Goal: Information Seeking & Learning: Compare options

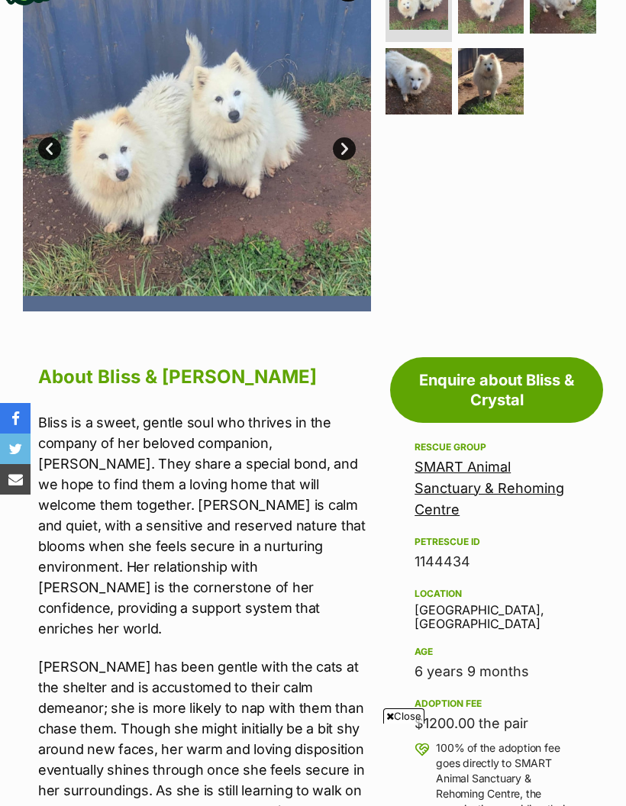
click at [406, 724] on span "Close" at bounding box center [403, 715] width 41 height 15
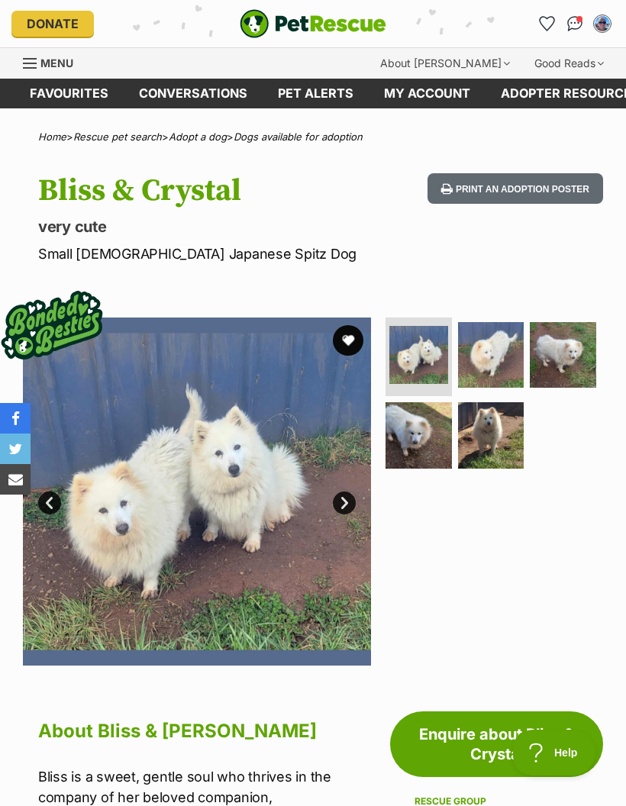
click at [31, 61] on div "Menu" at bounding box center [30, 63] width 15 height 12
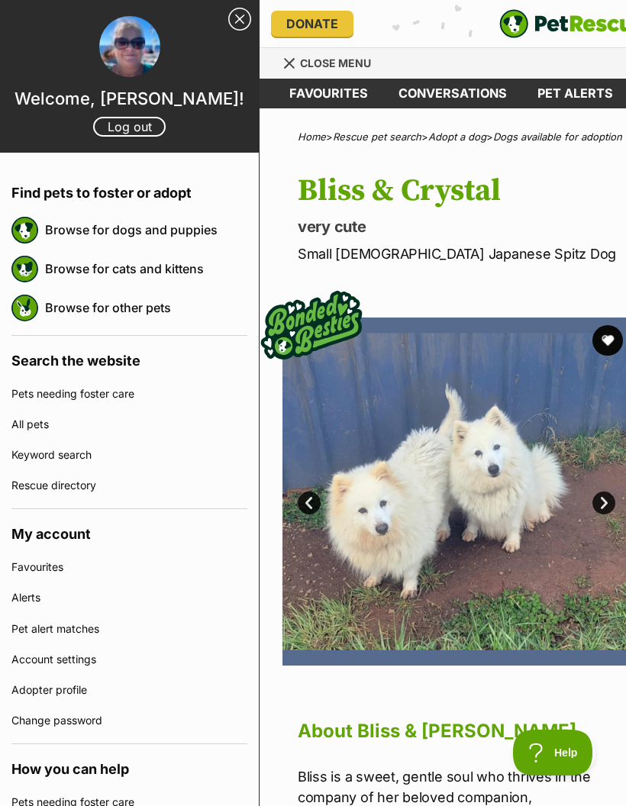
click at [108, 227] on link "Browse for dogs and puppies" at bounding box center [146, 230] width 202 height 32
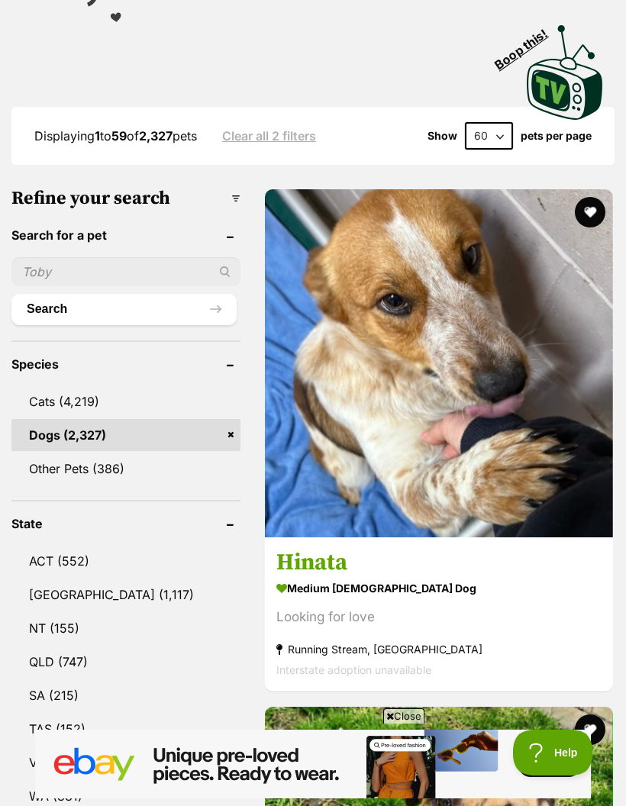
click at [70, 579] on link "[GEOGRAPHIC_DATA] (1,117)" at bounding box center [125, 595] width 229 height 32
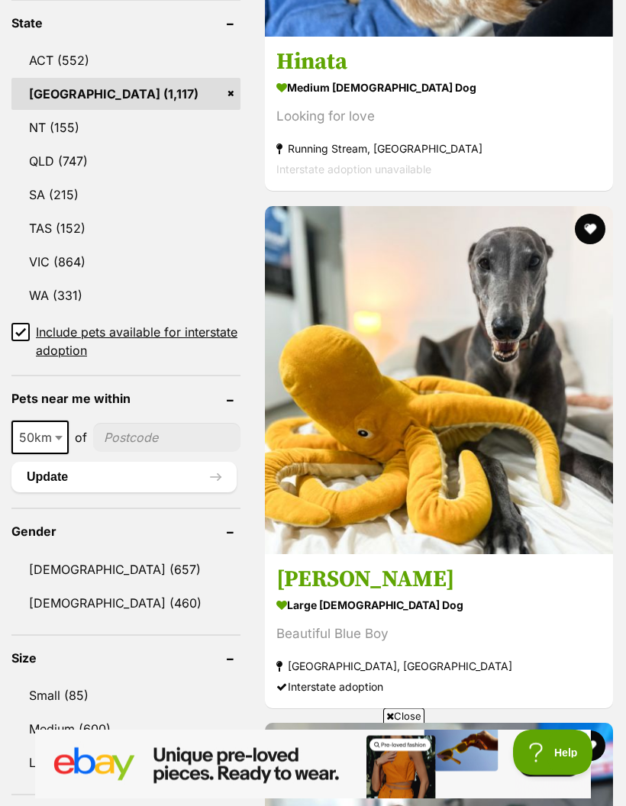
scroll to position [961, 0]
click at [71, 679] on link "Small (85)" at bounding box center [125, 695] width 229 height 32
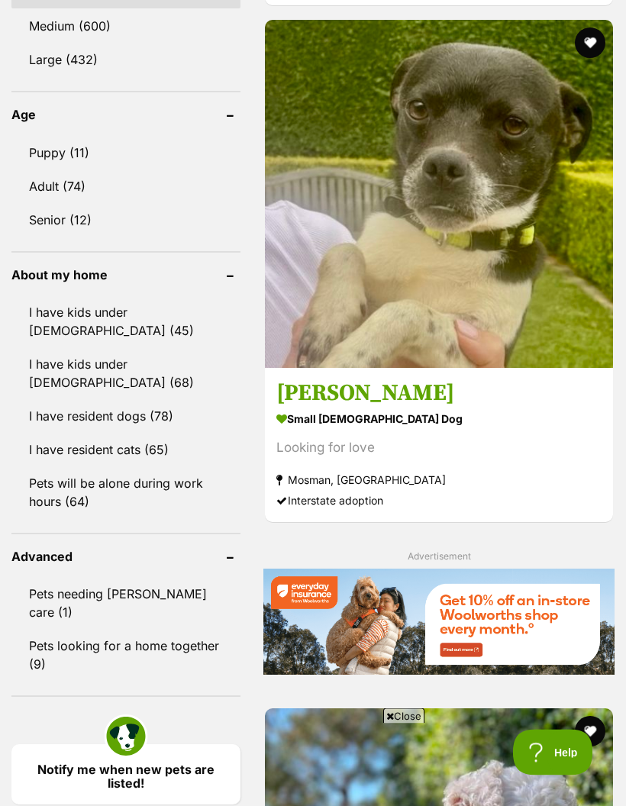
scroll to position [1663, 0]
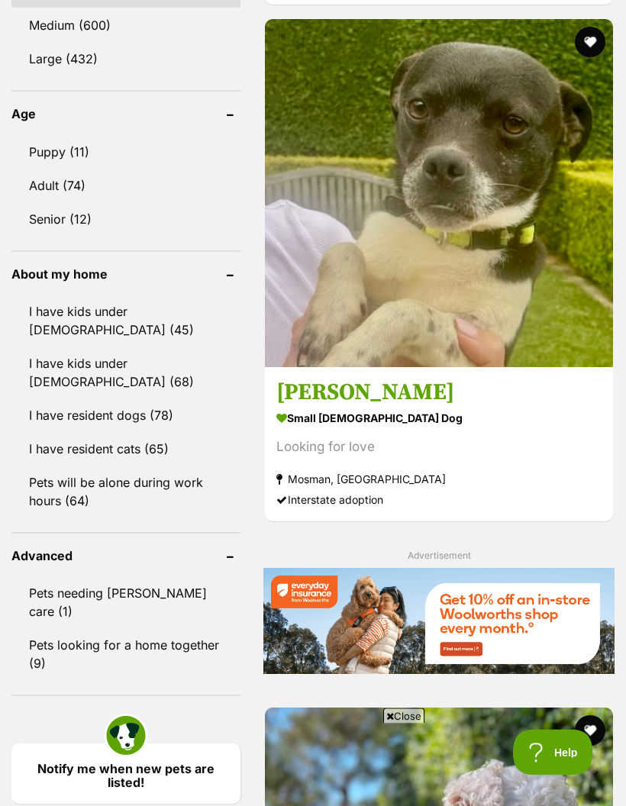
click at [63, 182] on link "Adult (74)" at bounding box center [125, 186] width 229 height 32
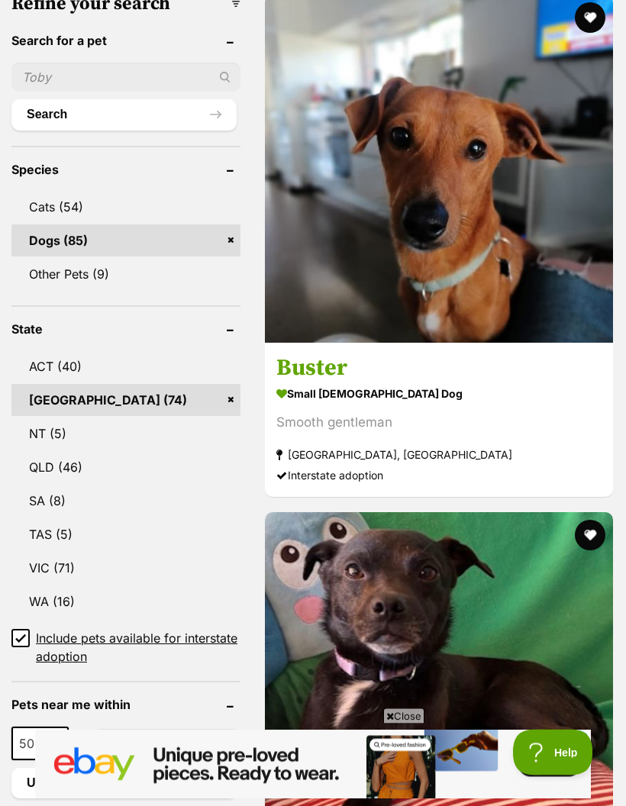
scroll to position [656, 0]
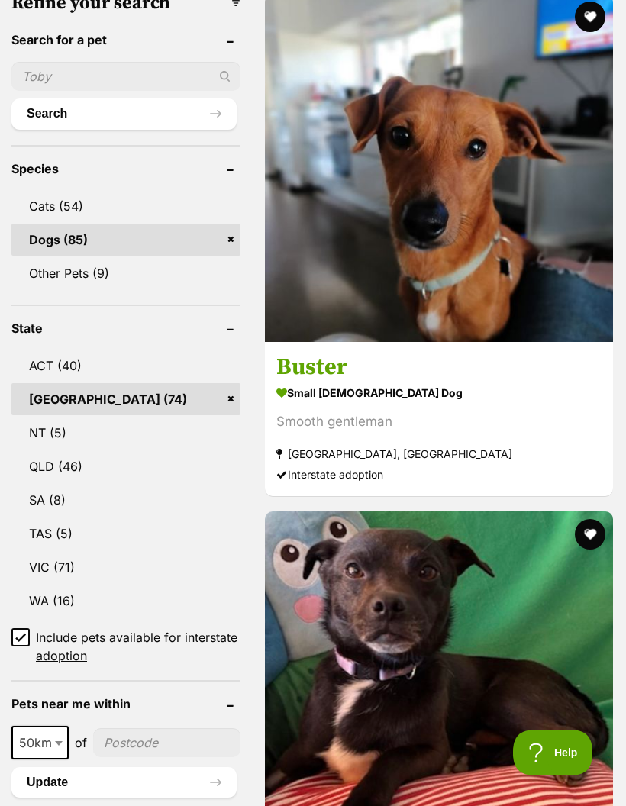
scroll to position [717, 0]
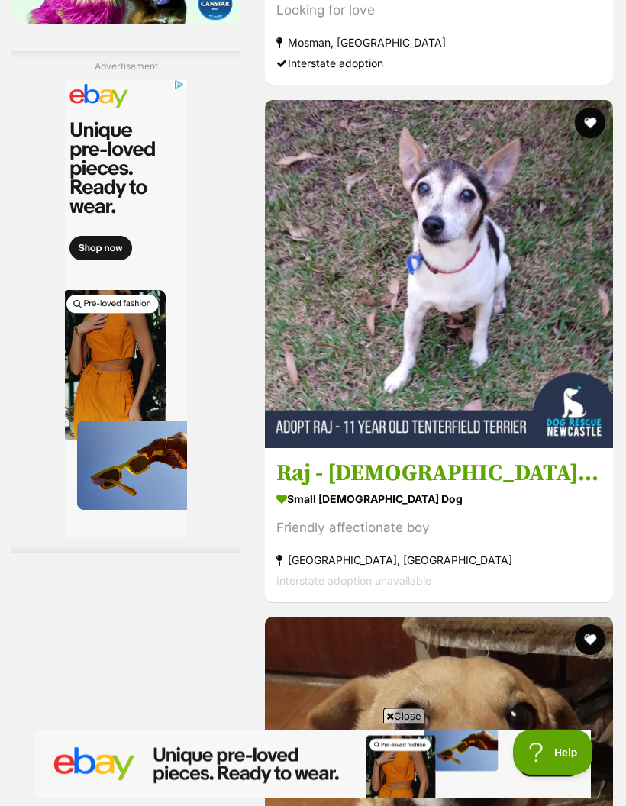
scroll to position [2790, 0]
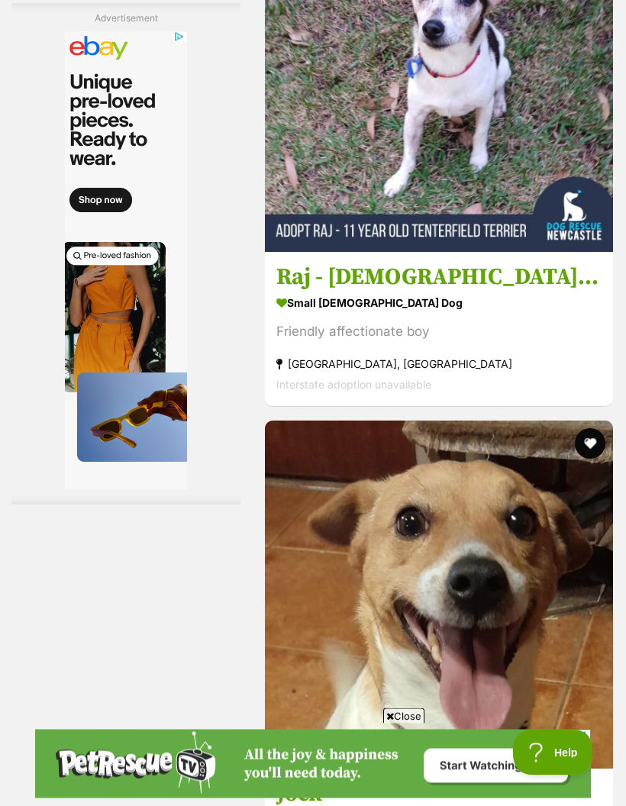
scroll to position [2986, 0]
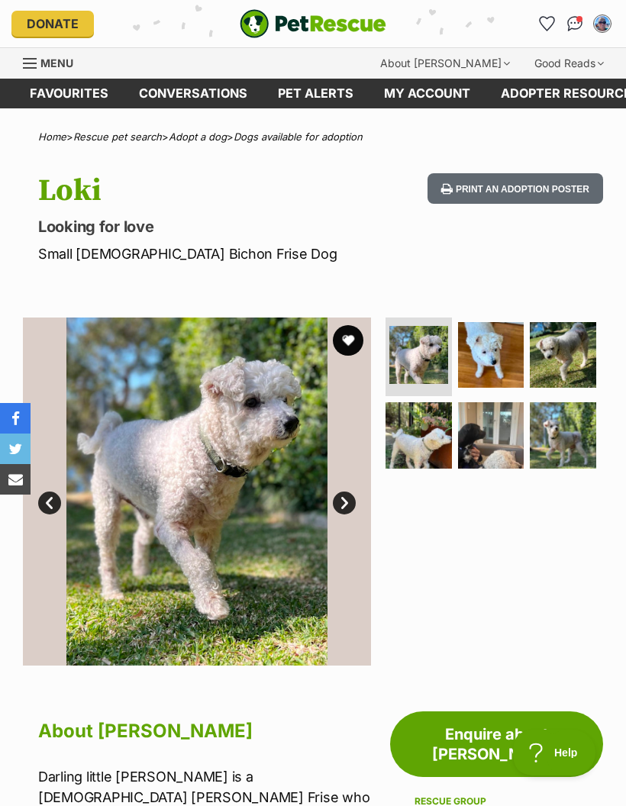
click at [340, 502] on link "Next" at bounding box center [344, 503] width 23 height 23
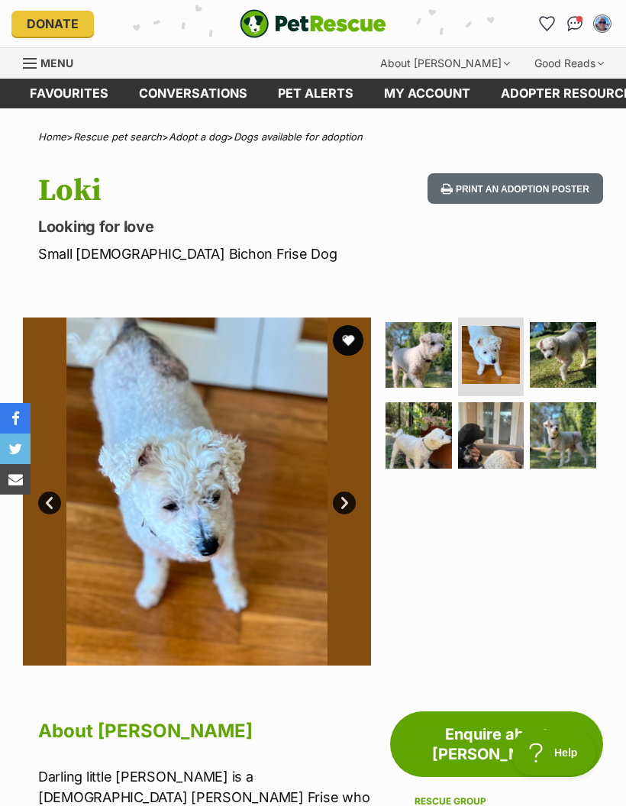
click at [346, 505] on link "Next" at bounding box center [344, 503] width 23 height 23
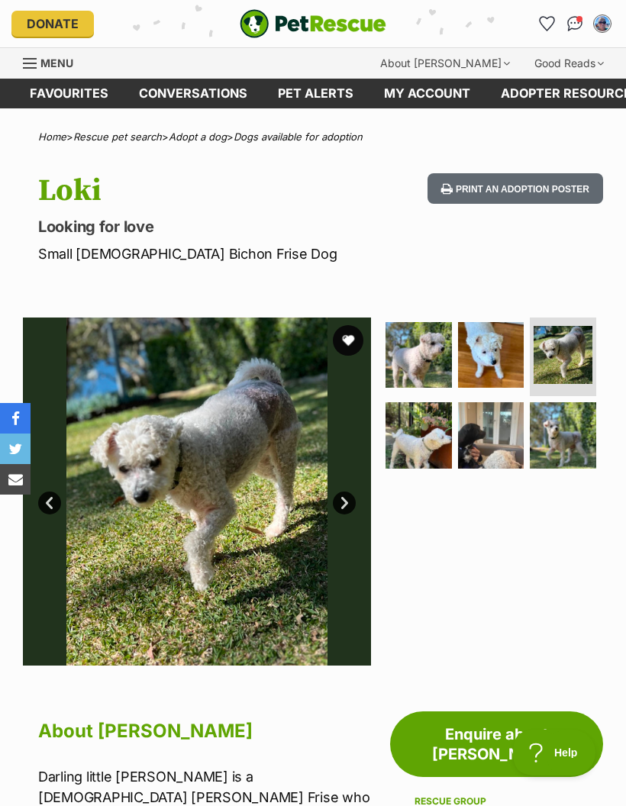
click at [349, 502] on link "Next" at bounding box center [344, 503] width 23 height 23
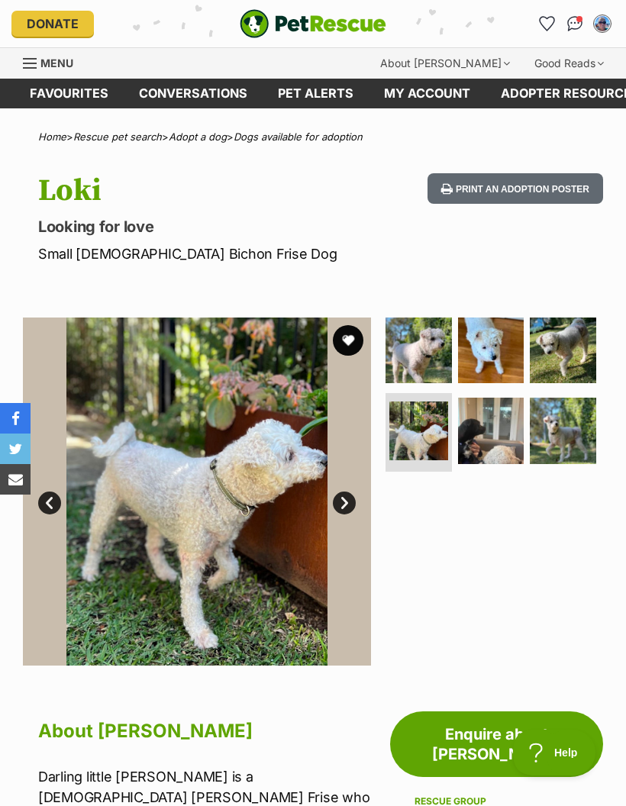
click at [347, 504] on link "Next" at bounding box center [344, 503] width 23 height 23
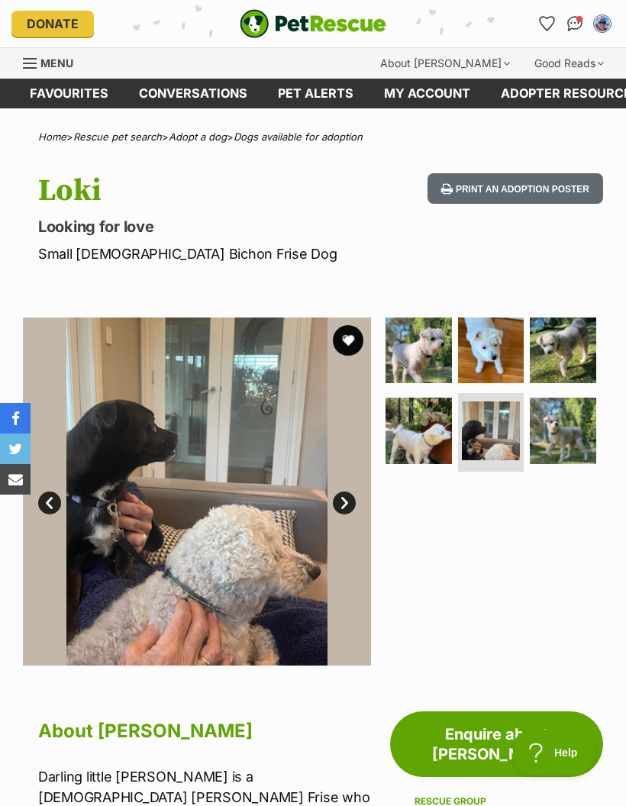
click at [350, 510] on link "Next" at bounding box center [344, 503] width 23 height 23
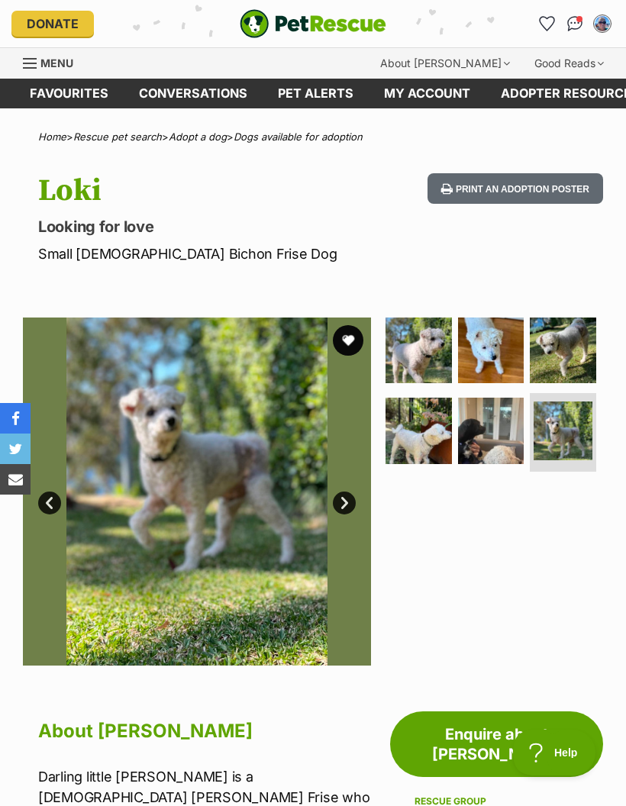
click at [351, 504] on link "Next" at bounding box center [344, 503] width 23 height 23
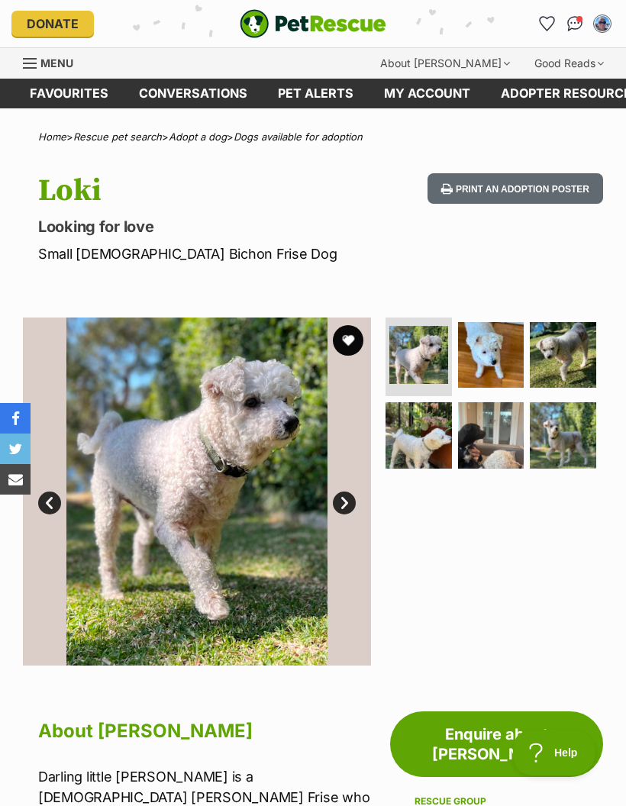
click at [347, 502] on link "Next" at bounding box center [344, 503] width 23 height 23
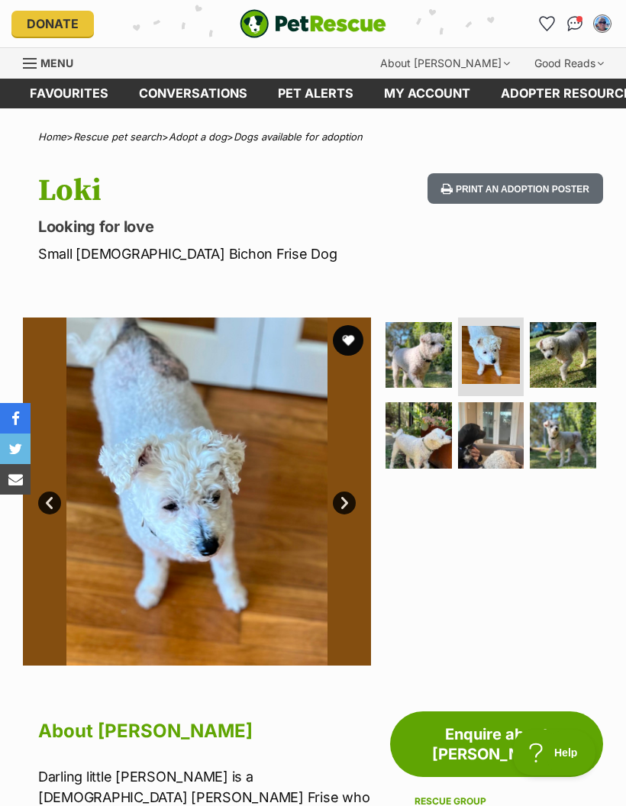
click at [338, 503] on link "Next" at bounding box center [344, 503] width 23 height 23
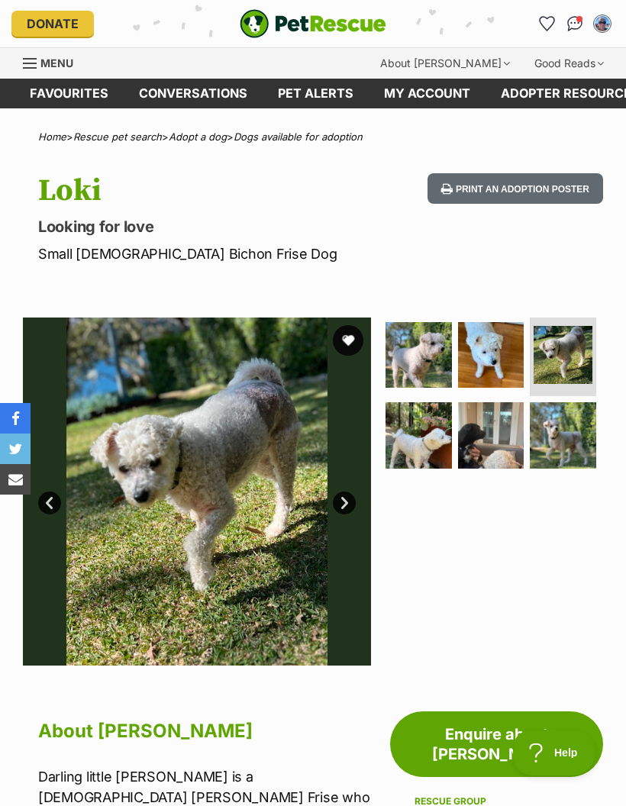
click at [248, 531] on img at bounding box center [197, 492] width 348 height 348
click at [261, 475] on img at bounding box center [197, 492] width 348 height 348
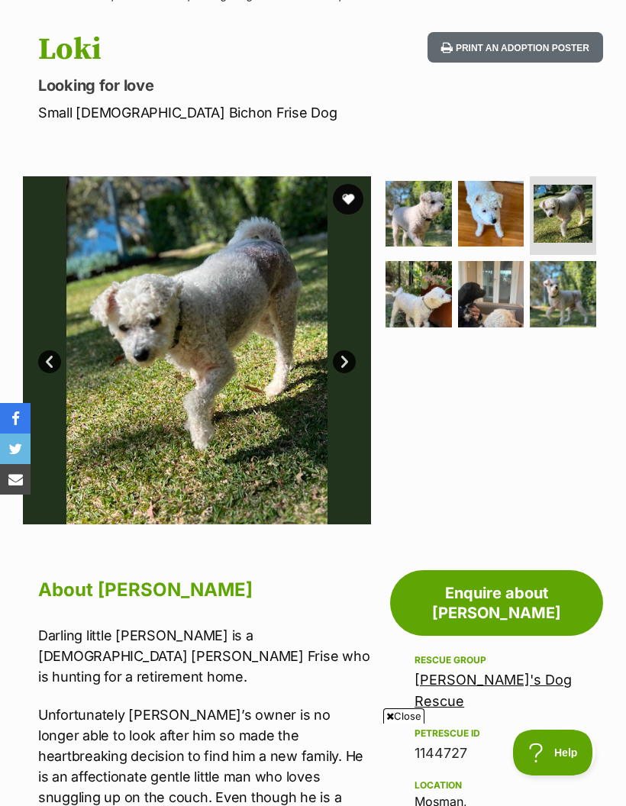
click at [403, 724] on span "Close" at bounding box center [403, 715] width 41 height 15
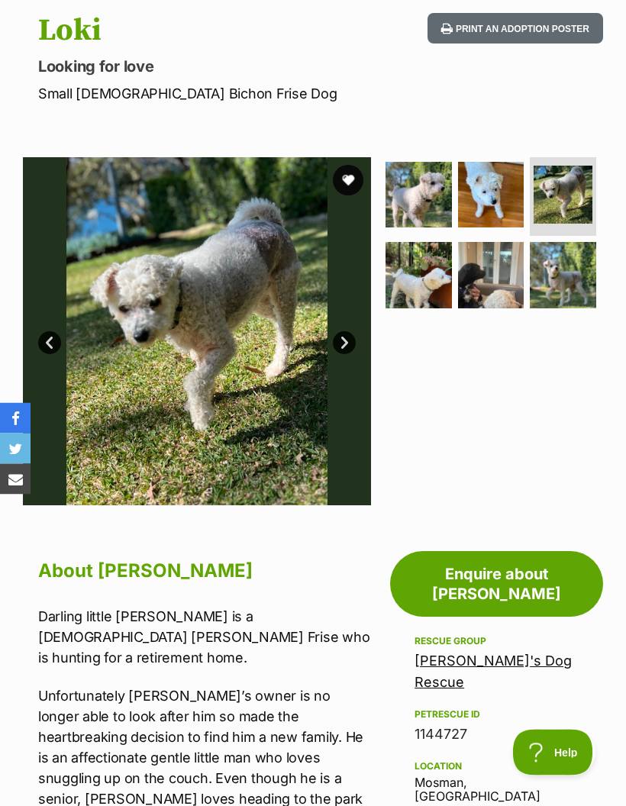
scroll to position [148, 0]
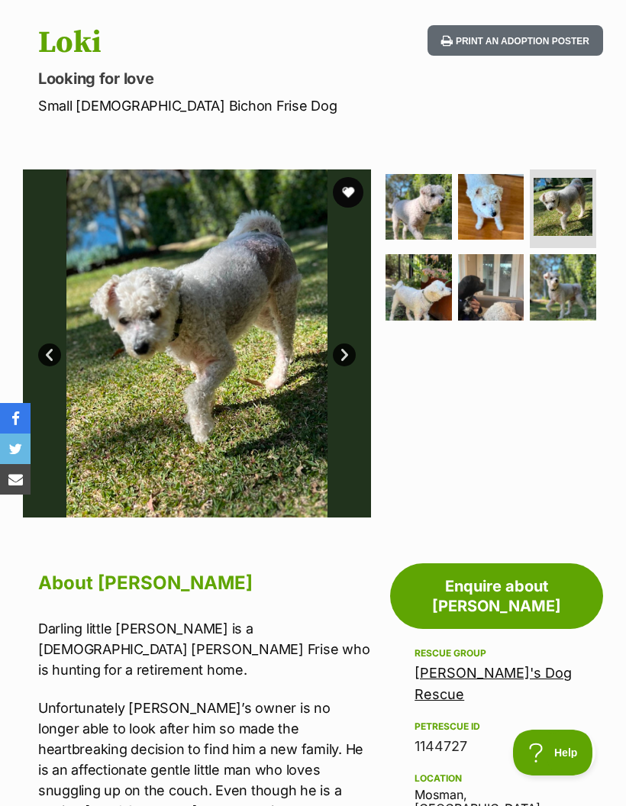
click at [569, 286] on img at bounding box center [563, 287] width 66 height 66
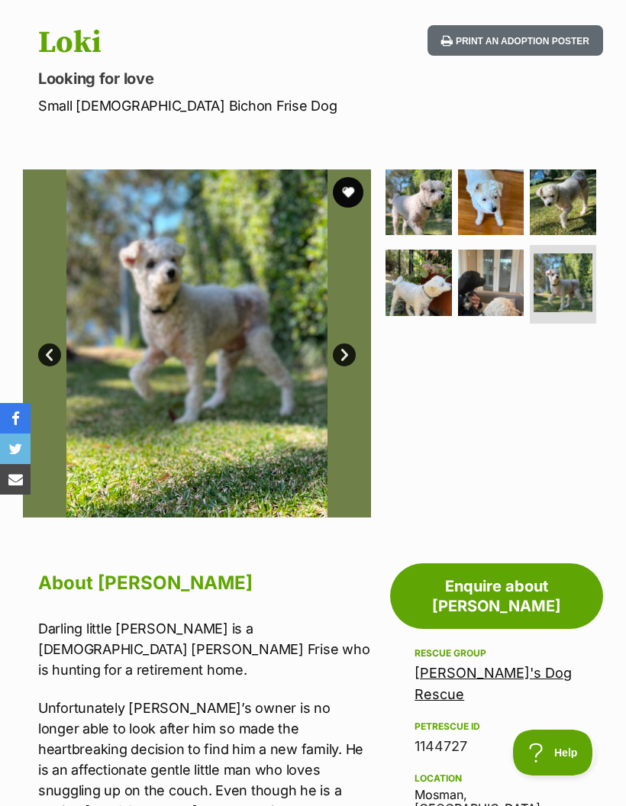
click at [499, 289] on img at bounding box center [491, 283] width 66 height 66
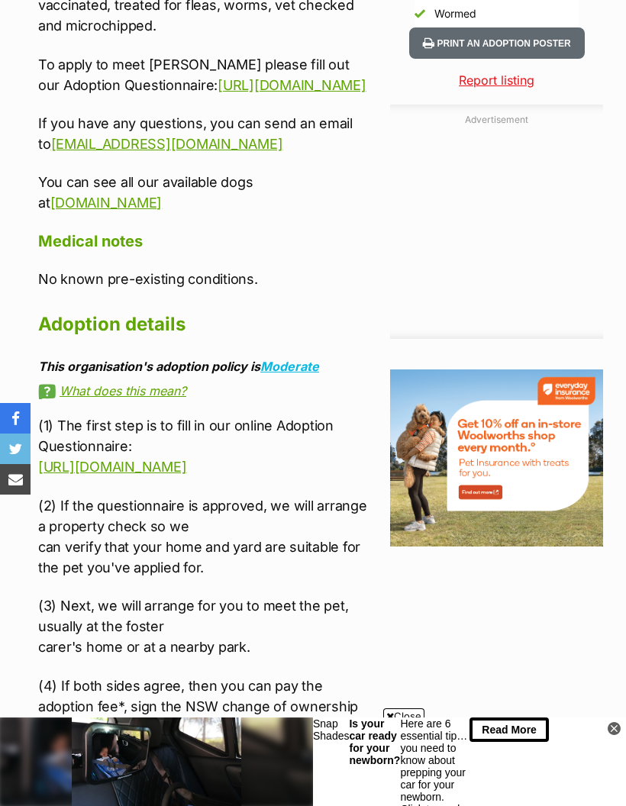
scroll to position [1724, 0]
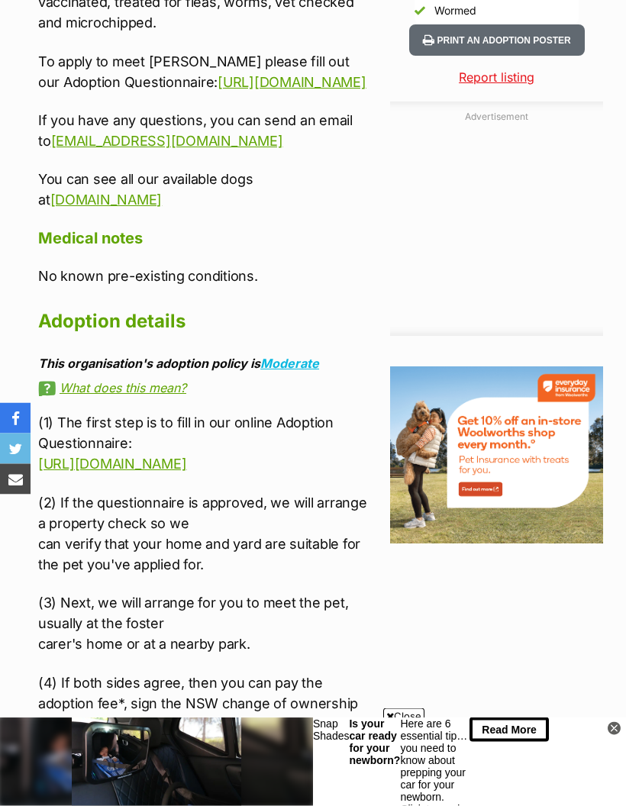
click at [404, 724] on span "Close" at bounding box center [403, 715] width 41 height 15
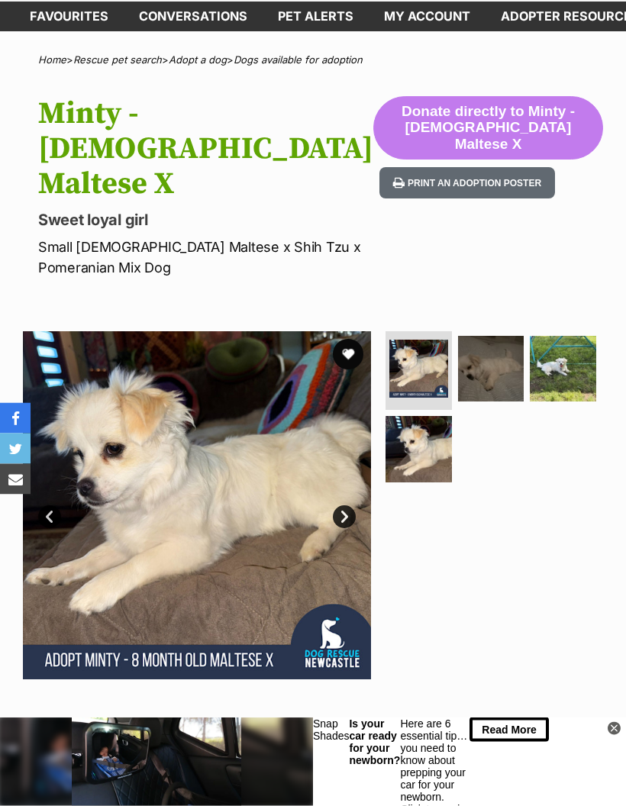
scroll to position [75, 0]
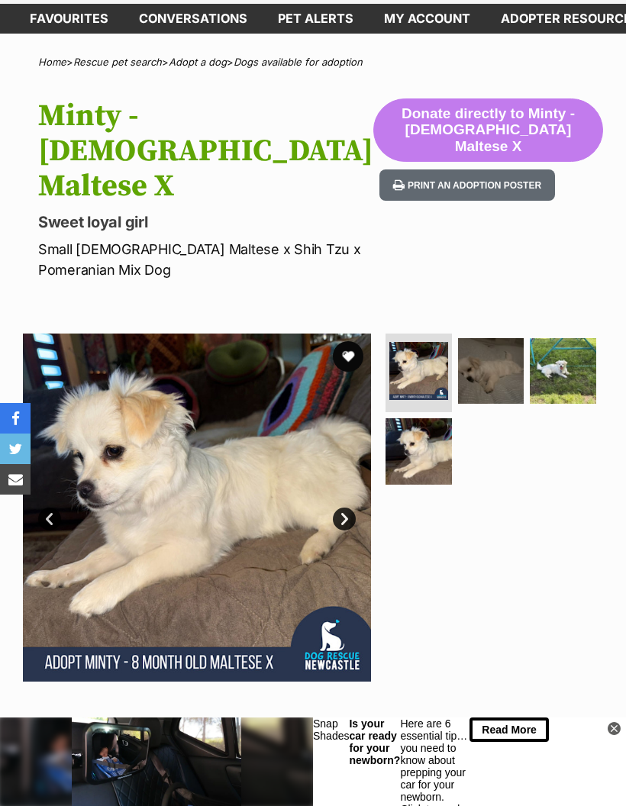
click at [187, 434] on img at bounding box center [197, 508] width 348 height 348
click at [348, 508] on link "Next" at bounding box center [344, 519] width 23 height 23
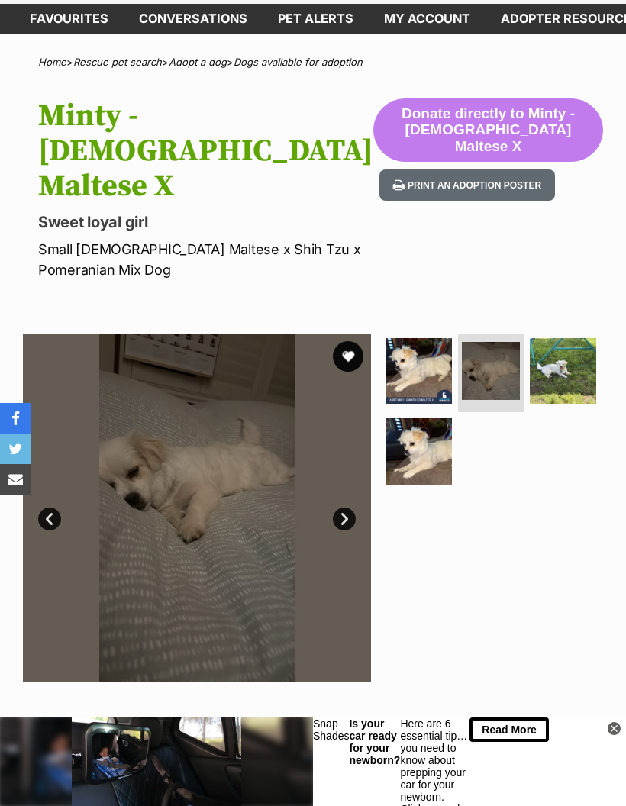
click at [339, 508] on link "Next" at bounding box center [344, 519] width 23 height 23
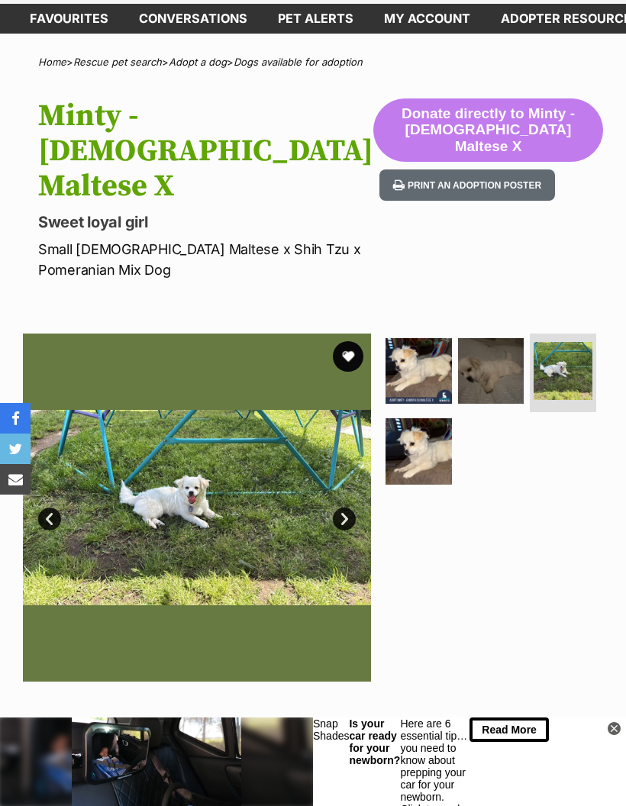
click at [350, 508] on link "Next" at bounding box center [344, 519] width 23 height 23
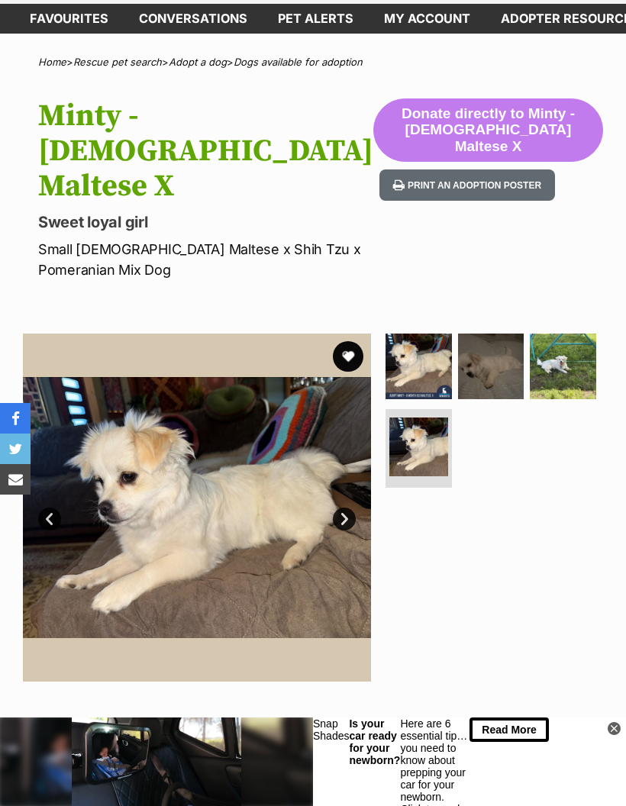
click at [343, 508] on link "Next" at bounding box center [344, 519] width 23 height 23
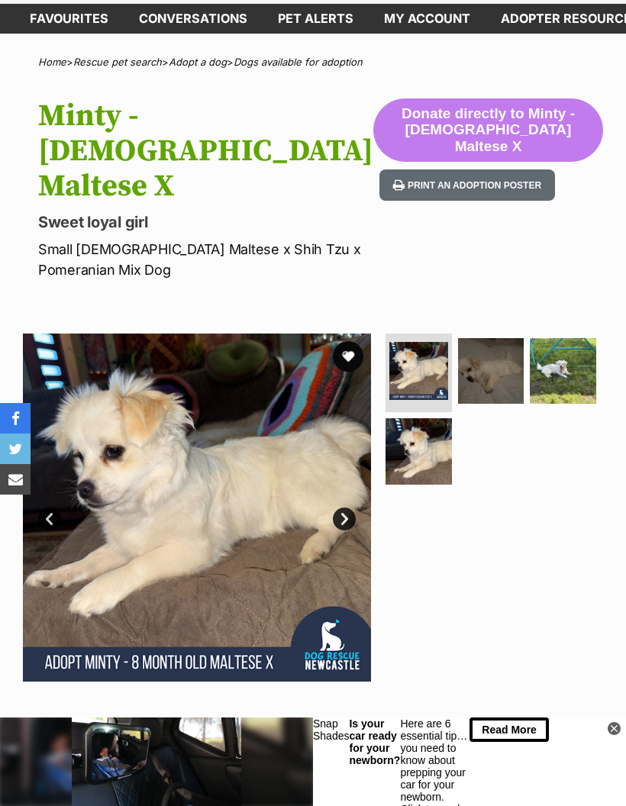
click at [340, 508] on link "Next" at bounding box center [344, 519] width 23 height 23
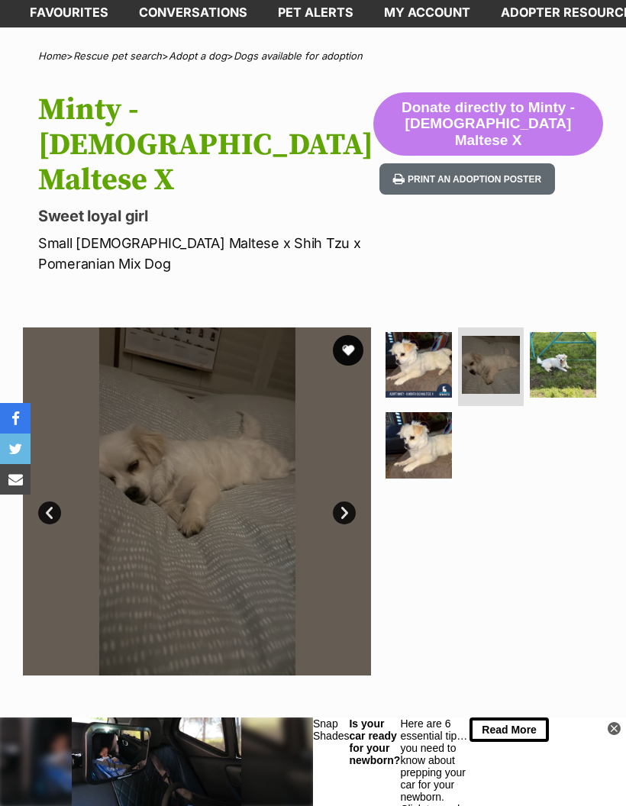
scroll to position [0, 0]
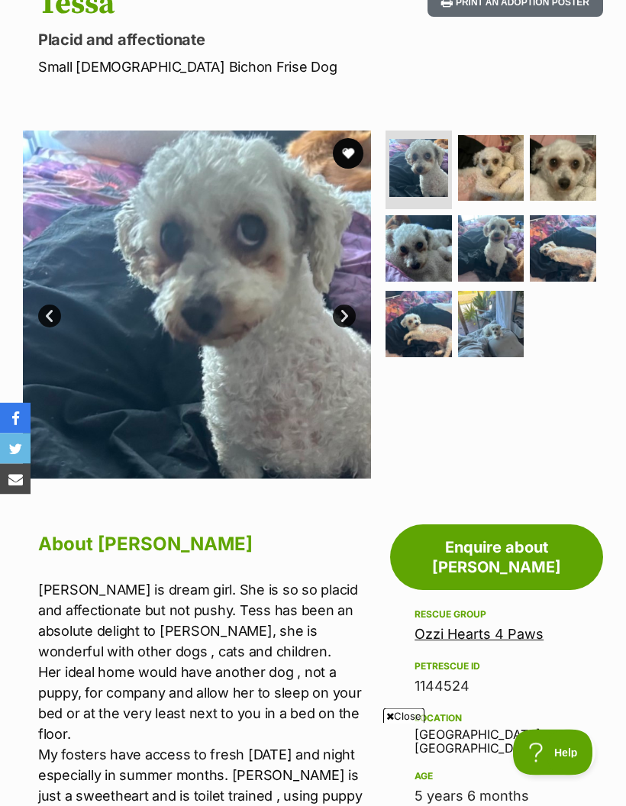
scroll to position [191, 0]
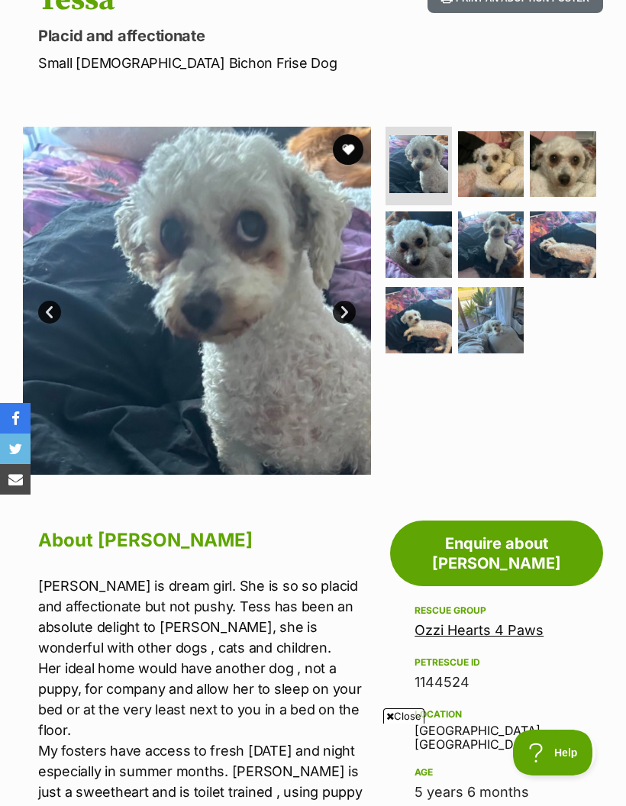
click at [334, 310] on link "Next" at bounding box center [344, 312] width 23 height 23
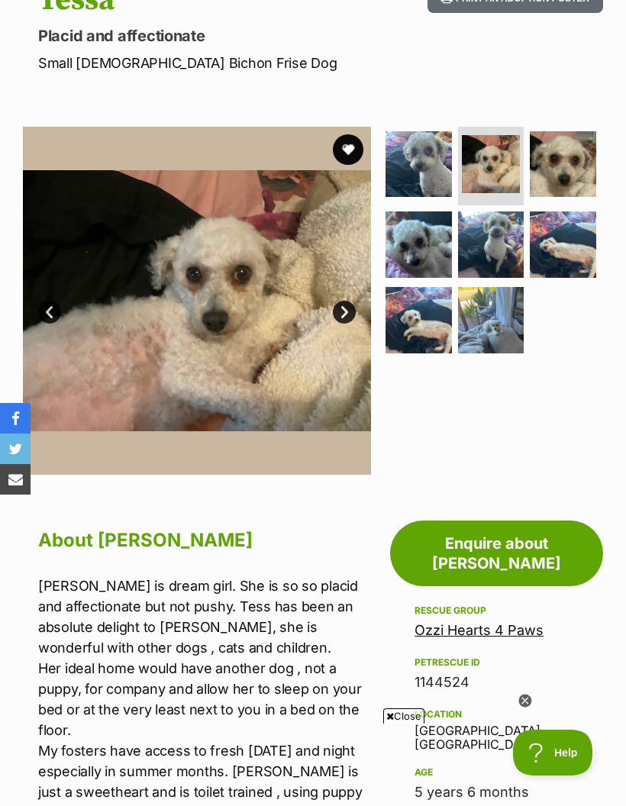
scroll to position [0, 0]
click at [350, 307] on link "Next" at bounding box center [344, 312] width 23 height 23
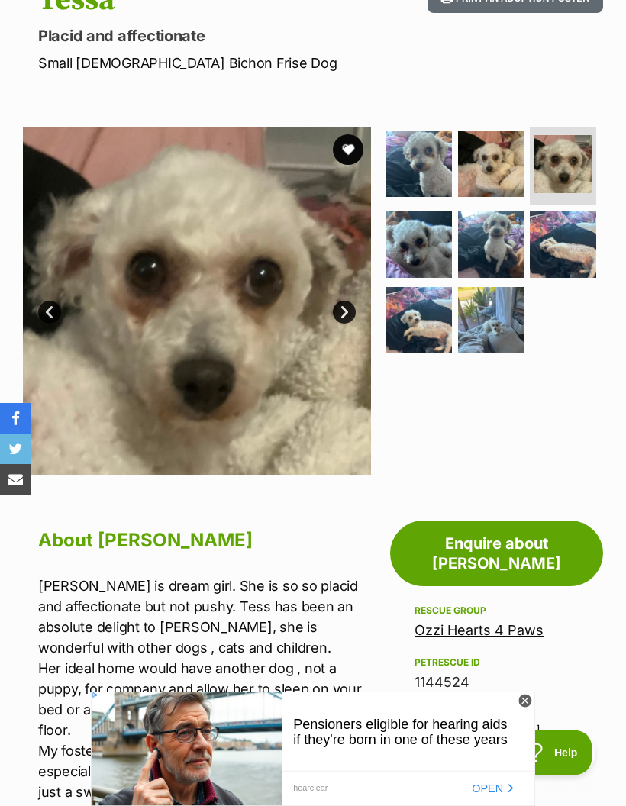
click at [344, 312] on link "Next" at bounding box center [344, 312] width 23 height 23
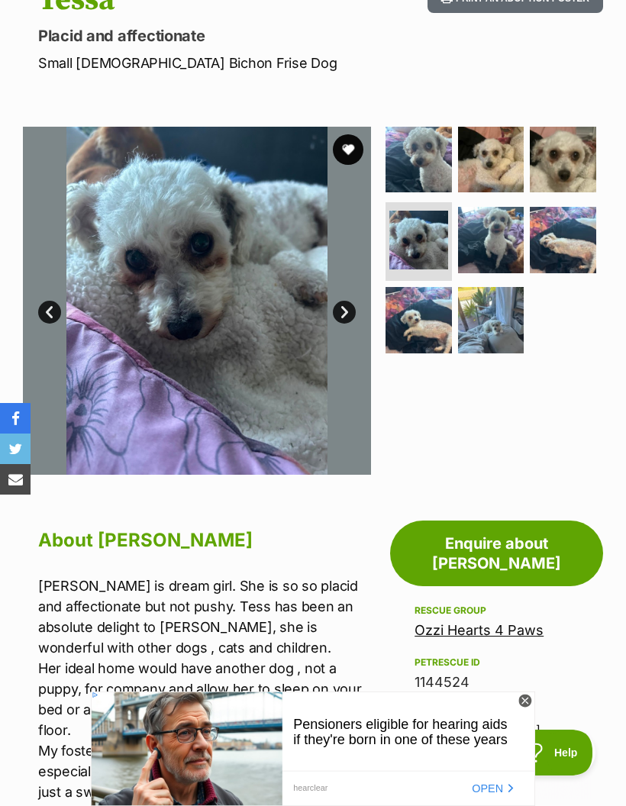
click at [345, 320] on link "Next" at bounding box center [344, 312] width 23 height 23
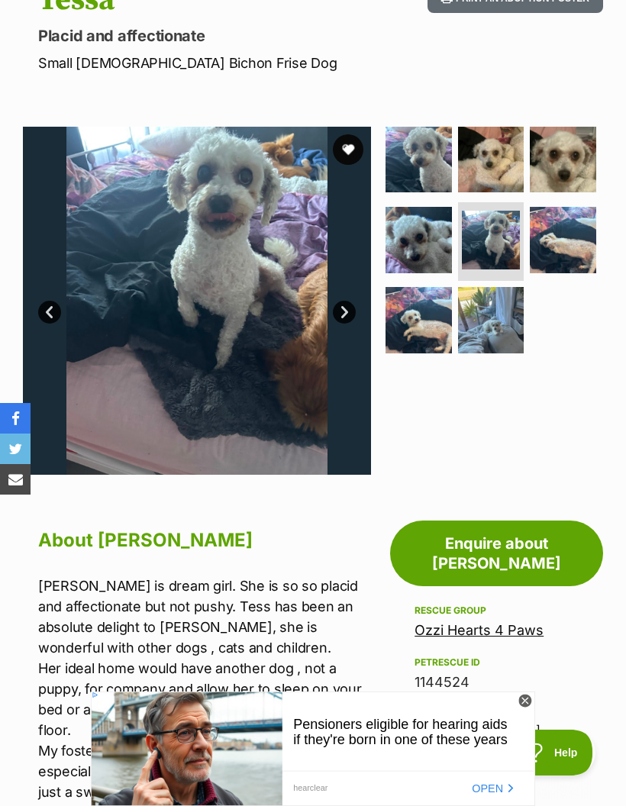
click at [344, 320] on link "Next" at bounding box center [344, 312] width 23 height 23
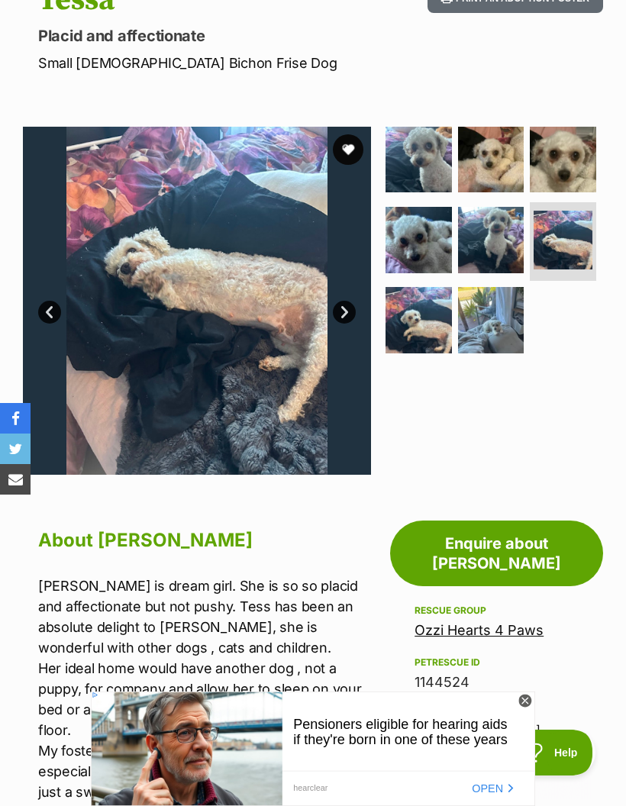
click at [348, 320] on link "Next" at bounding box center [344, 312] width 23 height 23
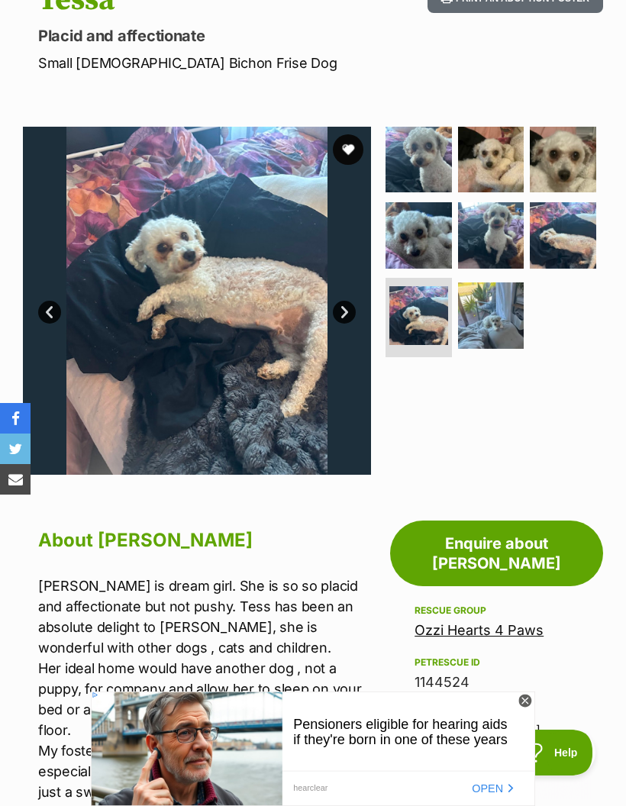
click at [345, 321] on link "Next" at bounding box center [344, 312] width 23 height 23
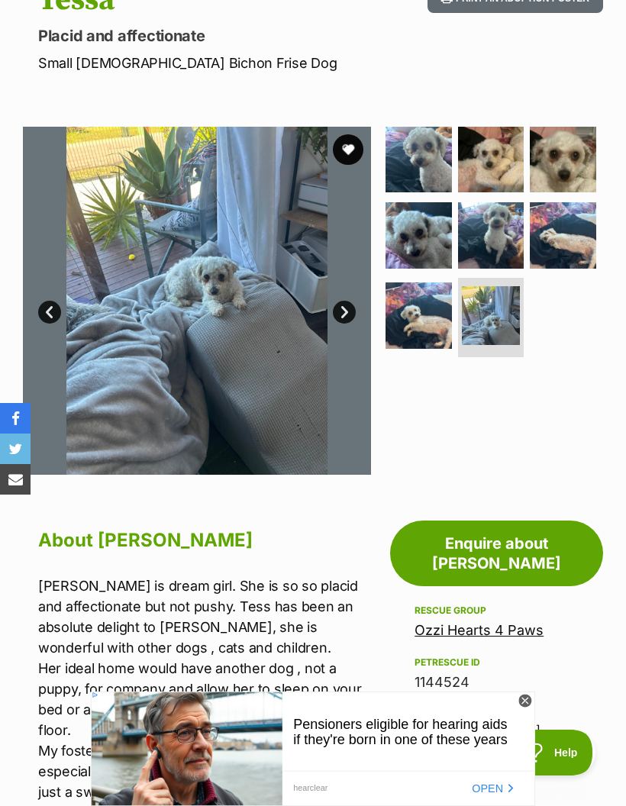
click at [345, 319] on link "Next" at bounding box center [344, 312] width 23 height 23
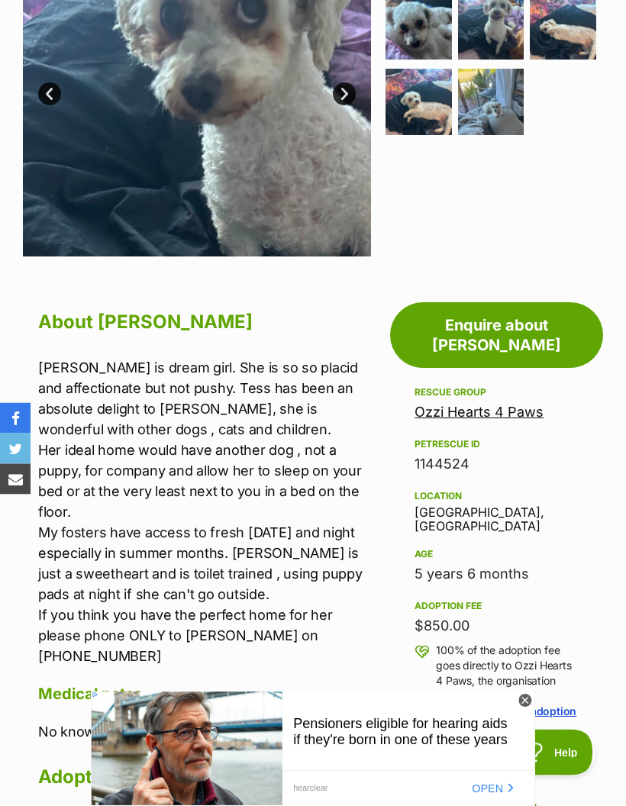
scroll to position [410, 0]
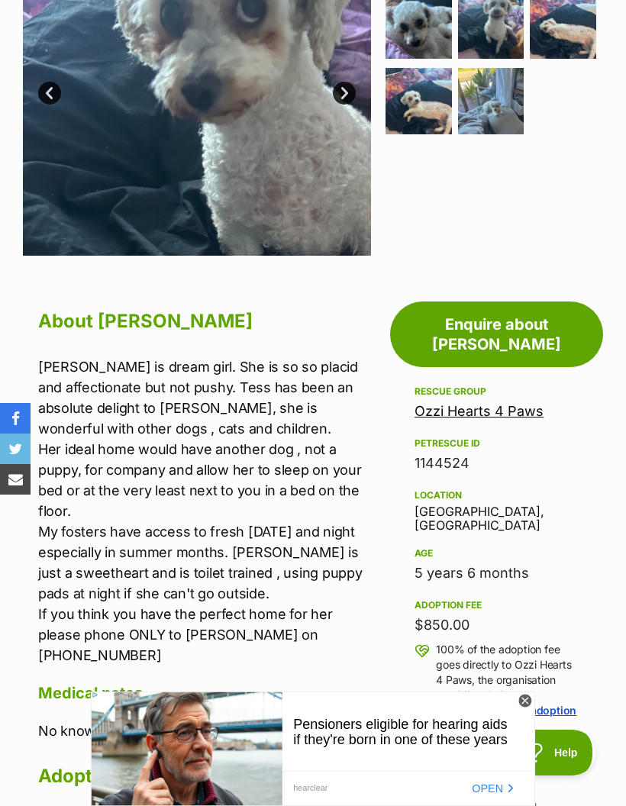
click at [521, 708] on icon at bounding box center [524, 701] width 13 height 13
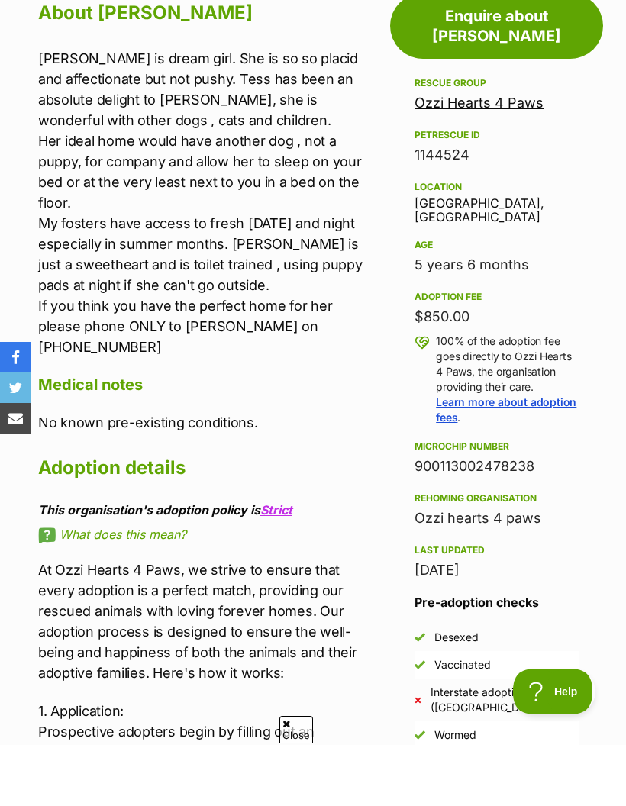
scroll to position [718, 0]
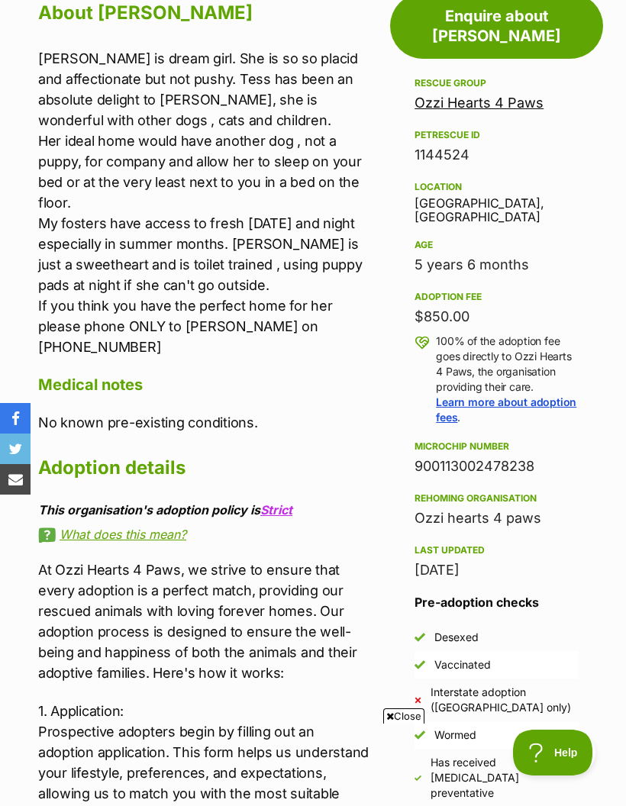
click at [492, 95] on link "Ozzi Hearts 4 Paws" at bounding box center [479, 103] width 129 height 16
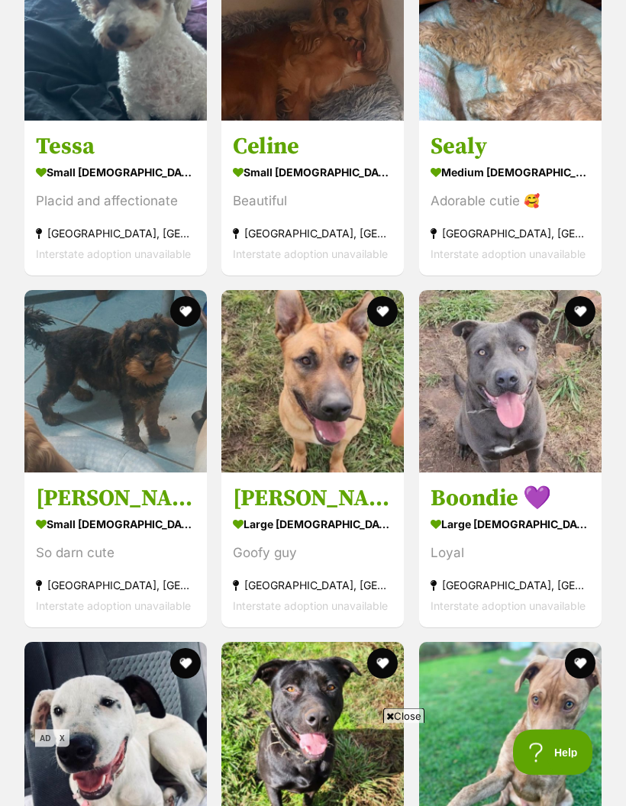
scroll to position [2022, 0]
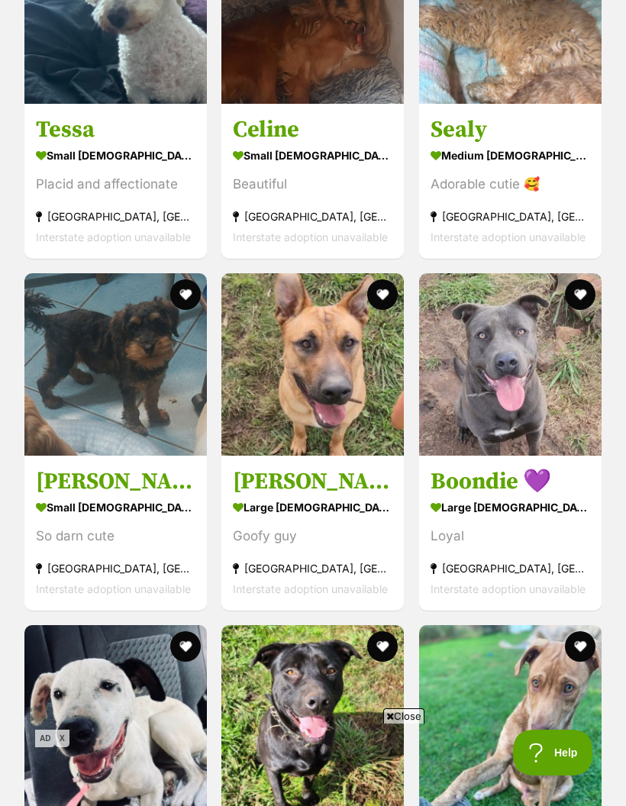
click at [88, 486] on h3 "[PERSON_NAME]" at bounding box center [116, 481] width 160 height 29
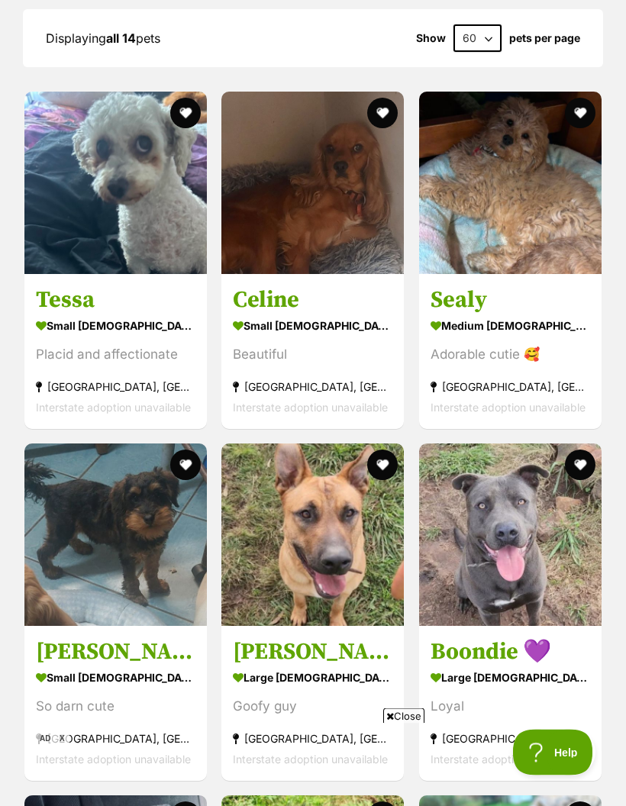
scroll to position [1852, 0]
click at [466, 292] on h3 "Sealy" at bounding box center [511, 300] width 160 height 29
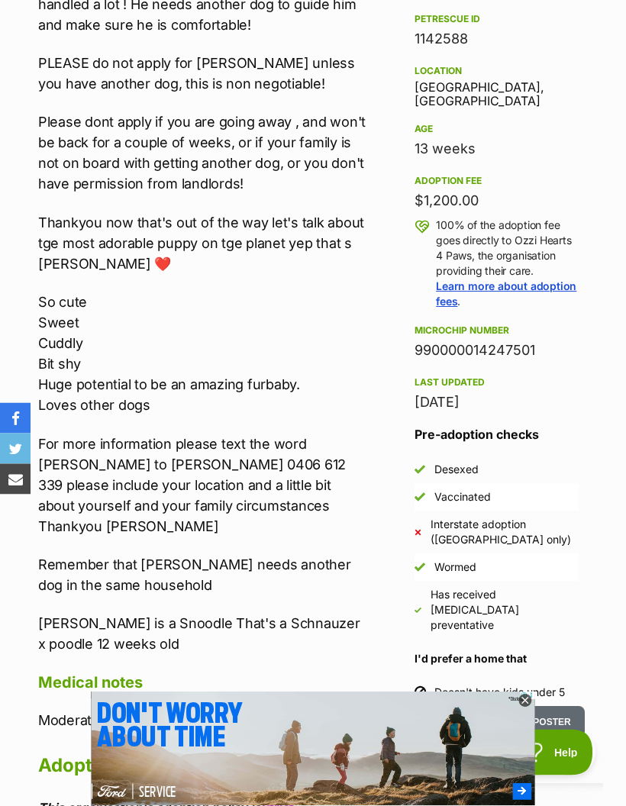
scroll to position [834, 0]
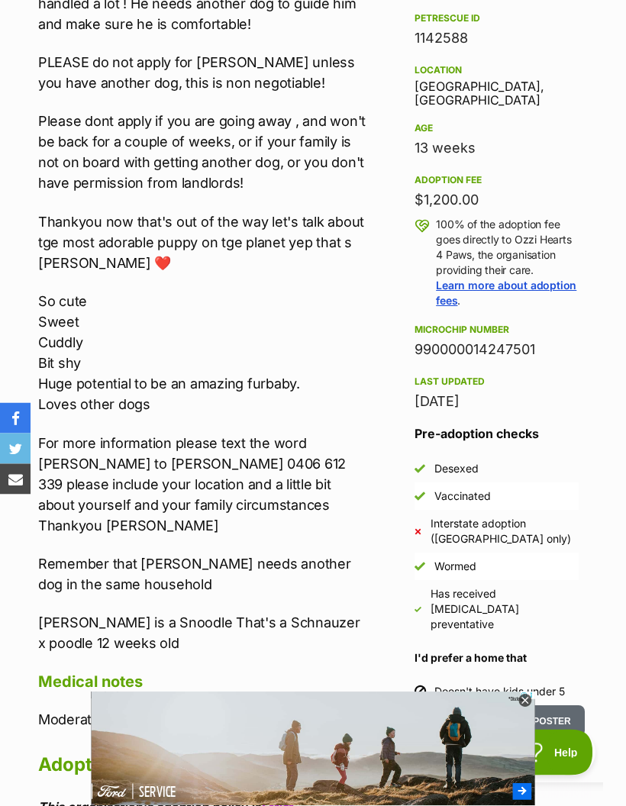
click at [522, 703] on icon at bounding box center [524, 700] width 5 height 5
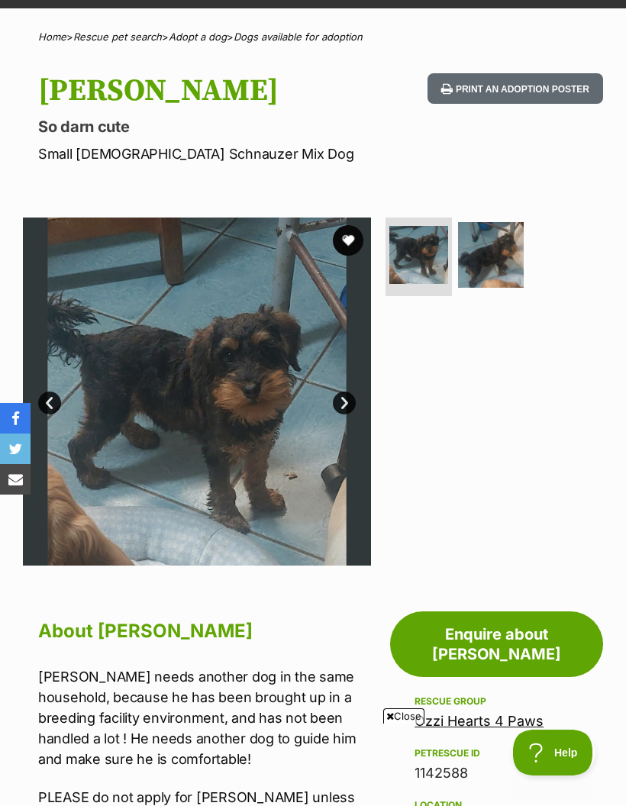
scroll to position [81, 0]
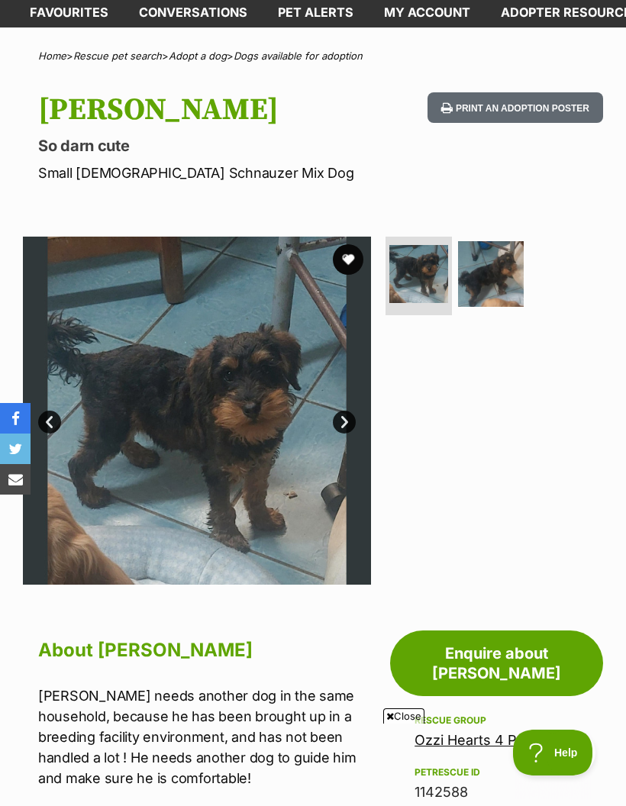
click at [341, 418] on link "Next" at bounding box center [344, 422] width 23 height 23
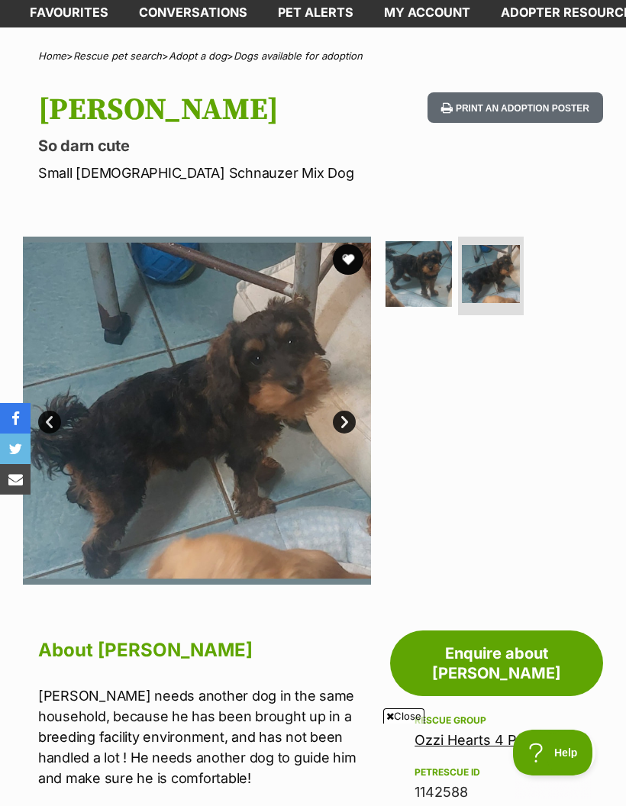
click at [346, 424] on link "Next" at bounding box center [344, 422] width 23 height 23
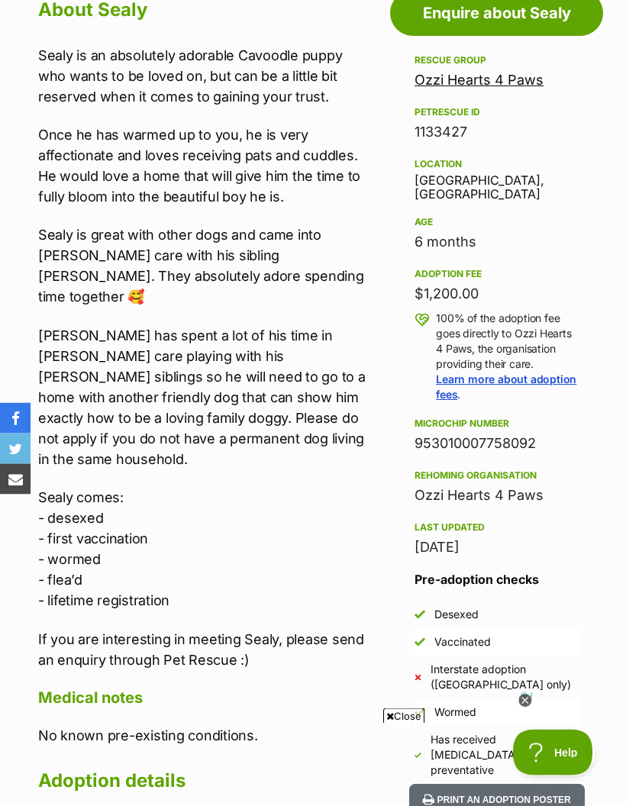
scroll to position [733, 0]
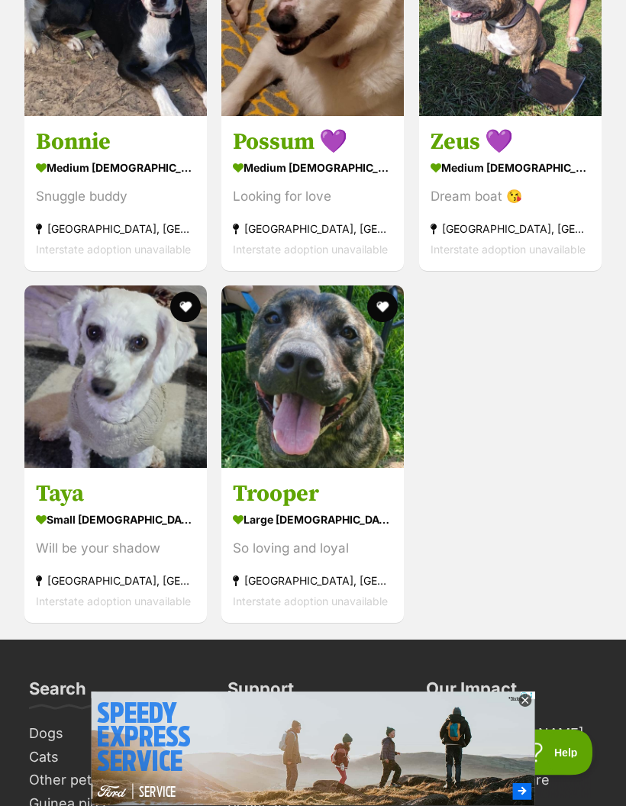
scroll to position [3065, 0]
click at [82, 508] on div "small [DEMOGRAPHIC_DATA] Dog" at bounding box center [116, 519] width 160 height 22
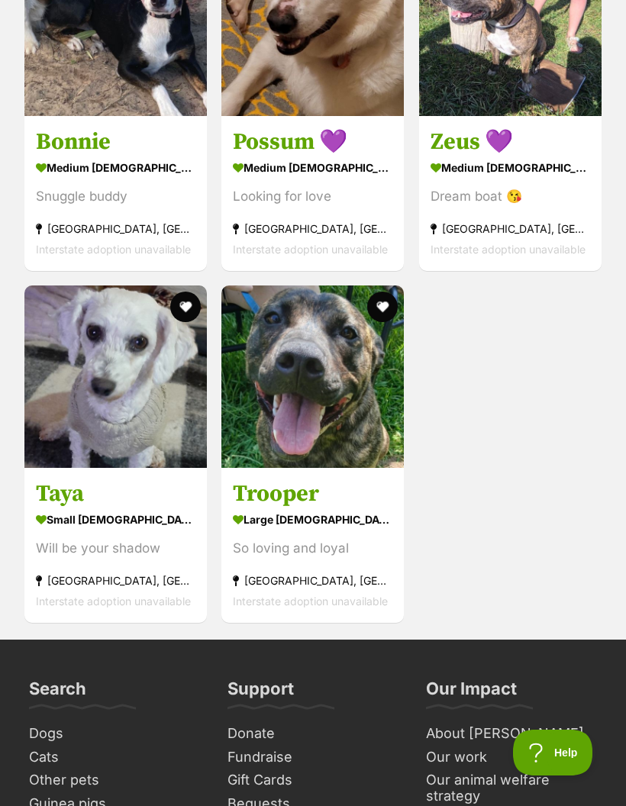
scroll to position [3126, 0]
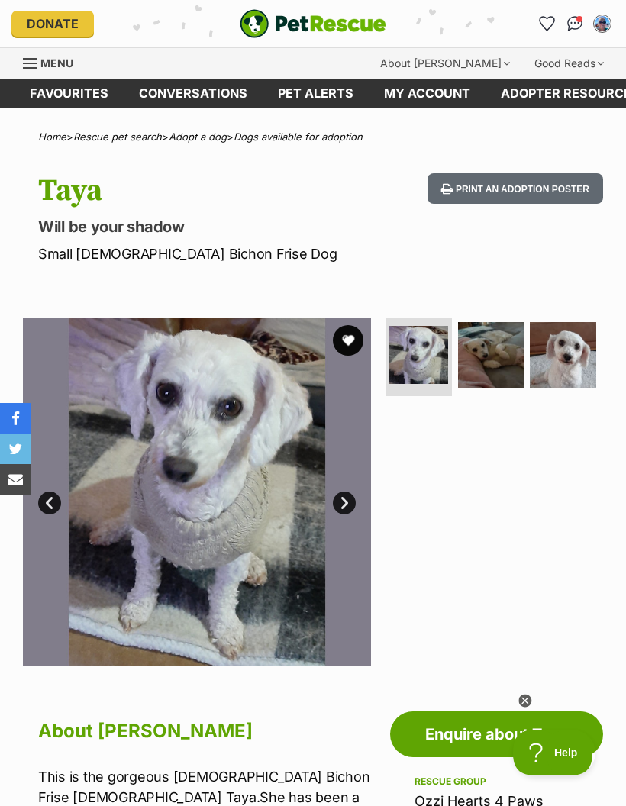
click at [343, 502] on link "Next" at bounding box center [344, 503] width 23 height 23
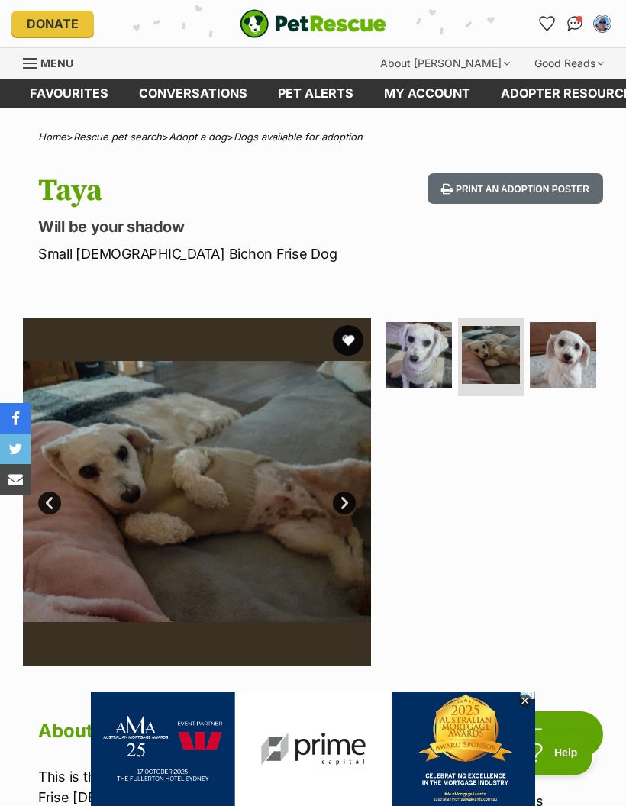
click at [353, 502] on link "Next" at bounding box center [344, 503] width 23 height 23
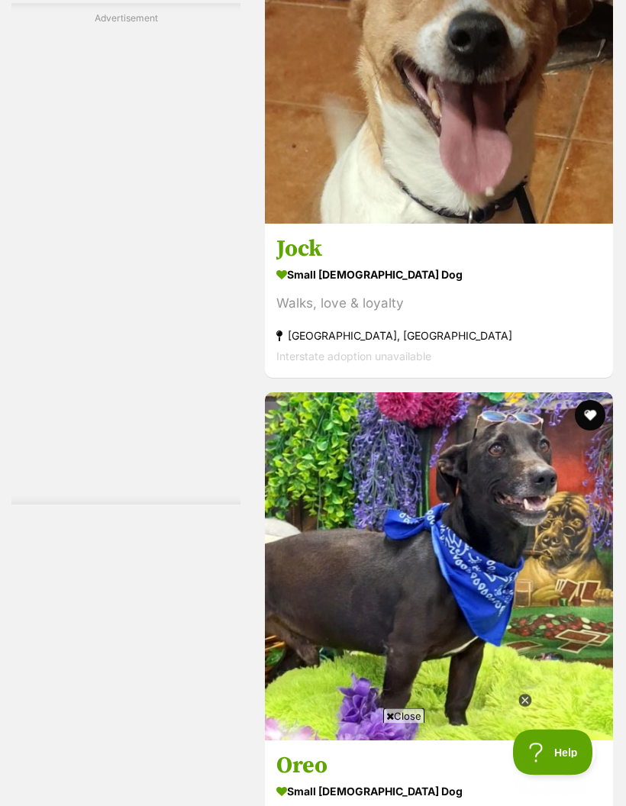
scroll to position [3532, 0]
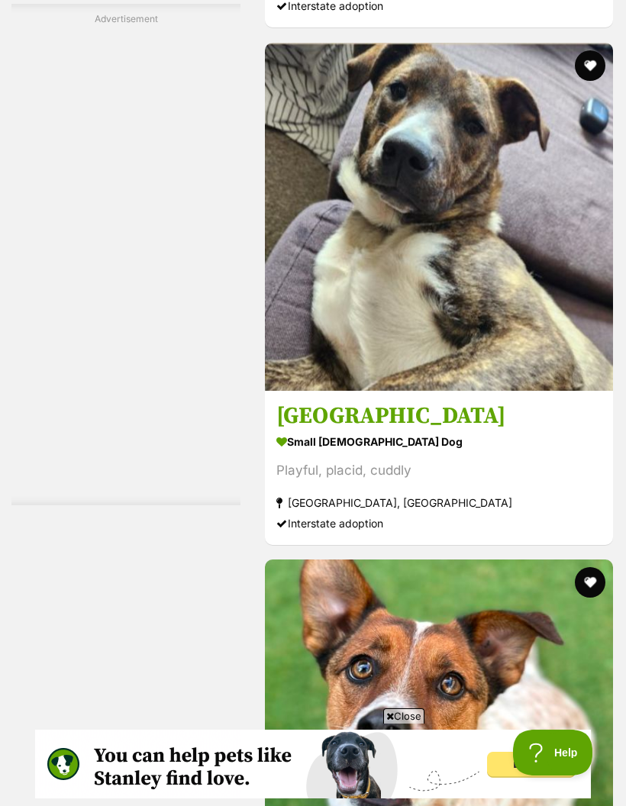
scroll to position [0, 0]
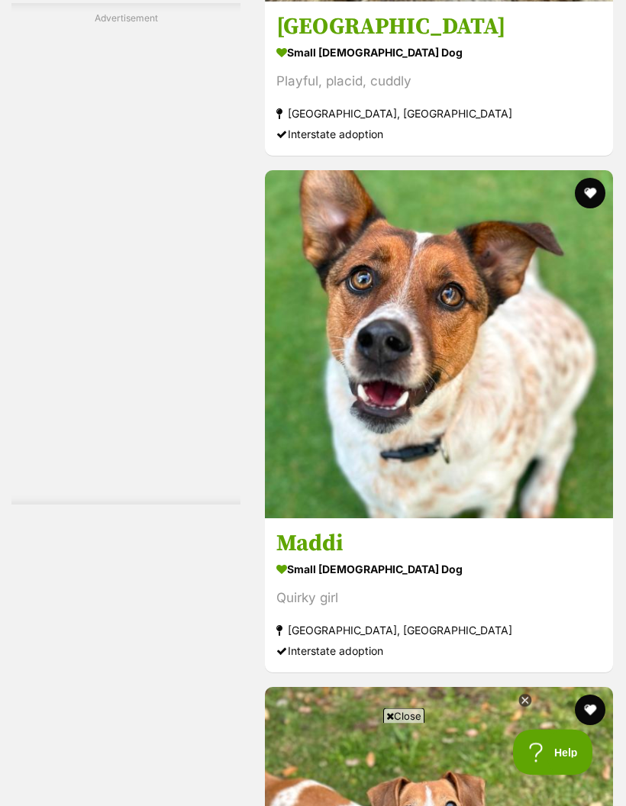
scroll to position [4788, 0]
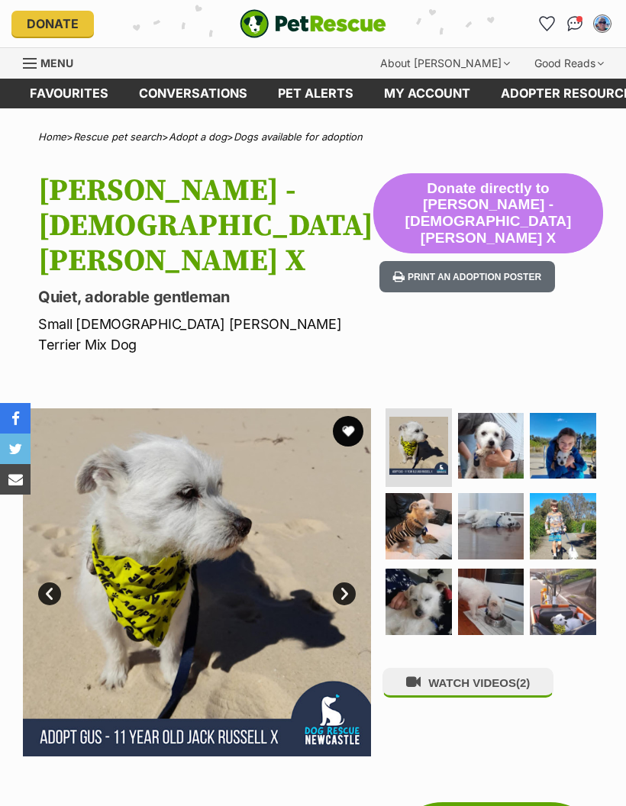
click at [340, 582] on link "Next" at bounding box center [344, 593] width 23 height 23
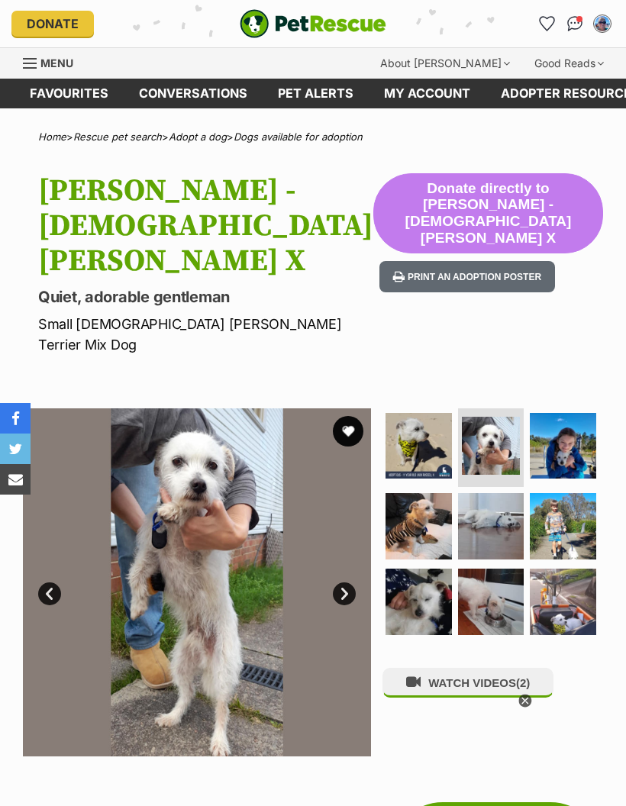
click at [344, 582] on link "Next" at bounding box center [344, 593] width 23 height 23
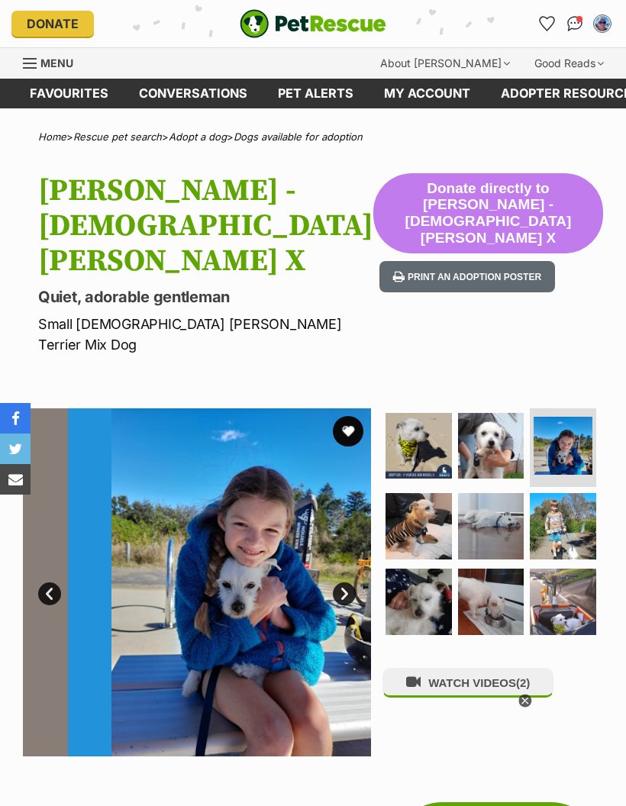
click at [344, 582] on link "Next" at bounding box center [344, 593] width 23 height 23
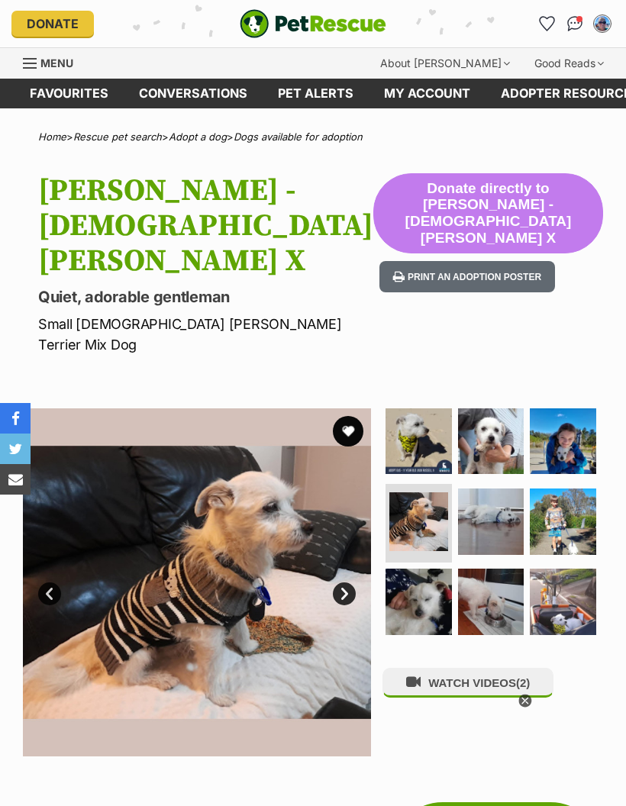
click at [344, 582] on link "Next" at bounding box center [344, 593] width 23 height 23
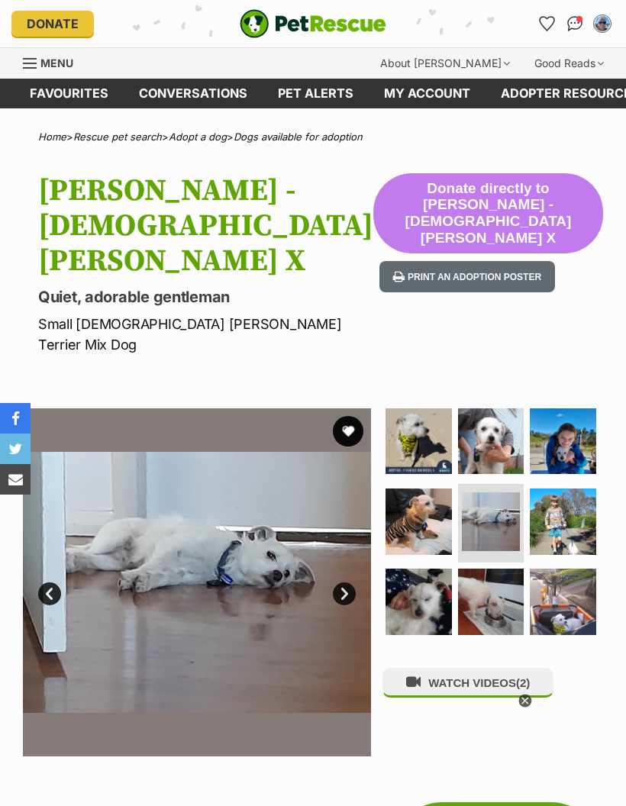
click at [345, 582] on link "Next" at bounding box center [344, 593] width 23 height 23
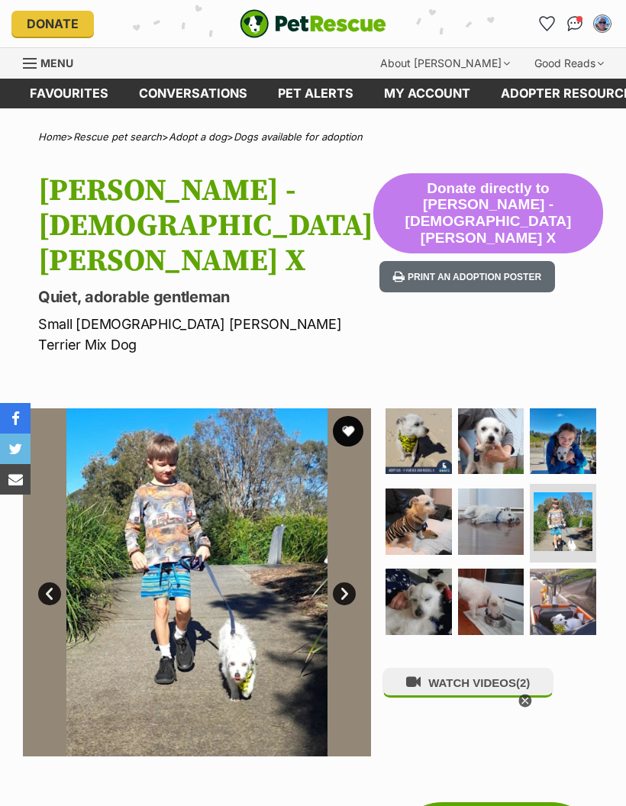
click at [347, 582] on link "Next" at bounding box center [344, 593] width 23 height 23
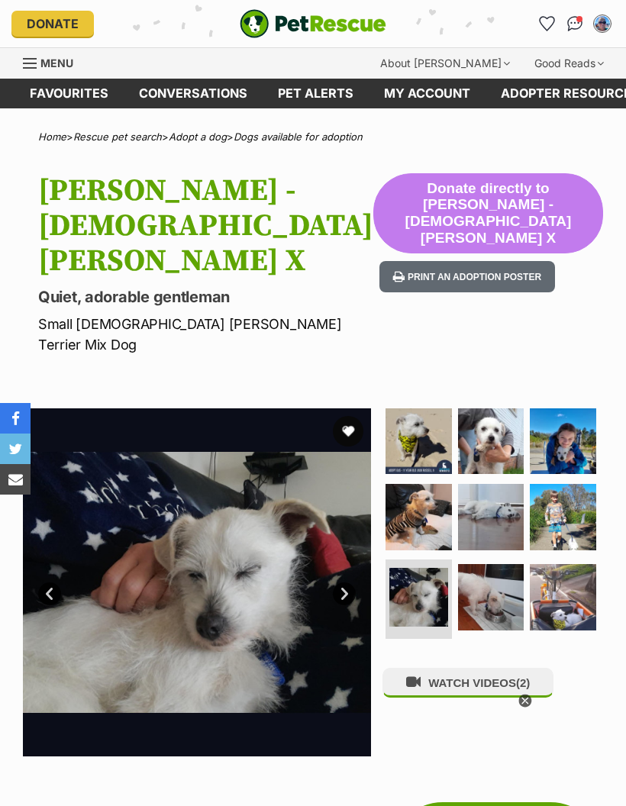
click at [348, 582] on link "Next" at bounding box center [344, 593] width 23 height 23
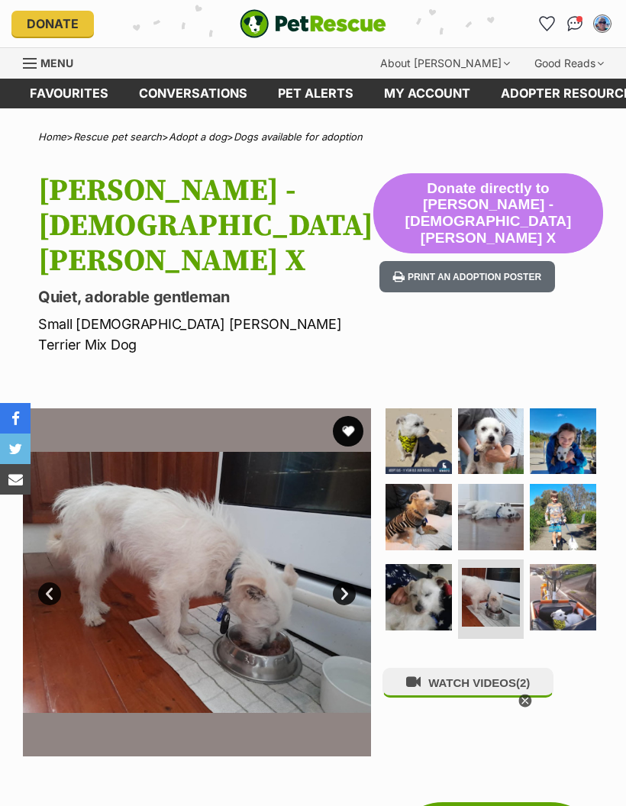
click at [342, 582] on link "Next" at bounding box center [344, 593] width 23 height 23
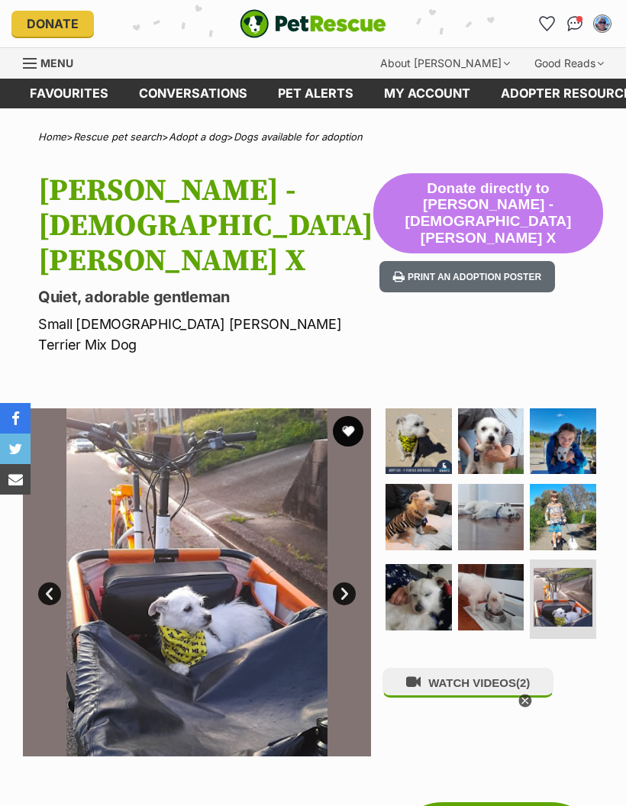
click at [347, 582] on link "Next" at bounding box center [344, 593] width 23 height 23
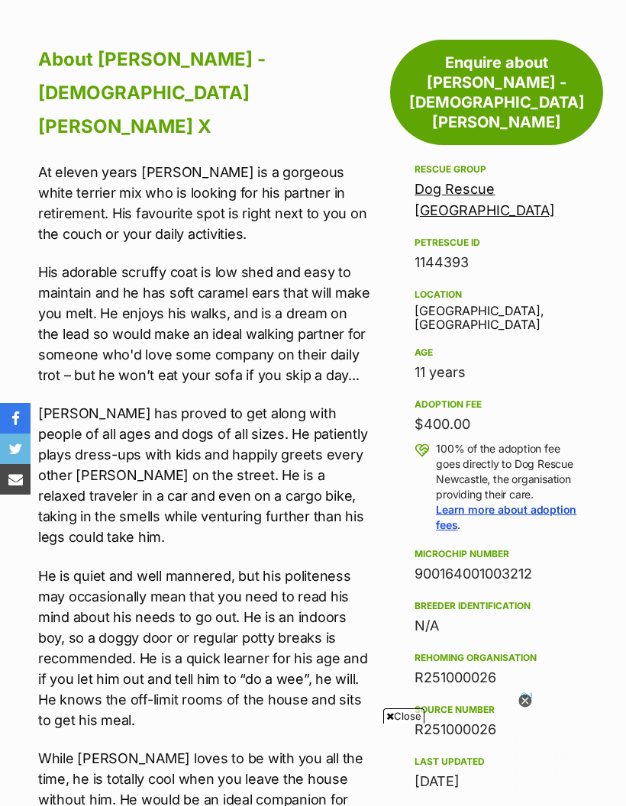
scroll to position [728, 0]
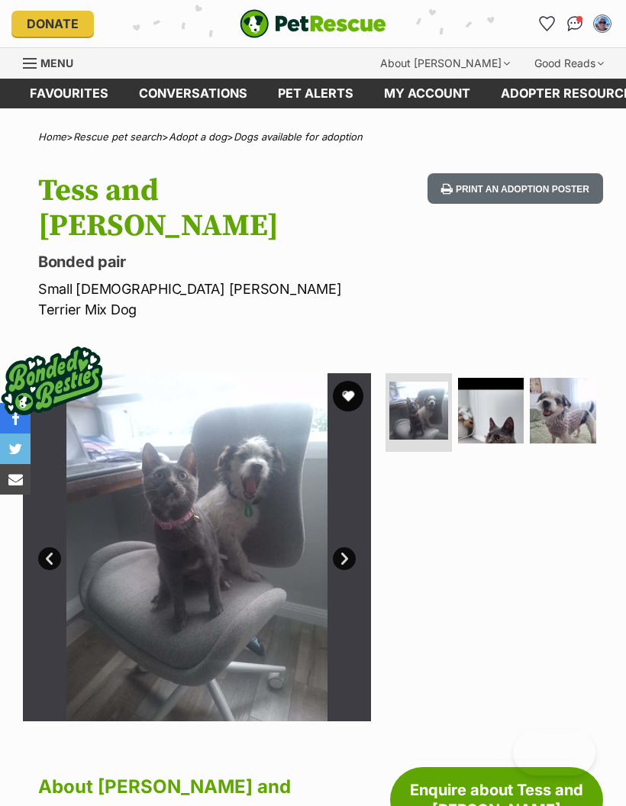
click at [334, 547] on link "Next" at bounding box center [344, 558] width 23 height 23
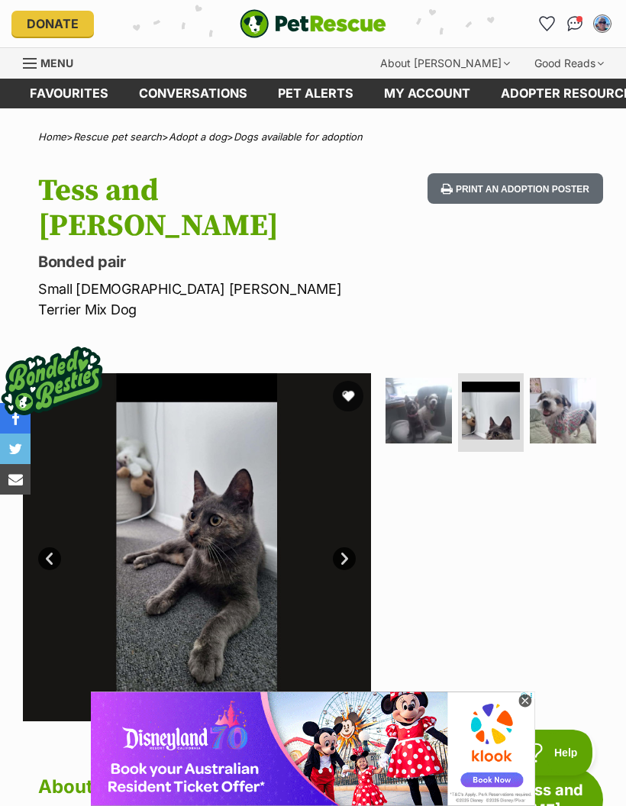
click at [523, 695] on icon at bounding box center [524, 701] width 13 height 13
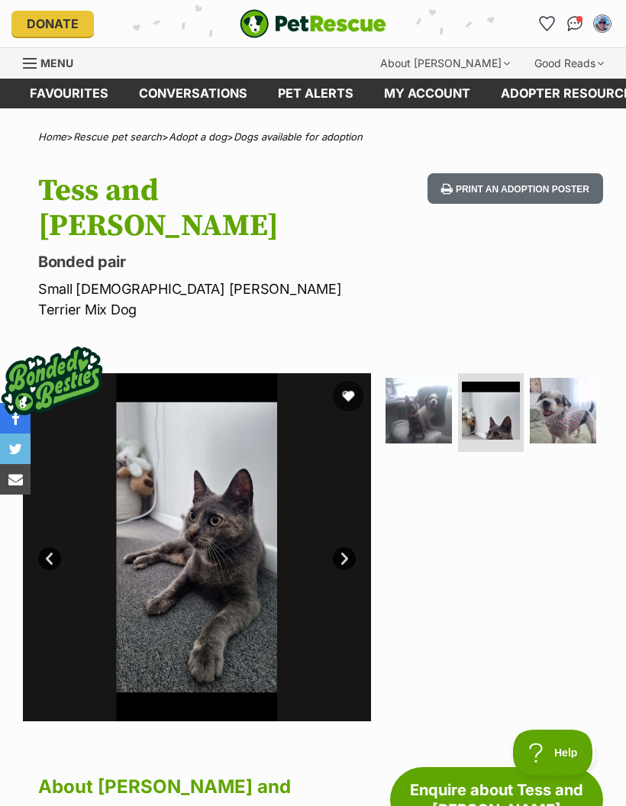
click at [350, 547] on link "Next" at bounding box center [344, 558] width 23 height 23
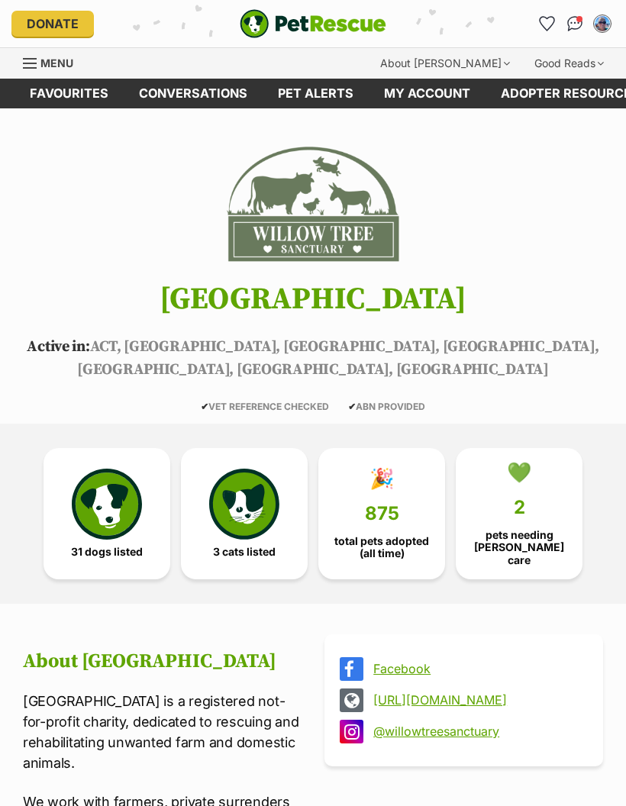
click at [97, 495] on img at bounding box center [107, 504] width 70 height 70
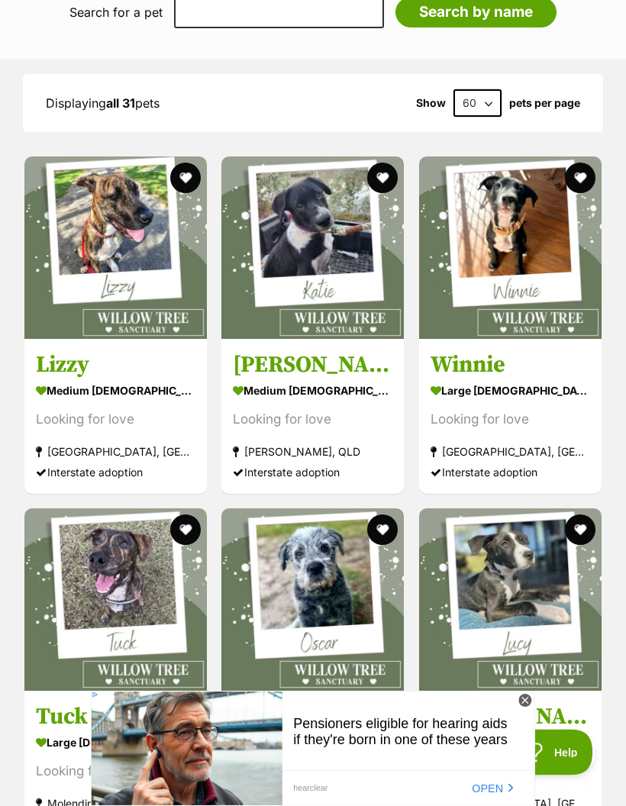
scroll to position [1674, 0]
click at [531, 708] on icon at bounding box center [525, 702] width 14 height 14
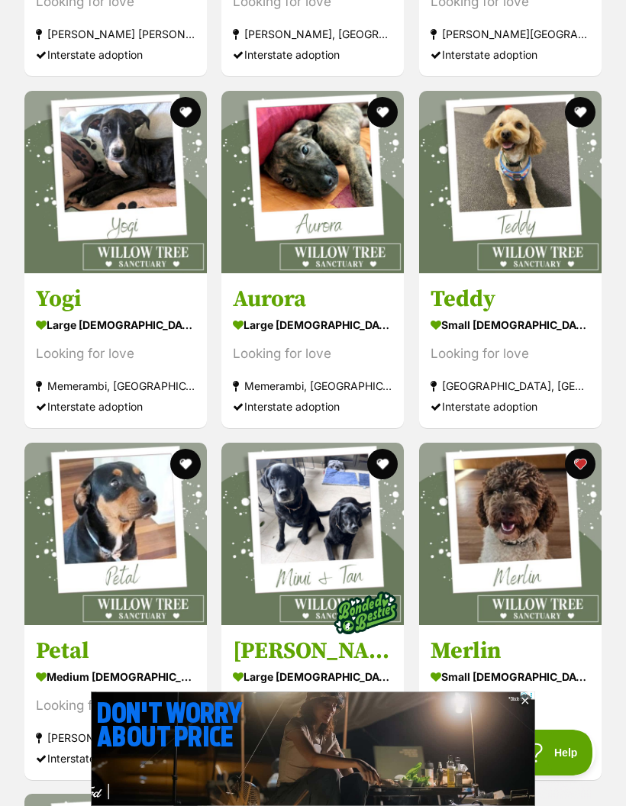
scroll to position [0, 0]
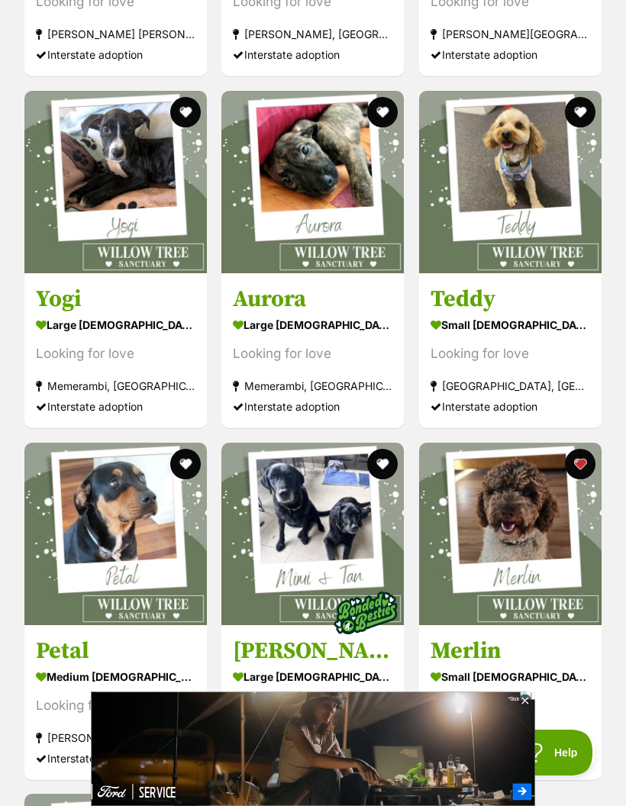
click at [487, 636] on h3 "Merlin" at bounding box center [511, 650] width 160 height 29
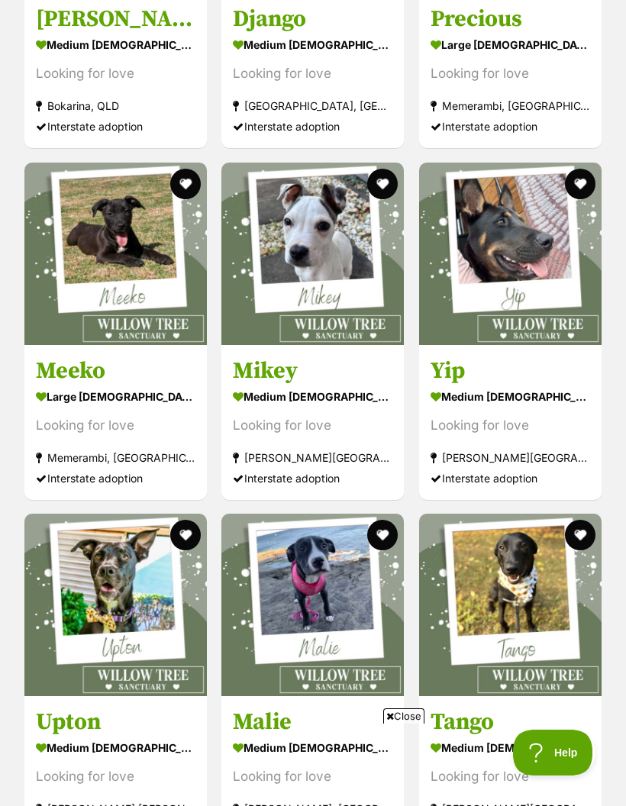
scroll to position [3757, 0]
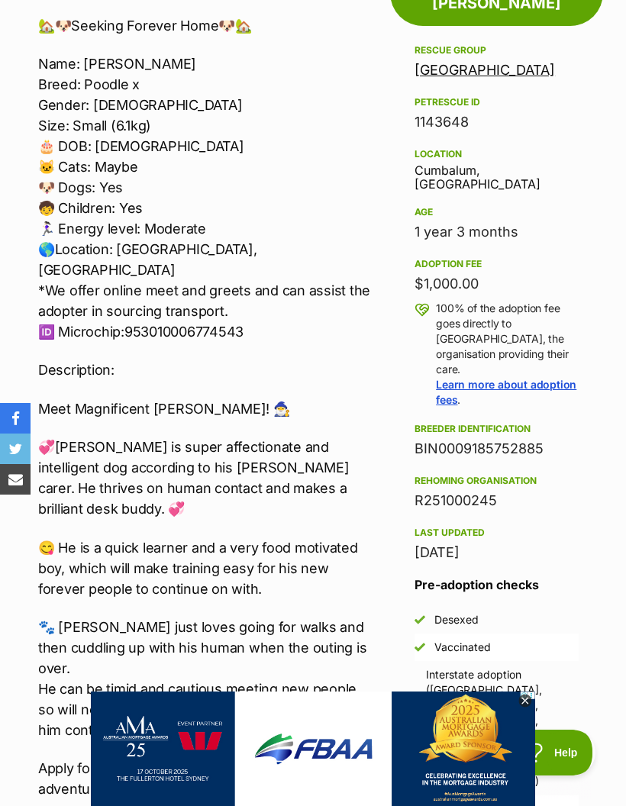
scroll to position [862, 0]
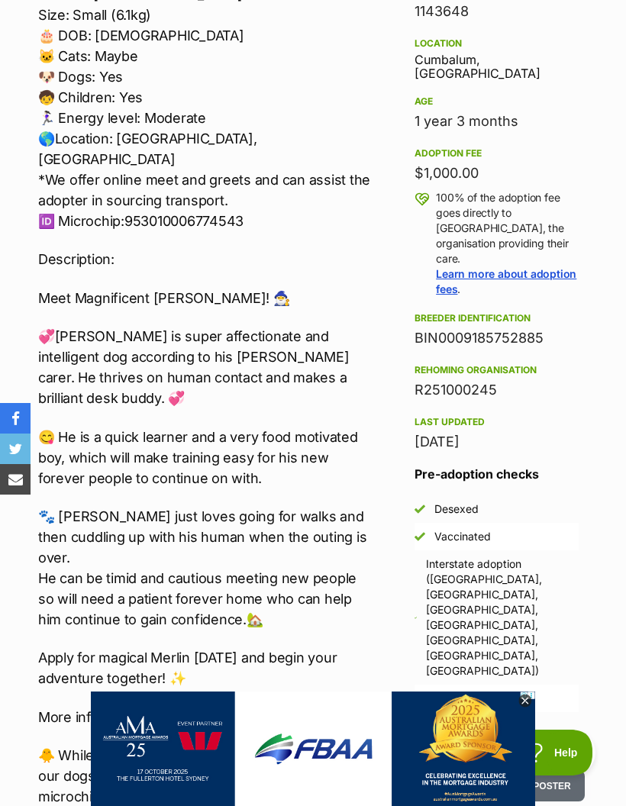
click at [525, 708] on icon at bounding box center [524, 701] width 13 height 13
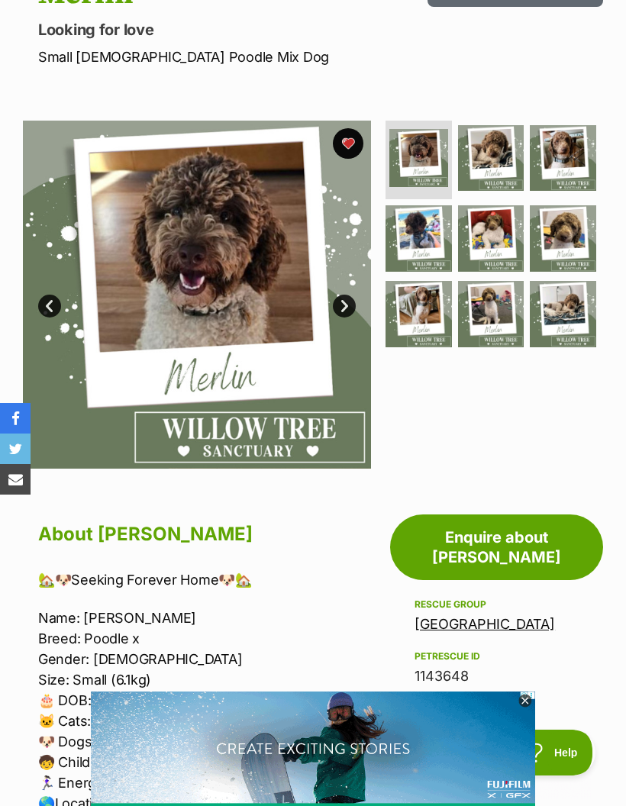
scroll to position [151, 0]
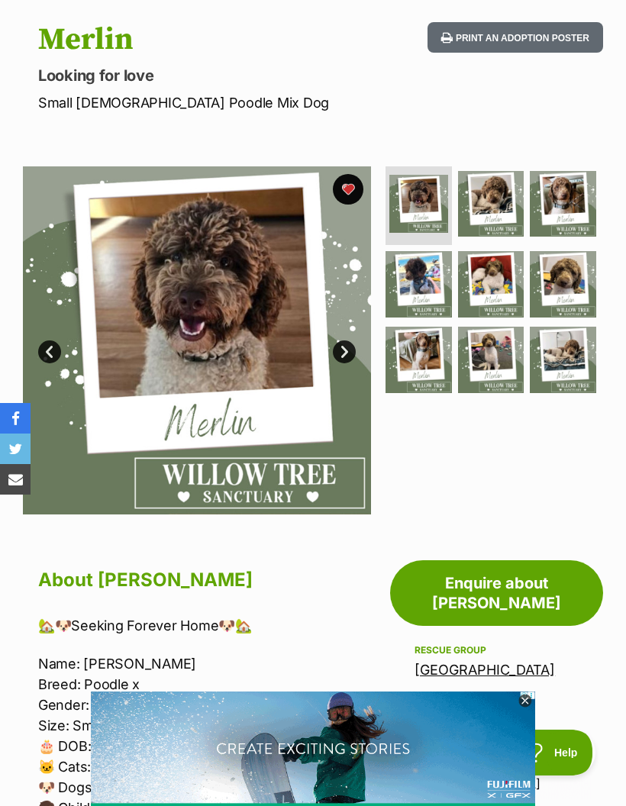
click at [350, 355] on link "Next" at bounding box center [344, 351] width 23 height 23
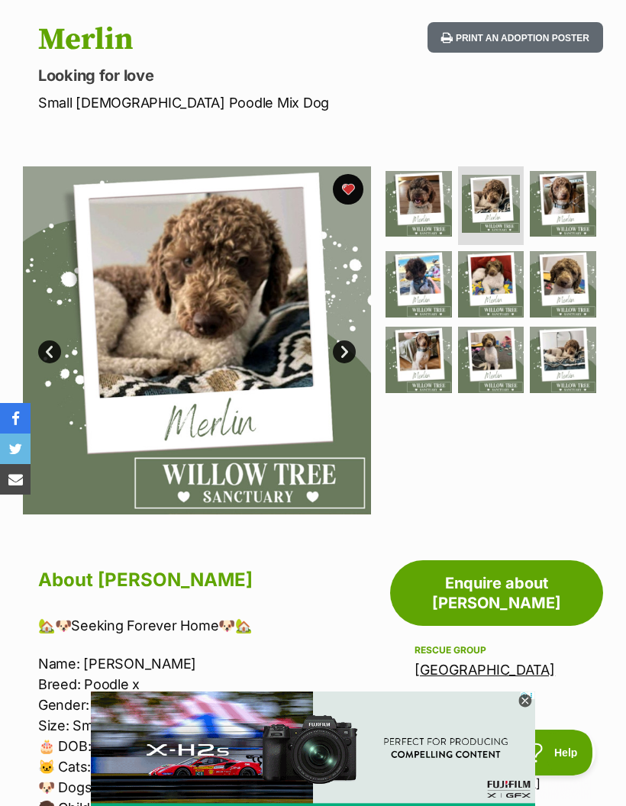
click at [347, 353] on link "Next" at bounding box center [344, 351] width 23 height 23
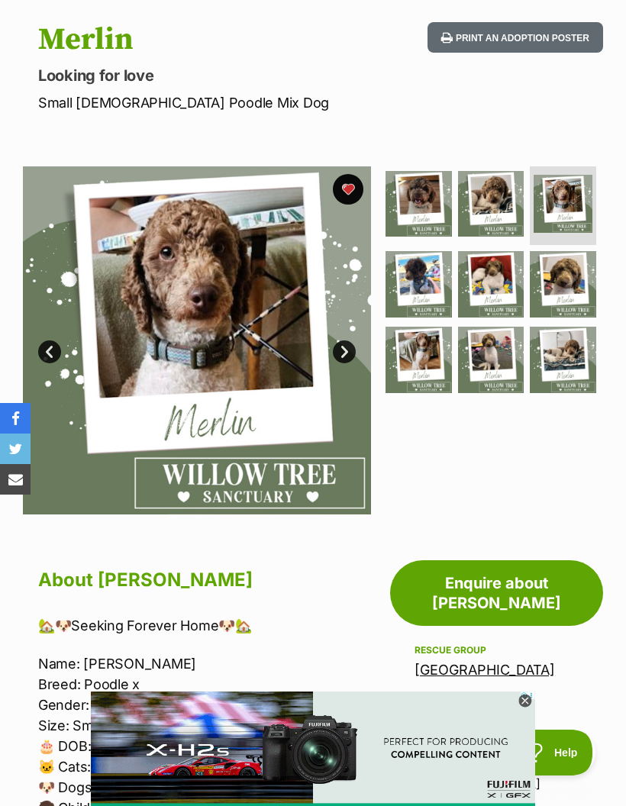
click at [338, 359] on link "Next" at bounding box center [344, 351] width 23 height 23
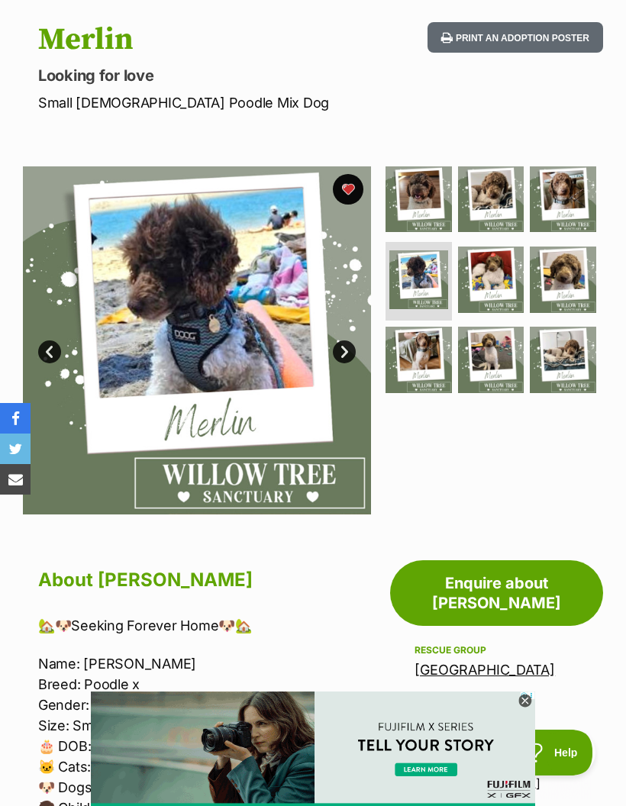
click at [339, 353] on link "Next" at bounding box center [344, 351] width 23 height 23
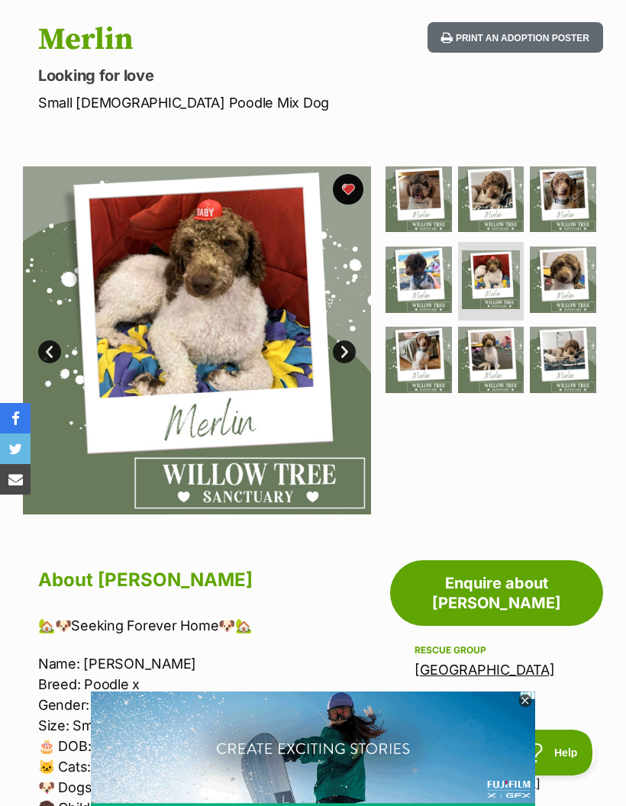
click at [348, 353] on link "Next" at bounding box center [344, 351] width 23 height 23
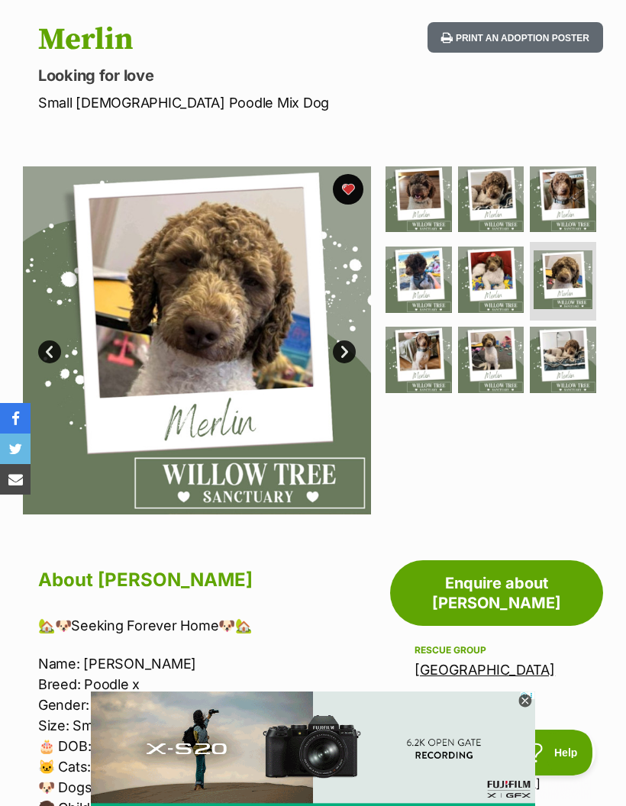
click at [342, 357] on link "Next" at bounding box center [344, 351] width 23 height 23
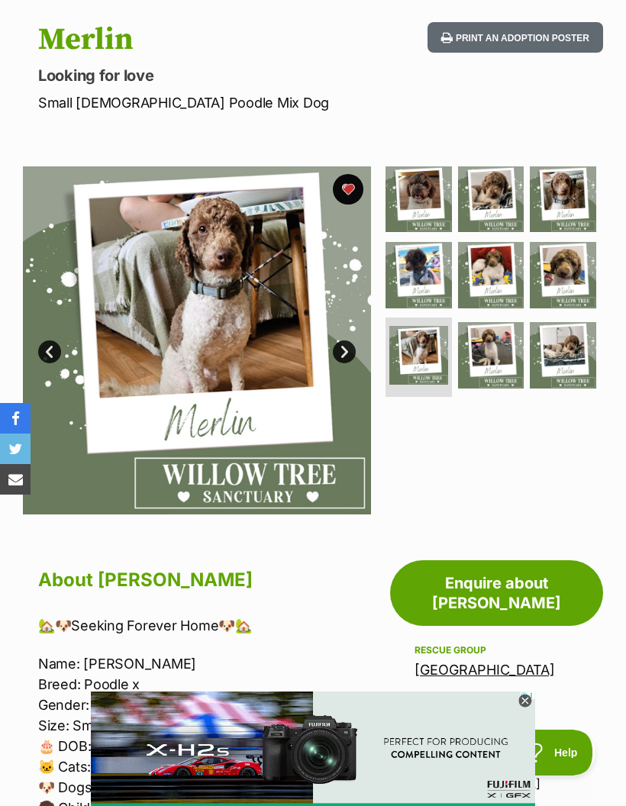
click at [352, 348] on link "Next" at bounding box center [344, 351] width 23 height 23
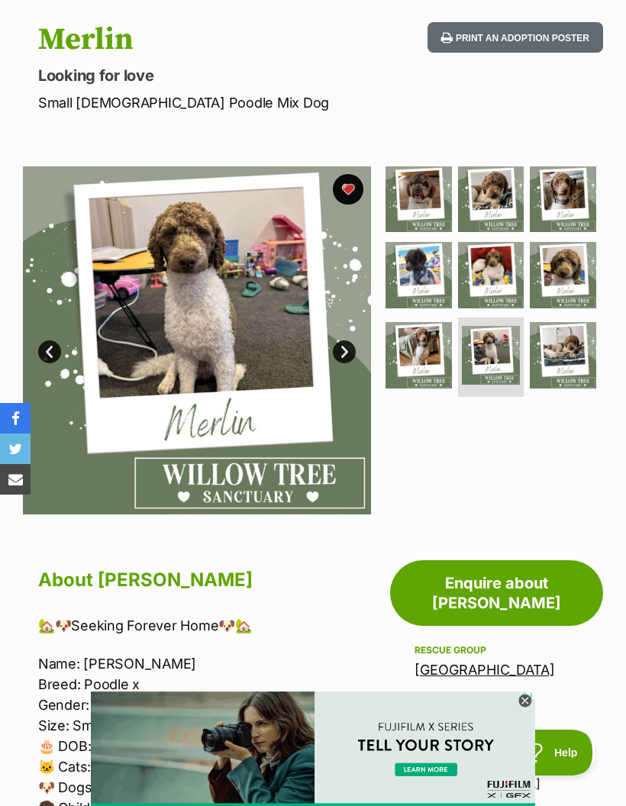
click at [351, 345] on link "Next" at bounding box center [344, 351] width 23 height 23
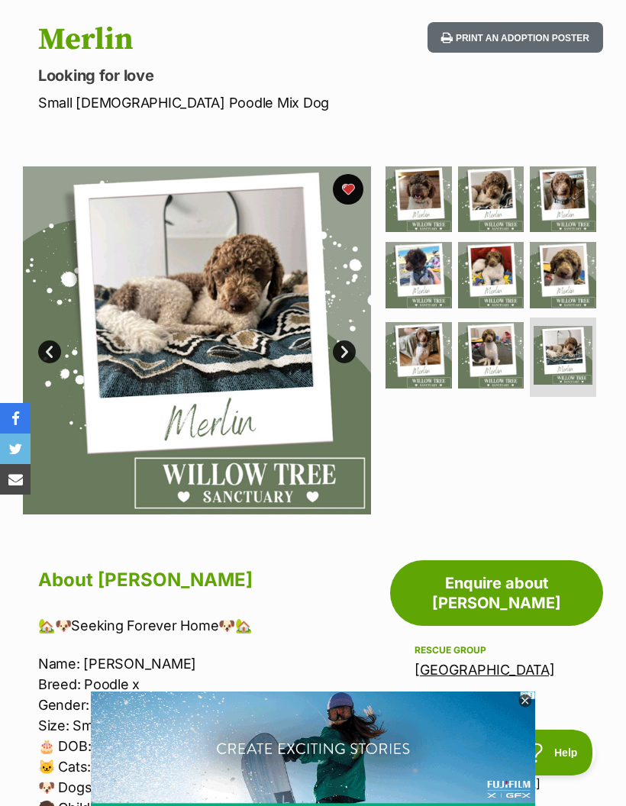
click at [346, 344] on link "Next" at bounding box center [344, 351] width 23 height 23
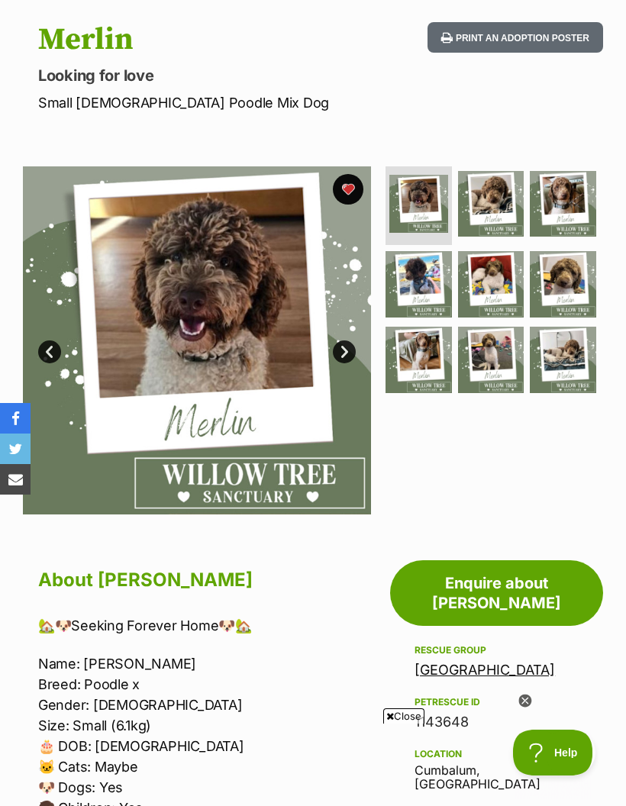
scroll to position [0, 0]
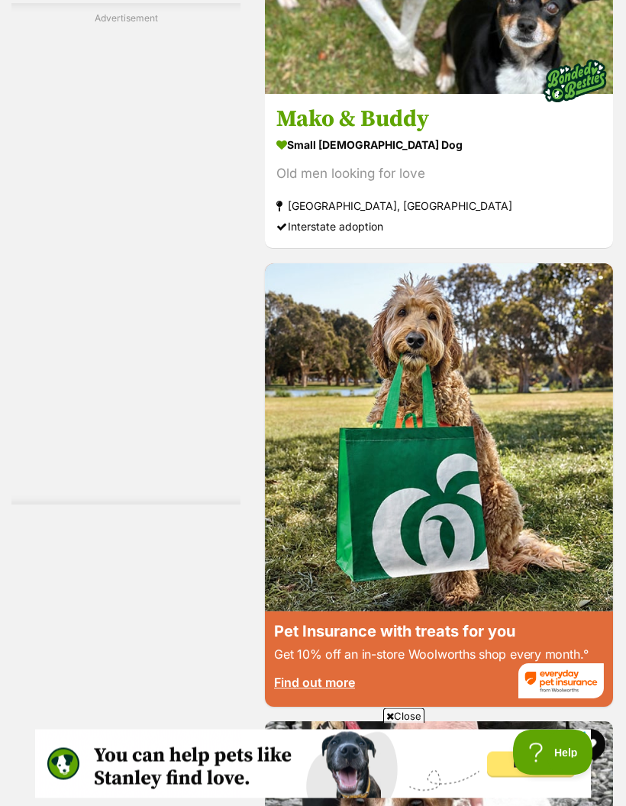
scroll to position [5729, 0]
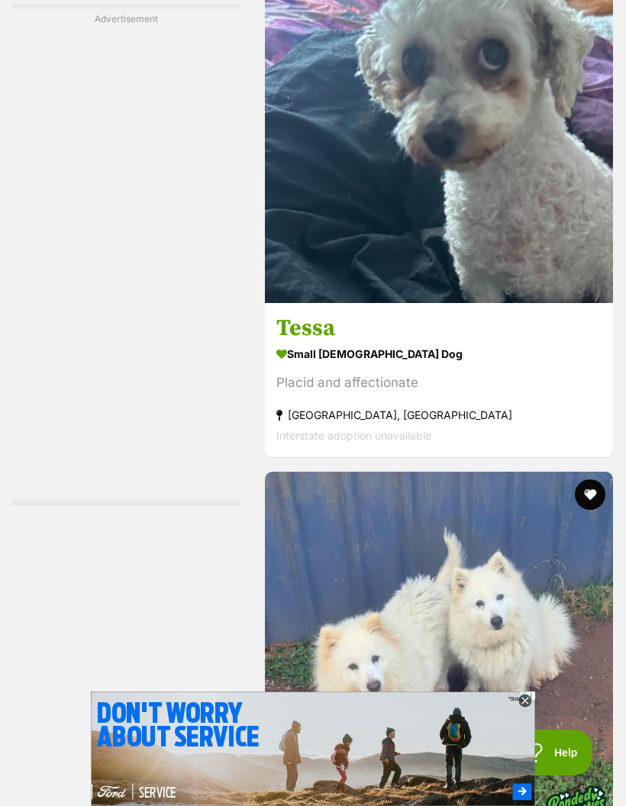
scroll to position [8057, 0]
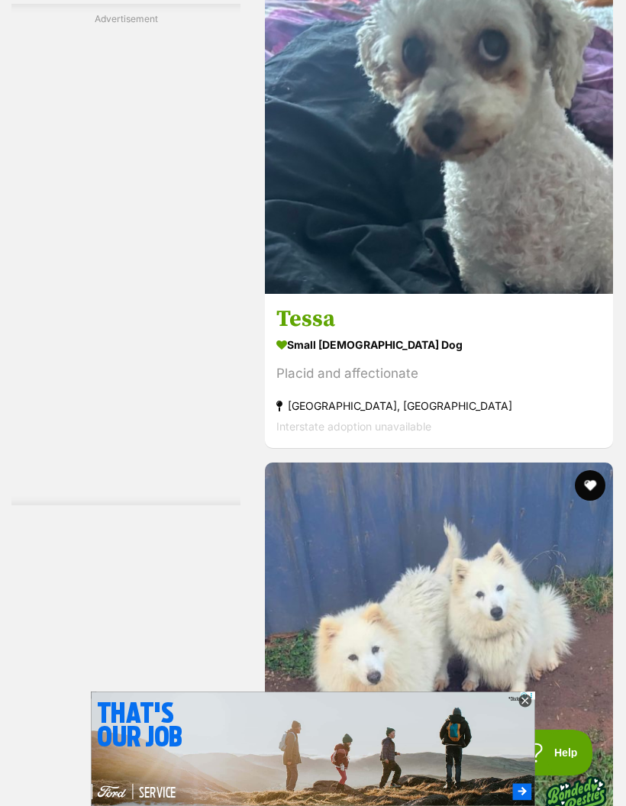
click at [526, 703] on icon at bounding box center [524, 700] width 5 height 5
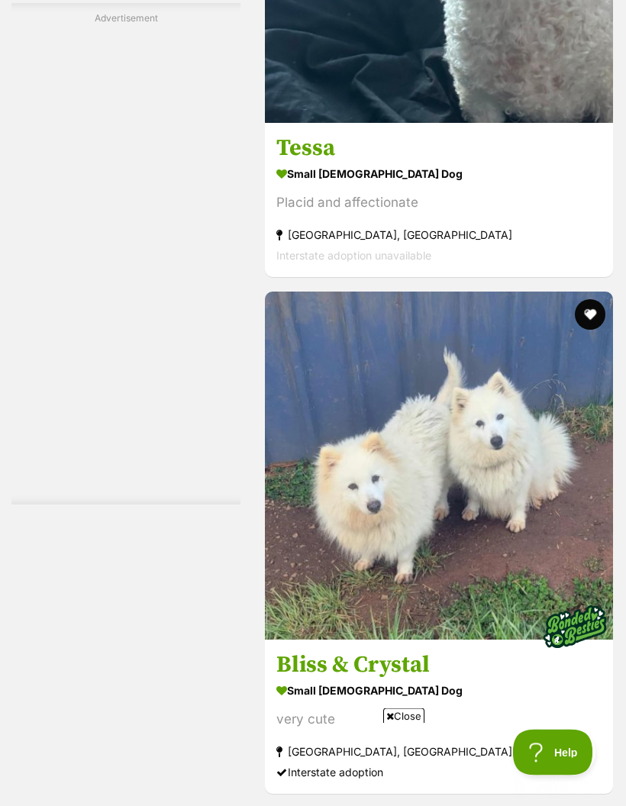
scroll to position [8230, 0]
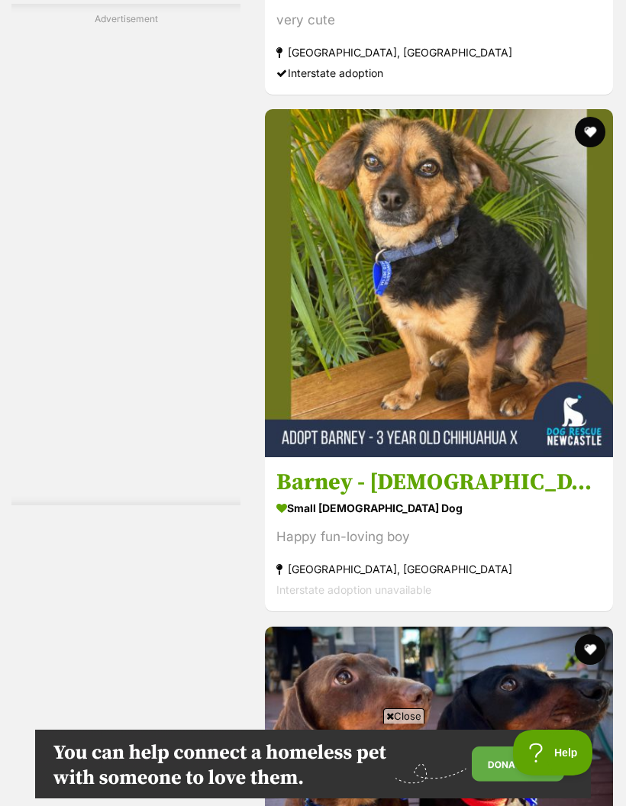
scroll to position [0, 0]
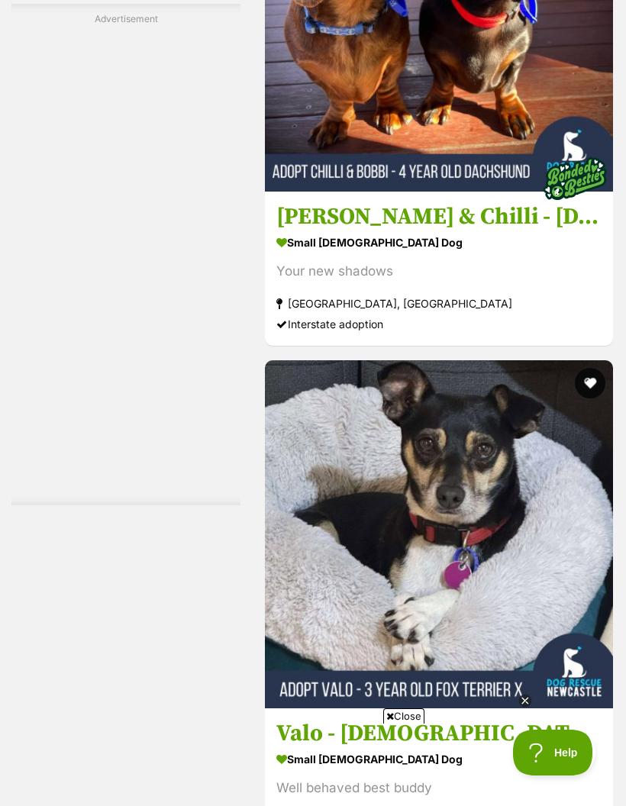
scroll to position [9773, 0]
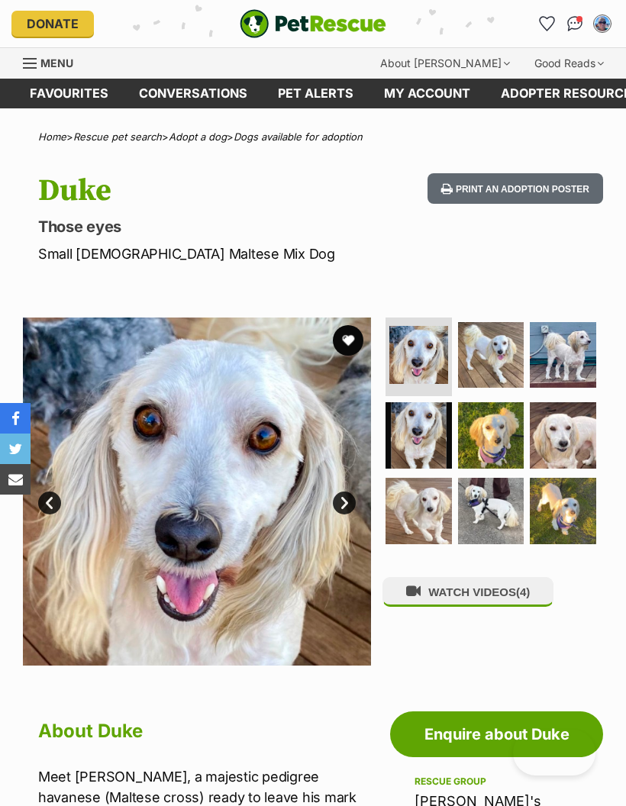
click at [344, 498] on link "Next" at bounding box center [344, 503] width 23 height 23
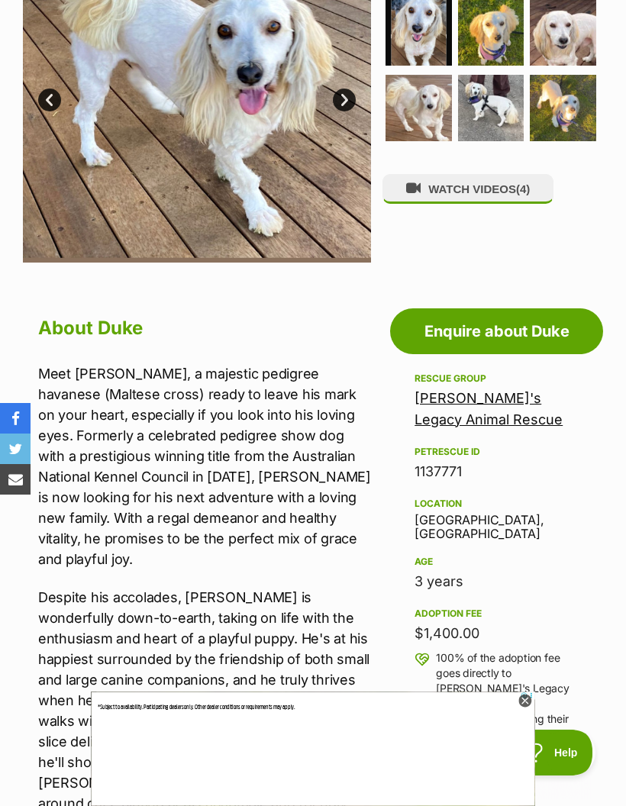
click at [524, 708] on icon at bounding box center [524, 701] width 13 height 13
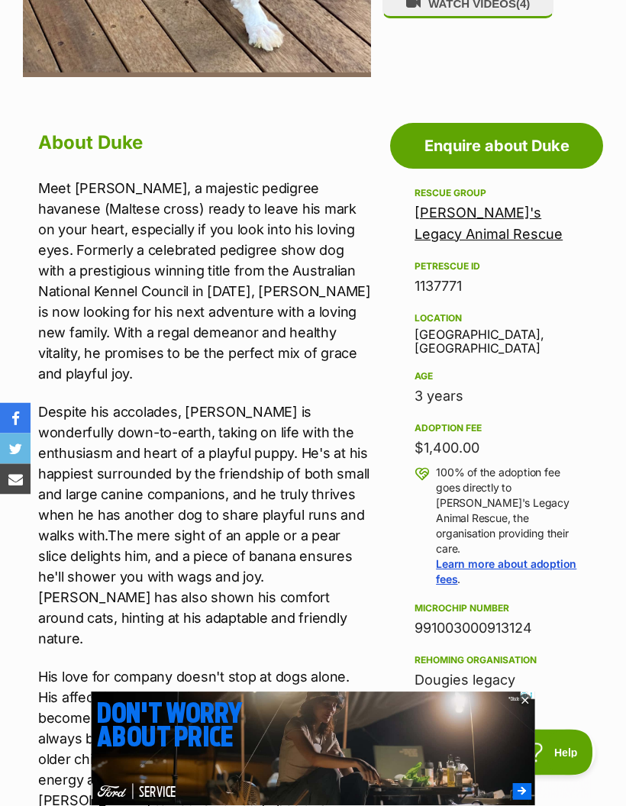
scroll to position [589, 0]
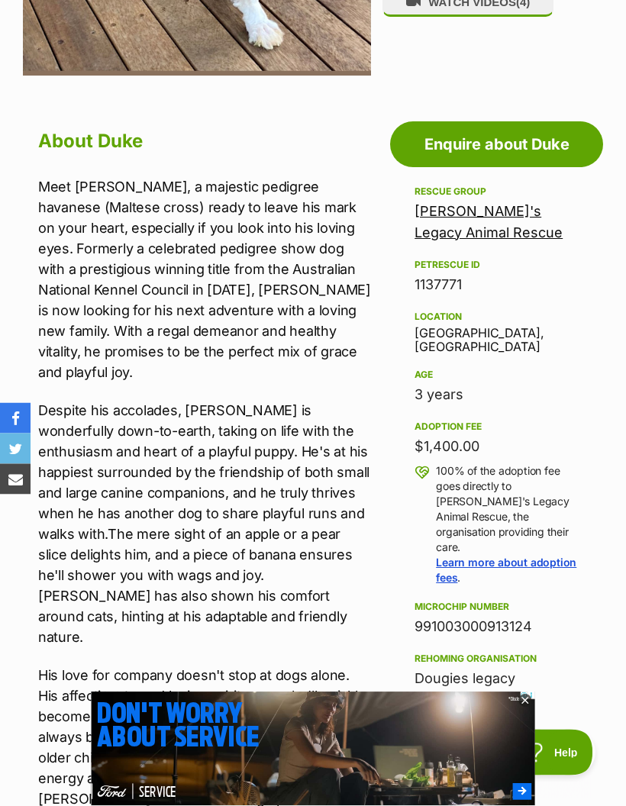
click at [521, 708] on icon at bounding box center [524, 701] width 13 height 13
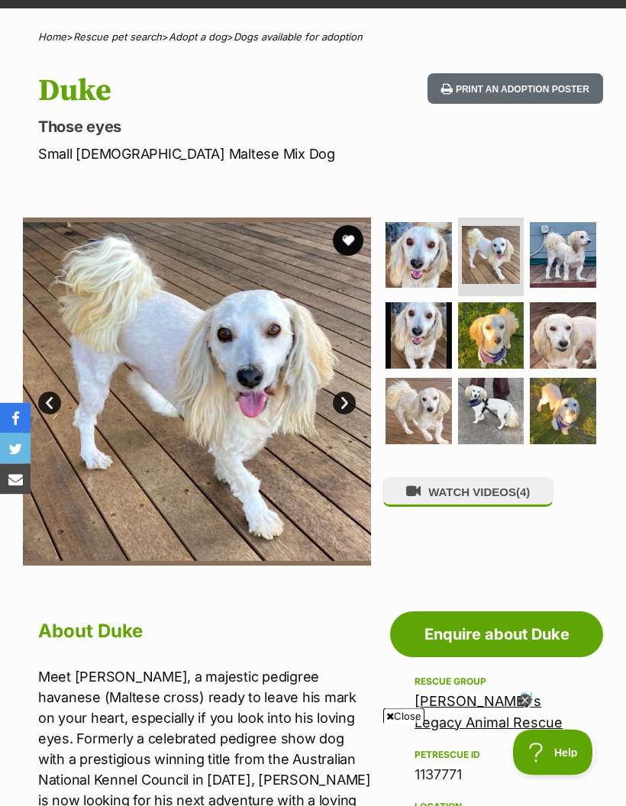
scroll to position [100, 0]
click at [344, 401] on link "Next" at bounding box center [344, 403] width 23 height 23
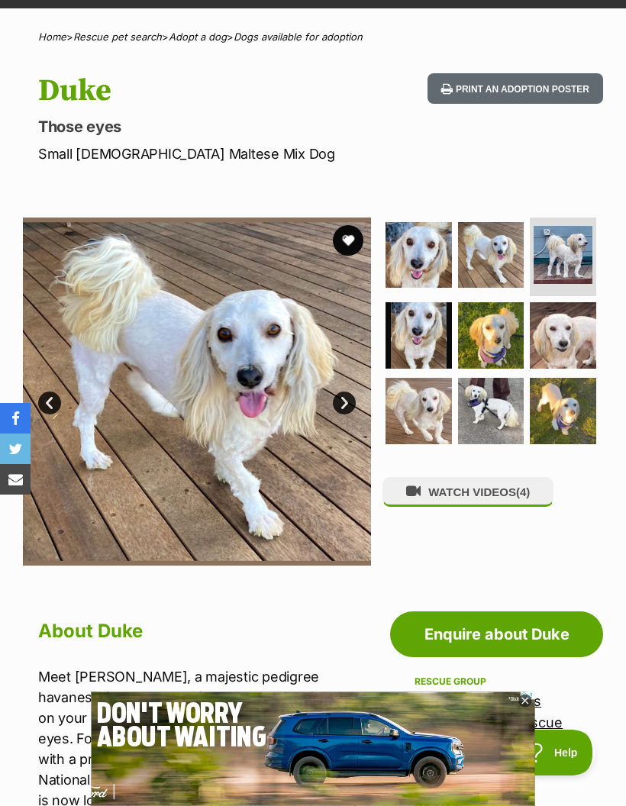
scroll to position [0, 0]
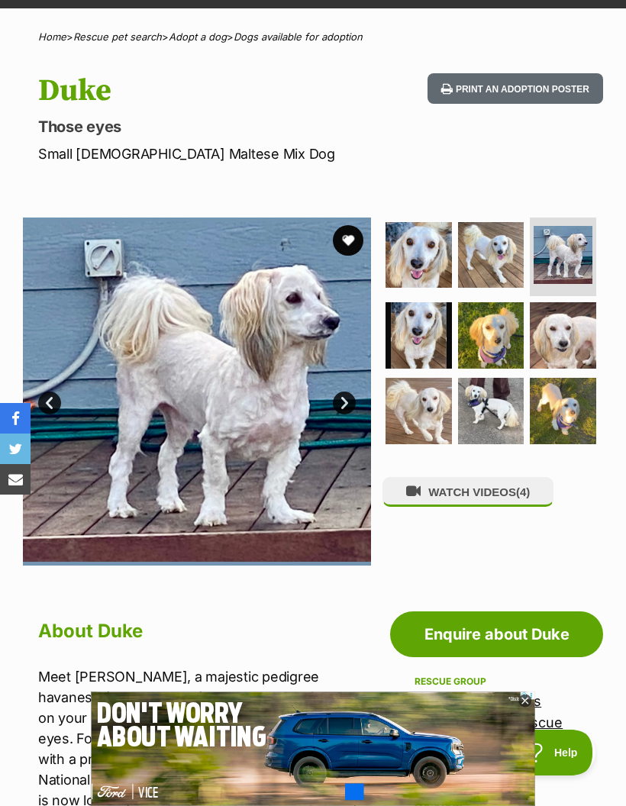
click at [373, 422] on section "Available 3 of 9 images 3 of 9 images 3 of 9 images 3 of 9 images 3 of 9 images…" at bounding box center [313, 380] width 626 height 371
click at [349, 402] on link "Next" at bounding box center [344, 403] width 23 height 23
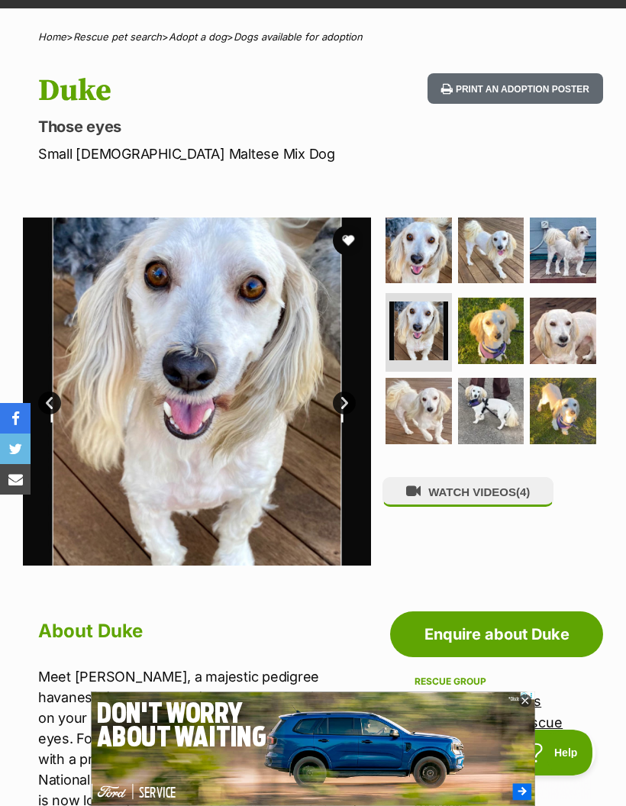
click at [346, 408] on link "Next" at bounding box center [344, 403] width 23 height 23
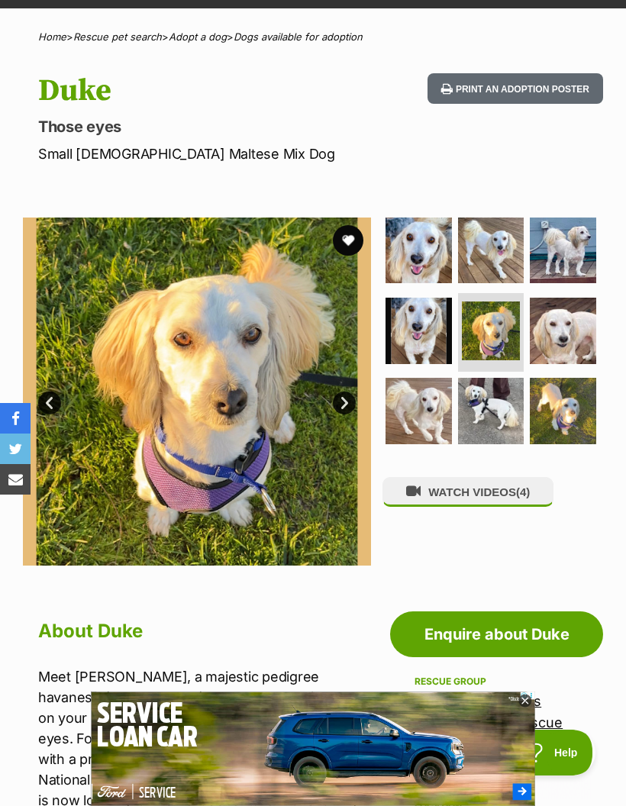
click at [344, 408] on link "Next" at bounding box center [344, 403] width 23 height 23
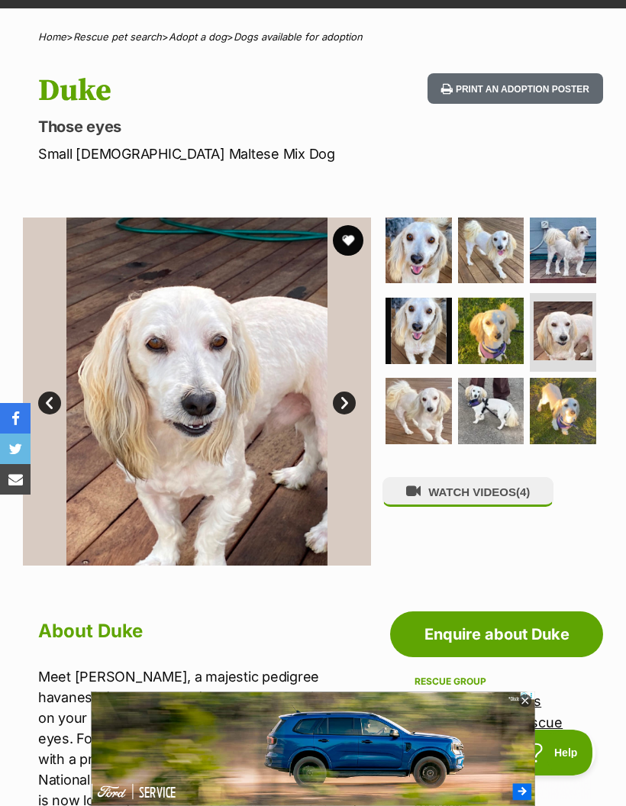
click at [347, 408] on link "Next" at bounding box center [344, 403] width 23 height 23
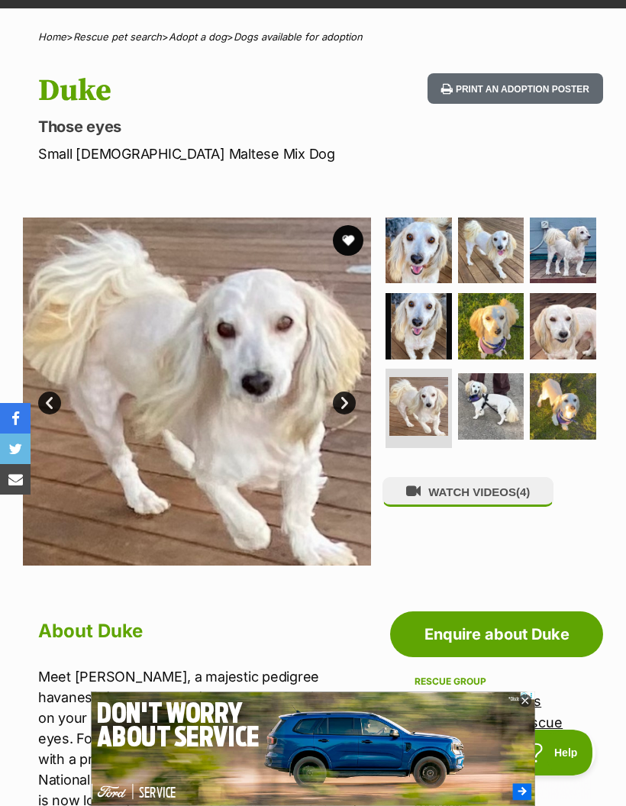
click at [349, 408] on link "Next" at bounding box center [344, 403] width 23 height 23
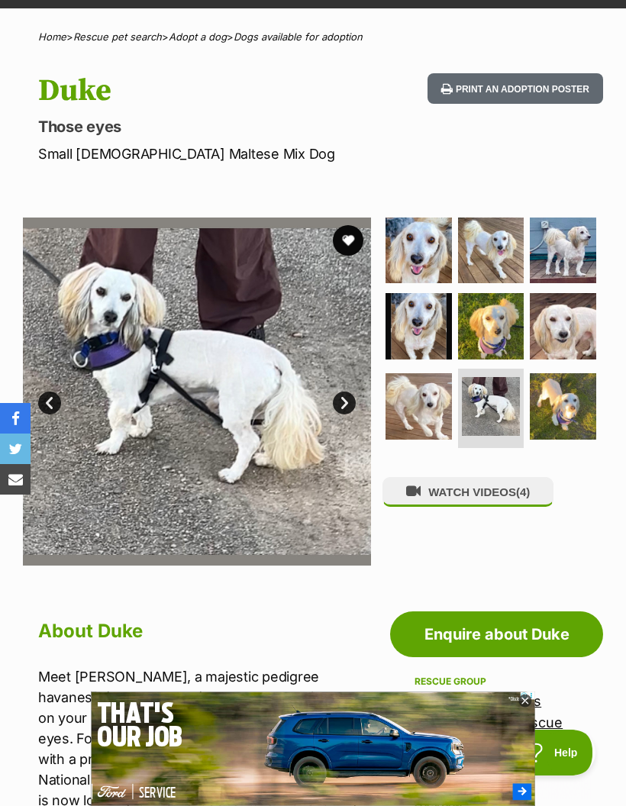
click at [346, 406] on link "Next" at bounding box center [344, 403] width 23 height 23
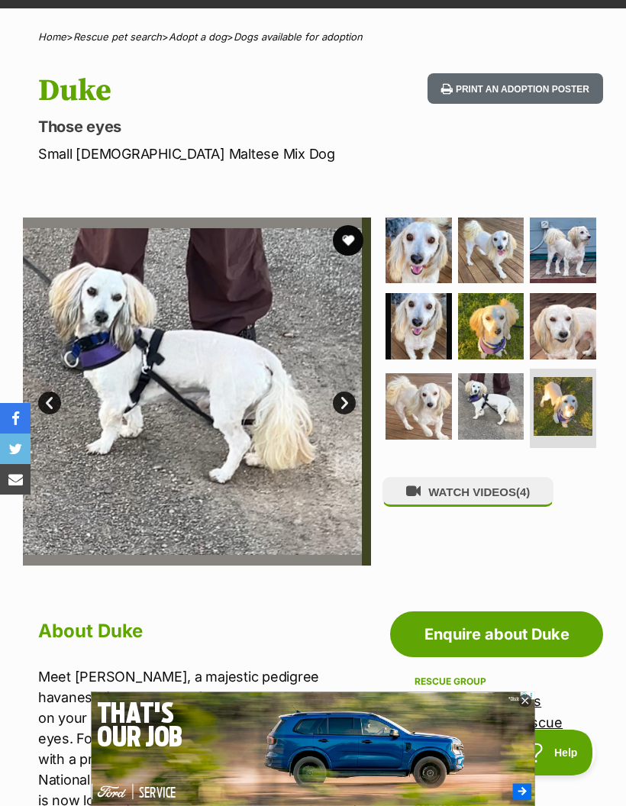
click at [342, 400] on link "Next" at bounding box center [344, 403] width 23 height 23
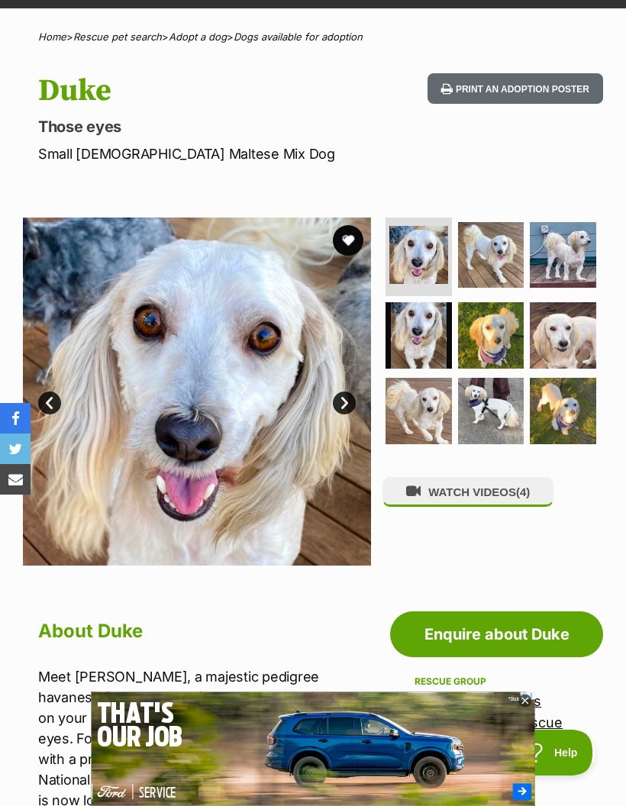
click at [473, 503] on button "WATCH VIDEOS (4)" at bounding box center [467, 492] width 171 height 30
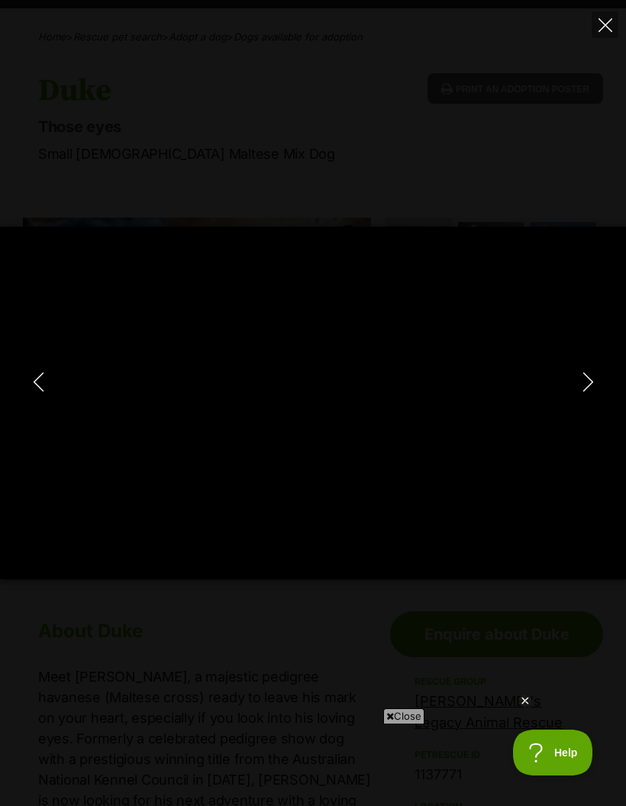
type input "100"
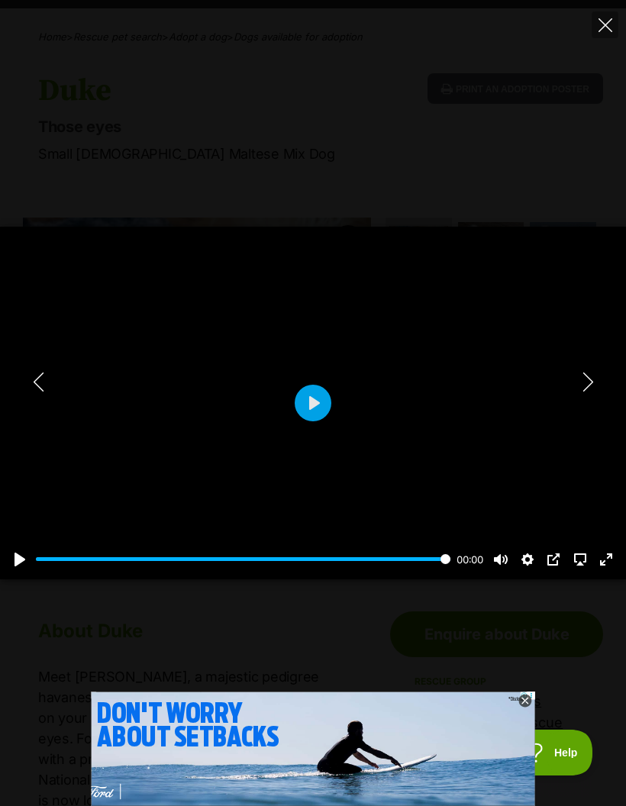
click at [524, 702] on icon at bounding box center [524, 700] width 5 height 5
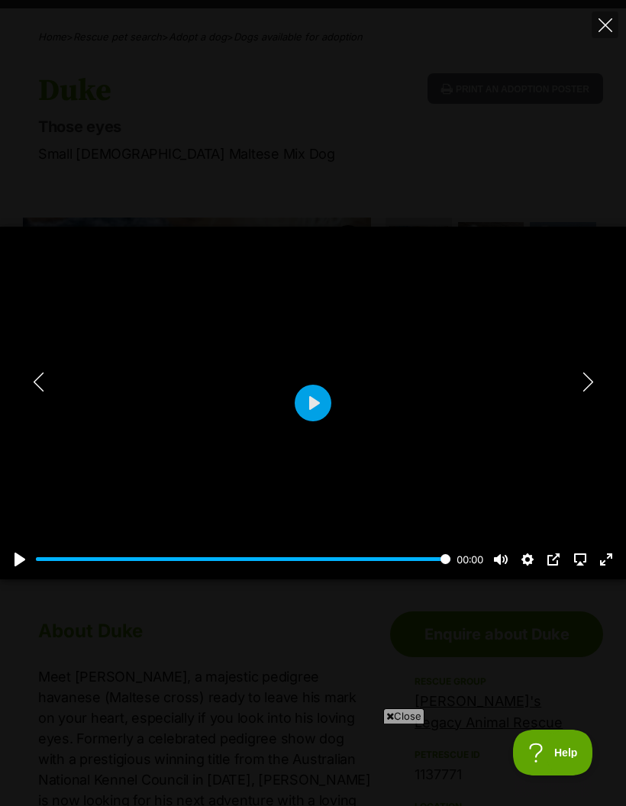
click at [585, 381] on icon "Next" at bounding box center [588, 382] width 19 height 19
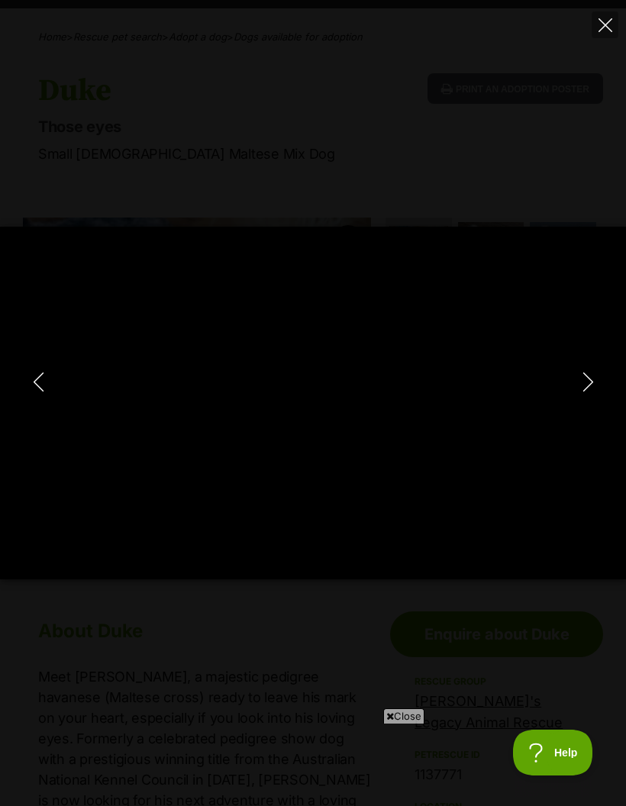
click at [582, 388] on icon "Next" at bounding box center [588, 382] width 19 height 19
type input "29.57"
click at [608, 21] on icon "Close" at bounding box center [605, 25] width 14 height 14
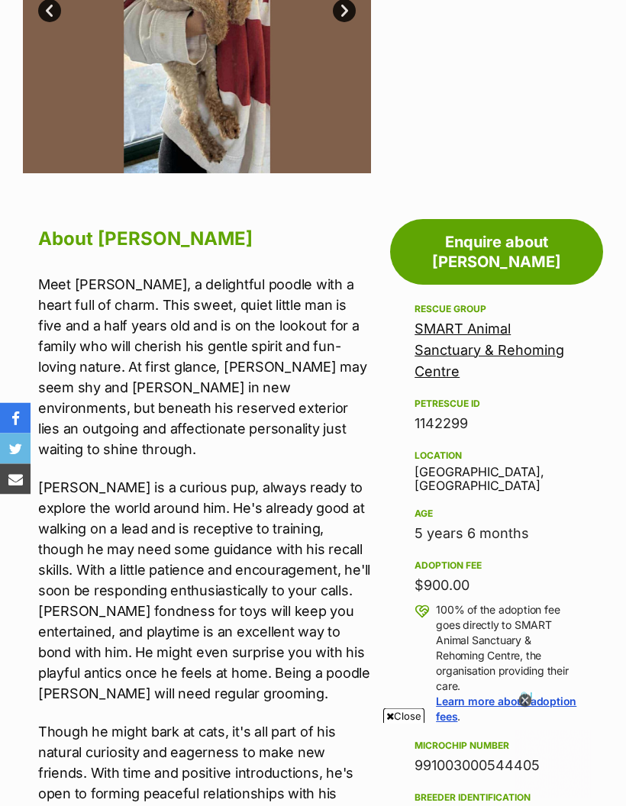
scroll to position [492, 0]
click at [525, 792] on div "Breeder identification" at bounding box center [497, 798] width 164 height 12
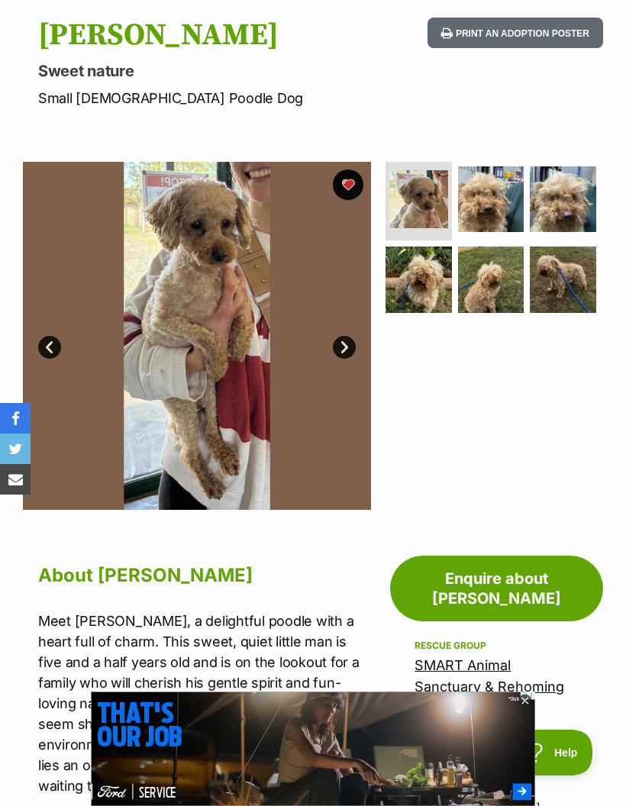
scroll to position [155, 0]
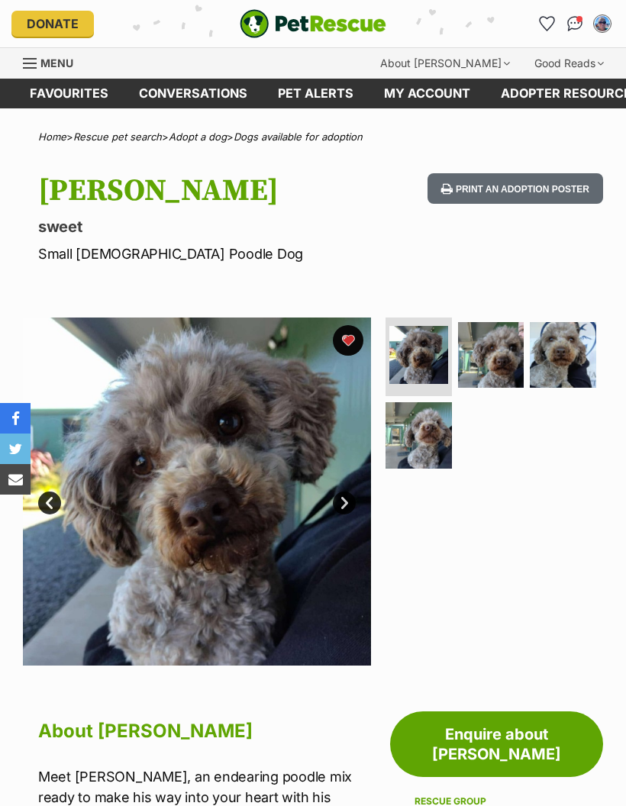
click at [568, 338] on img at bounding box center [563, 355] width 66 height 66
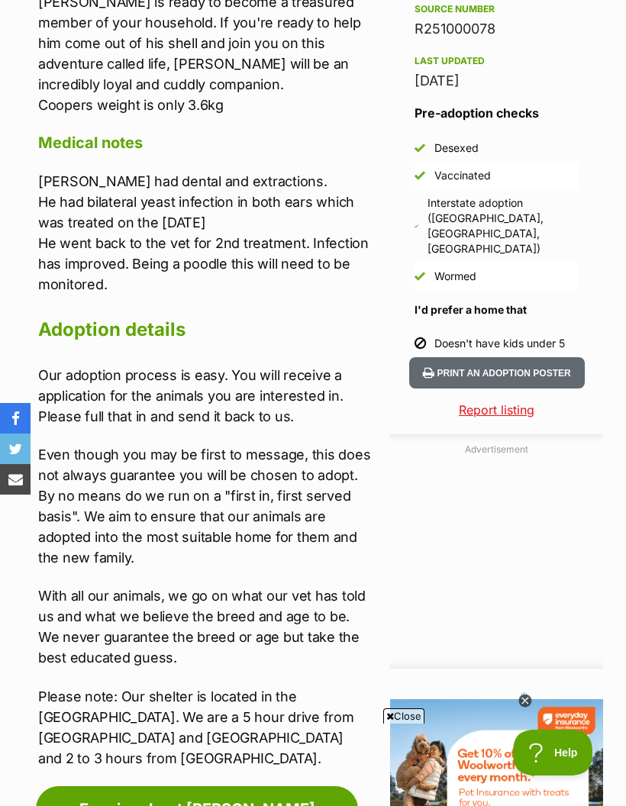
scroll to position [1384, 0]
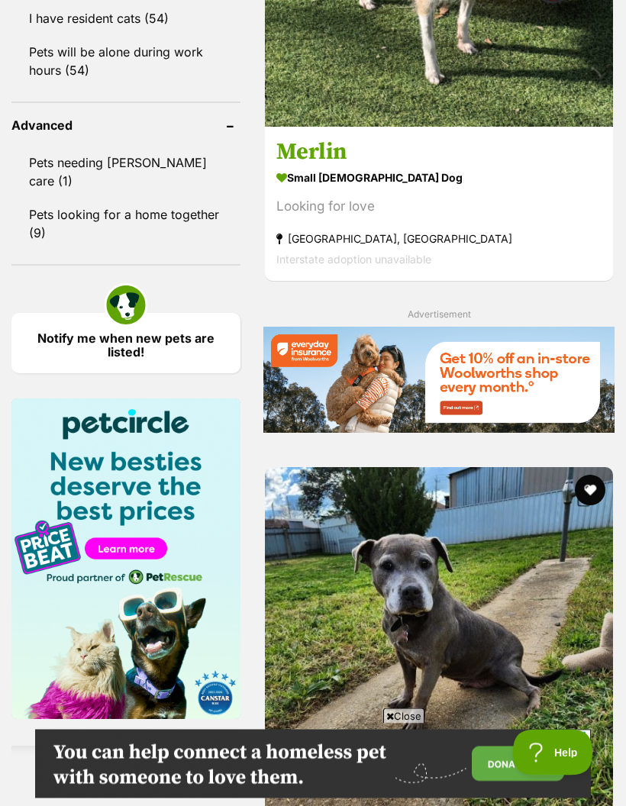
scroll to position [2096, 0]
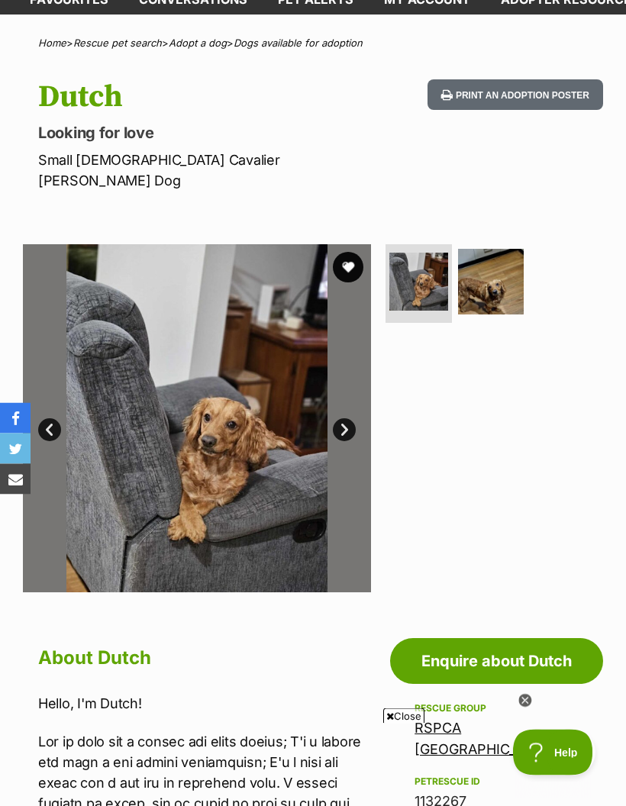
scroll to position [96, 0]
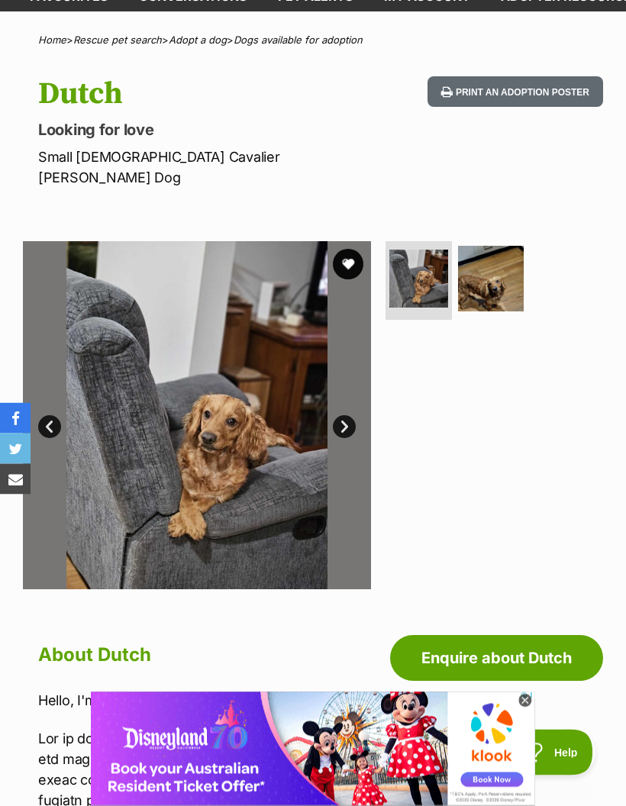
click at [505, 256] on img at bounding box center [491, 280] width 66 height 66
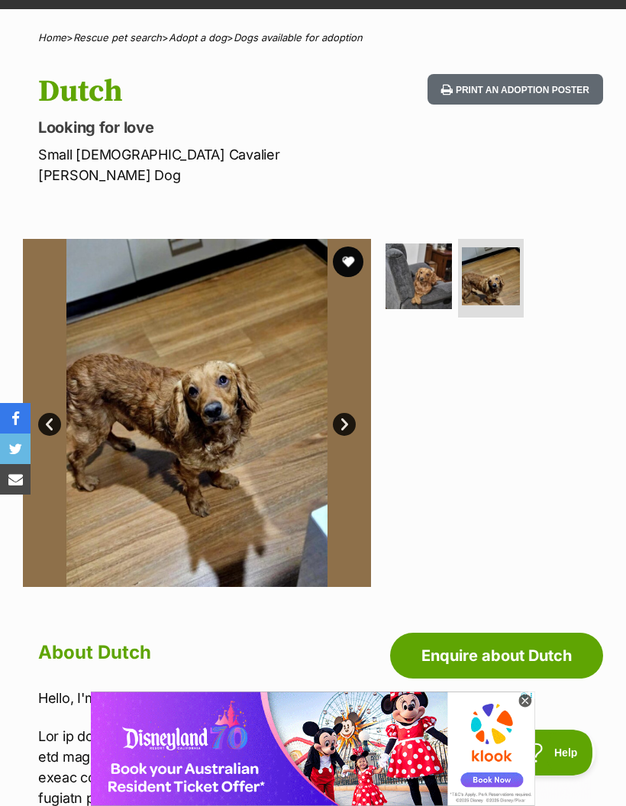
click at [521, 708] on icon at bounding box center [524, 701] width 13 height 13
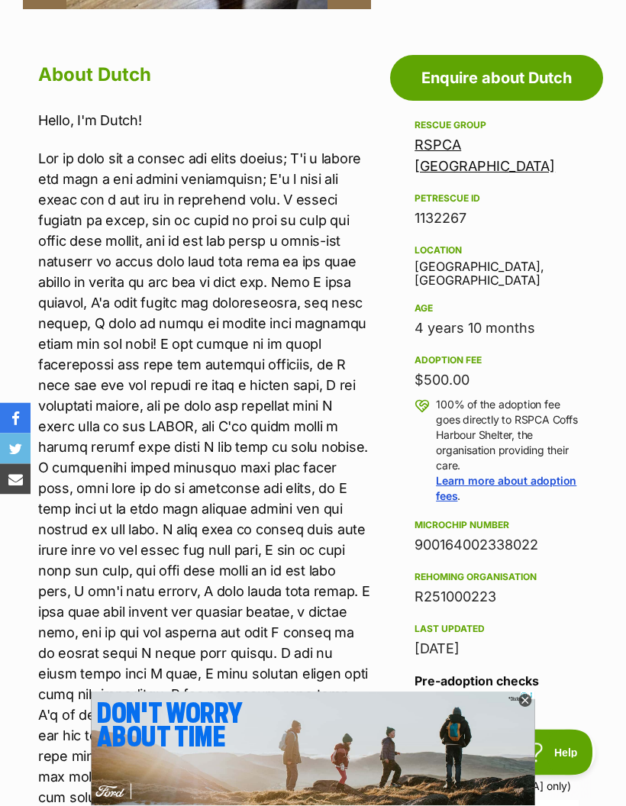
scroll to position [681, 0]
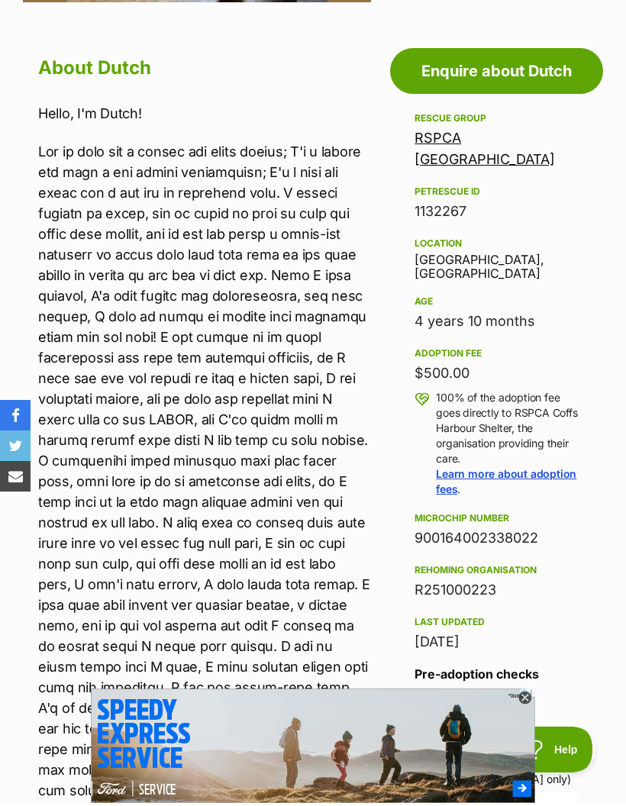
click at [525, 703] on icon at bounding box center [524, 700] width 5 height 5
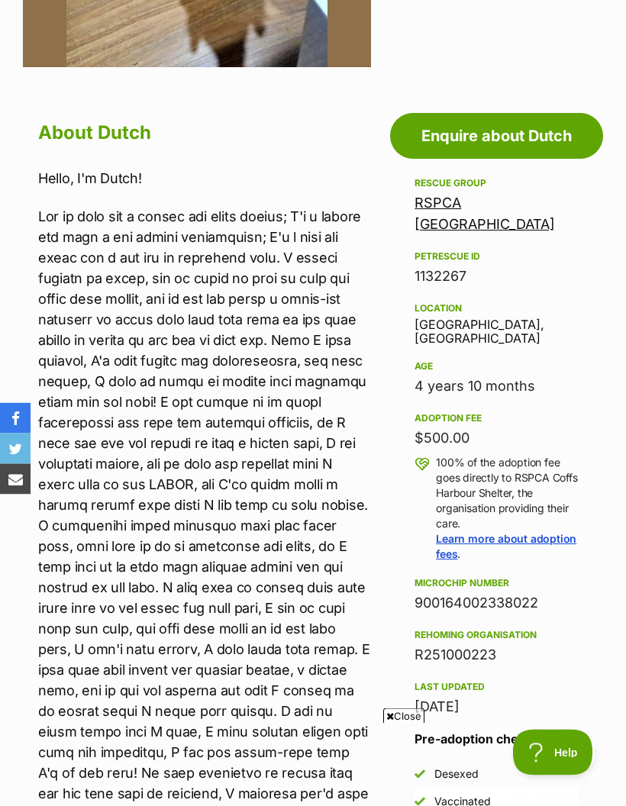
scroll to position [614, 0]
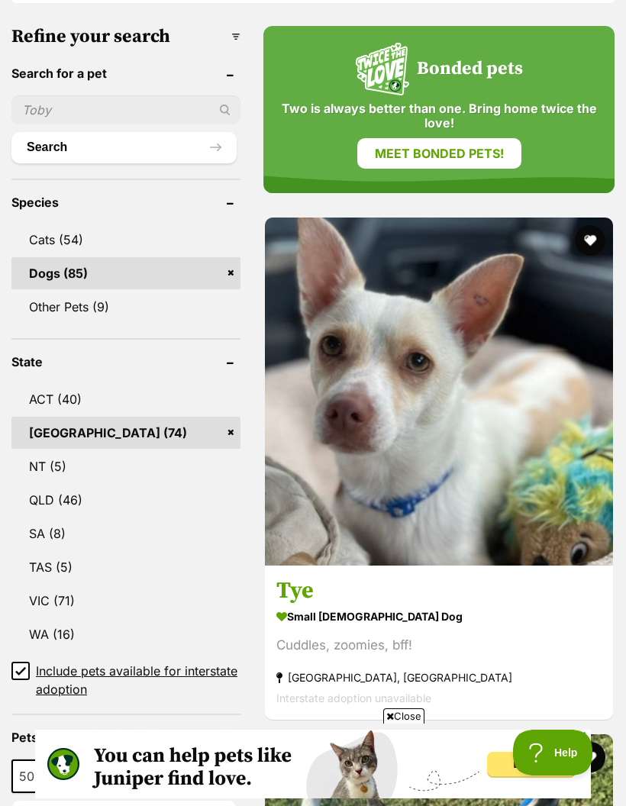
click at [64, 600] on link "VIC (71)" at bounding box center [125, 601] width 229 height 32
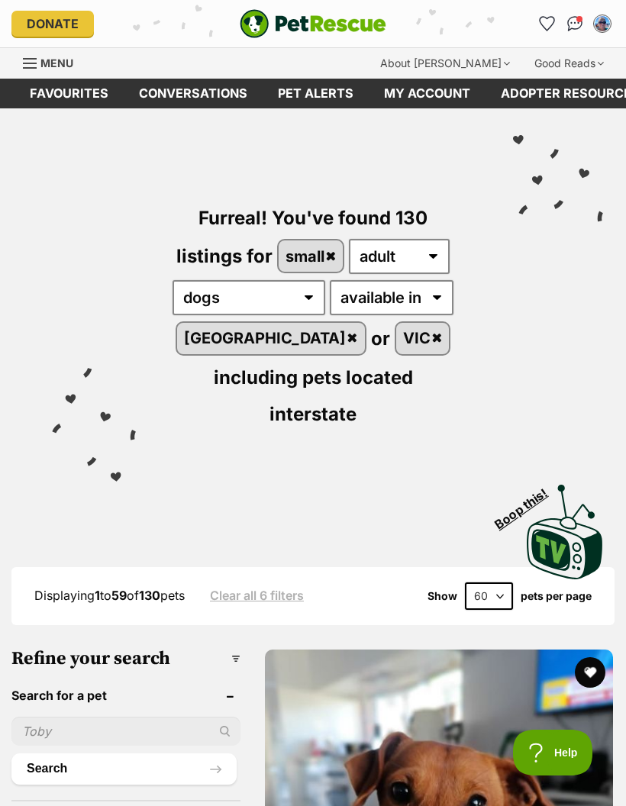
click at [365, 334] on link "[GEOGRAPHIC_DATA]" at bounding box center [271, 338] width 188 height 31
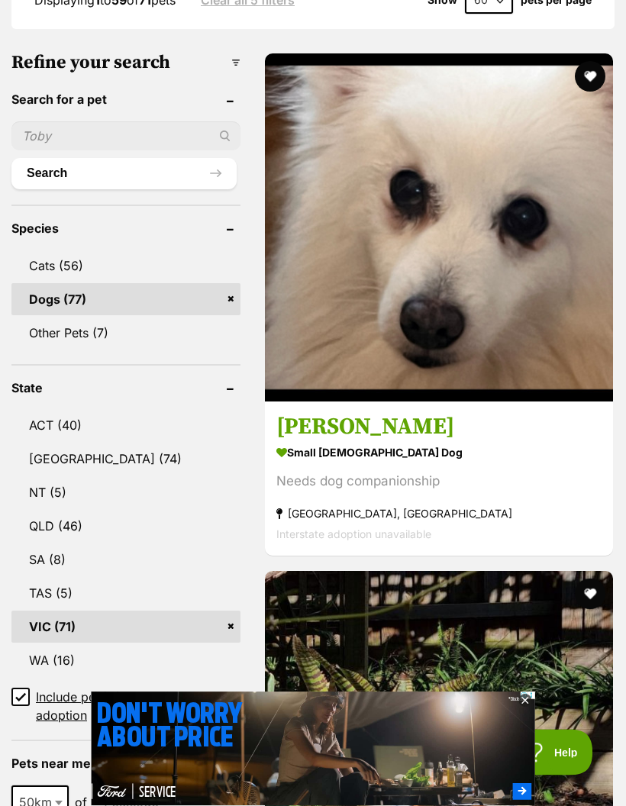
scroll to position [599, 0]
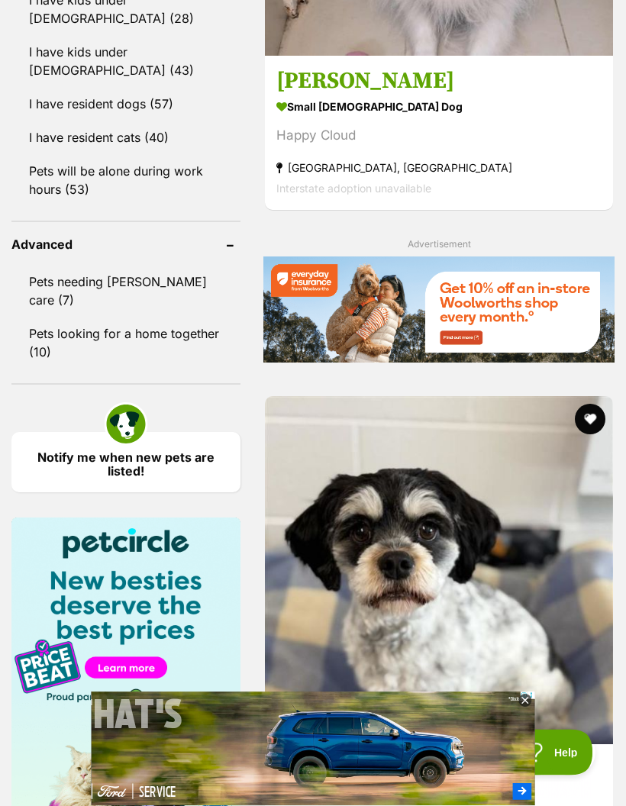
scroll to position [1976, 0]
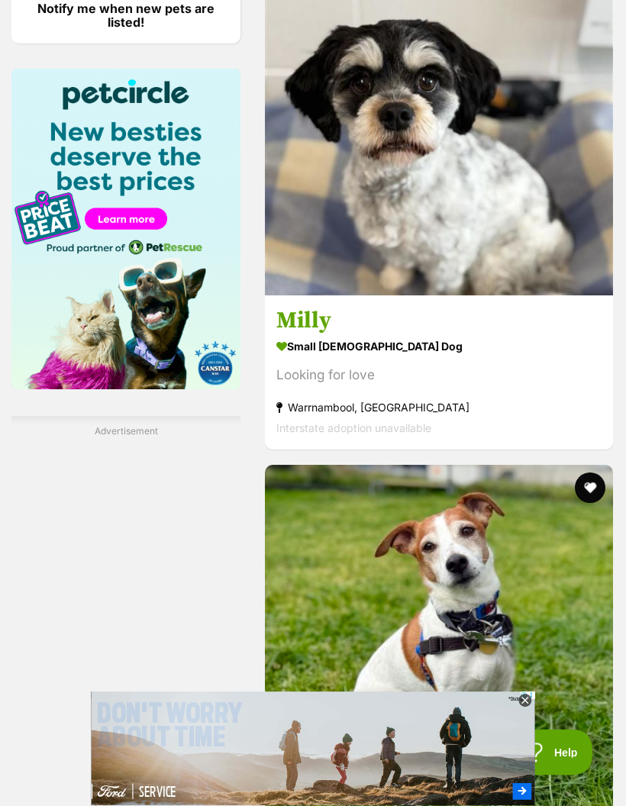
scroll to position [2425, 0]
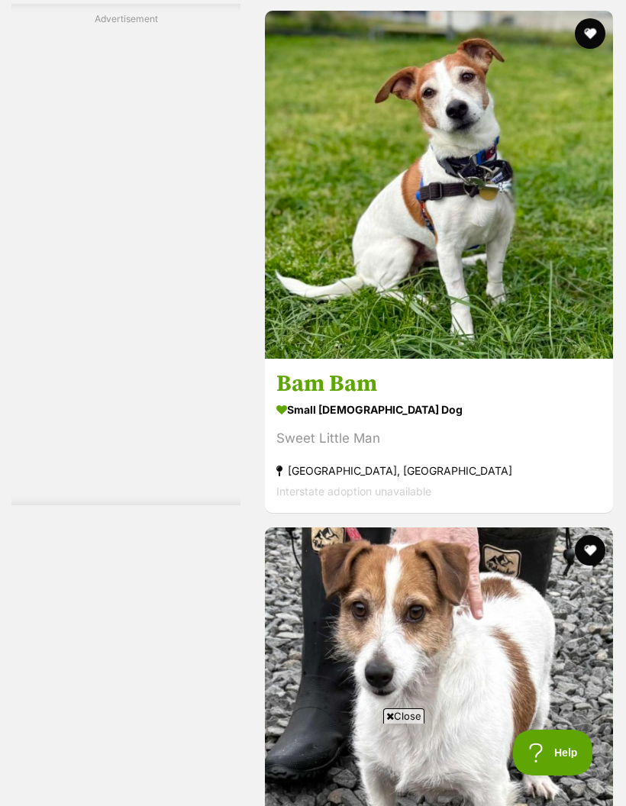
scroll to position [2881, 0]
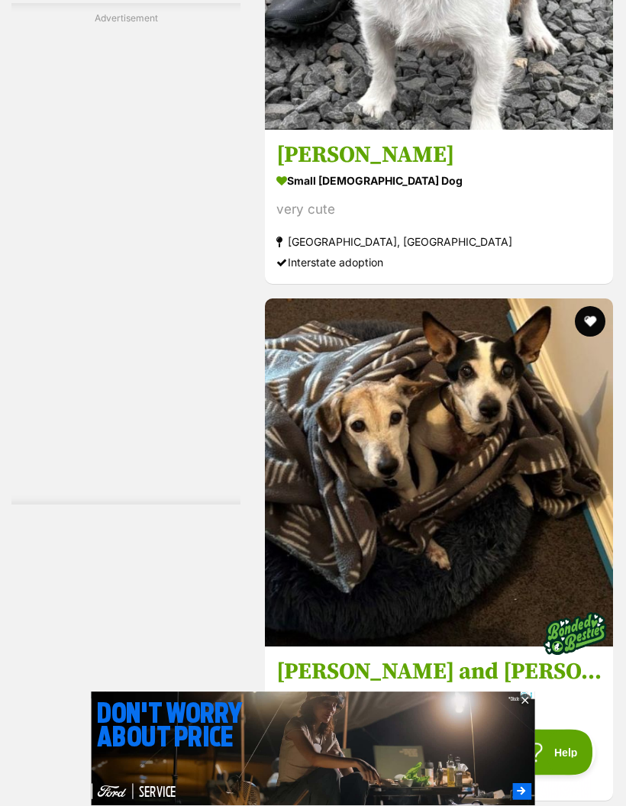
scroll to position [3626, 0]
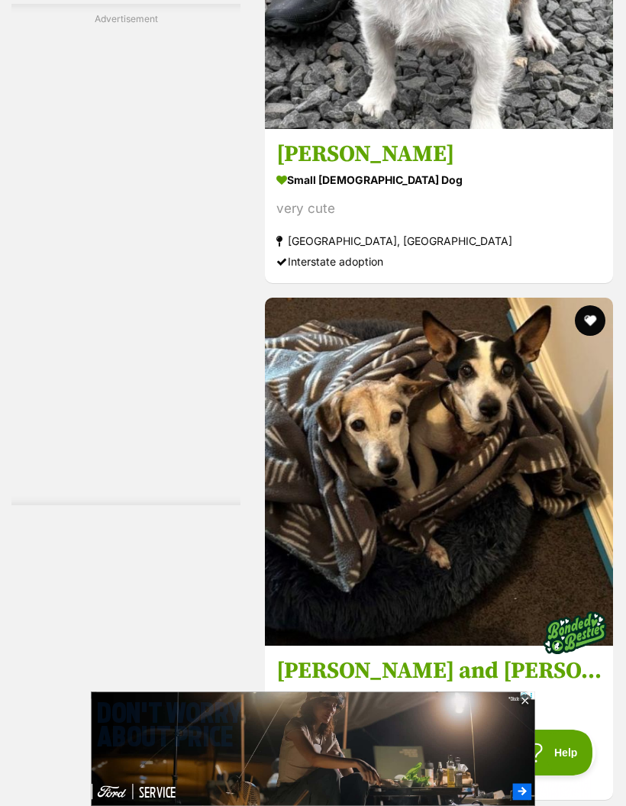
click at [520, 708] on icon at bounding box center [524, 701] width 13 height 13
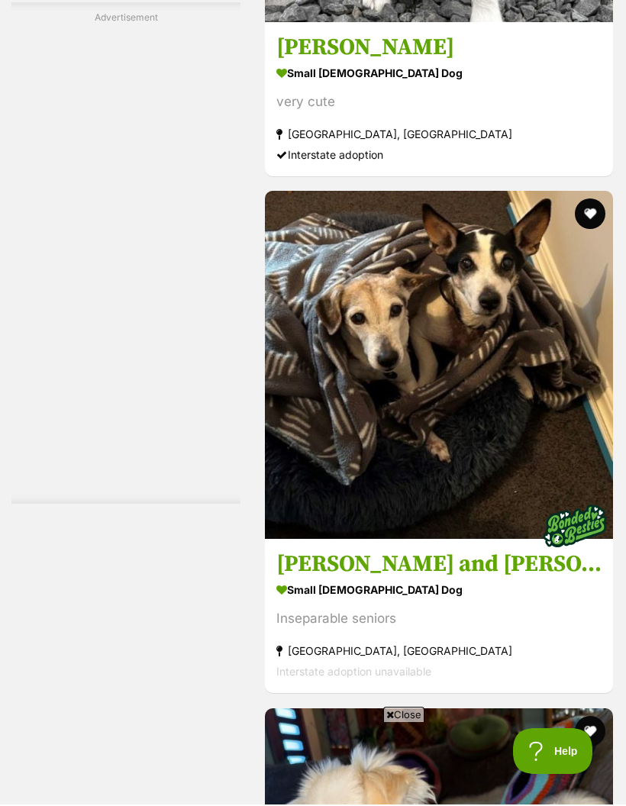
scroll to position [3733, 0]
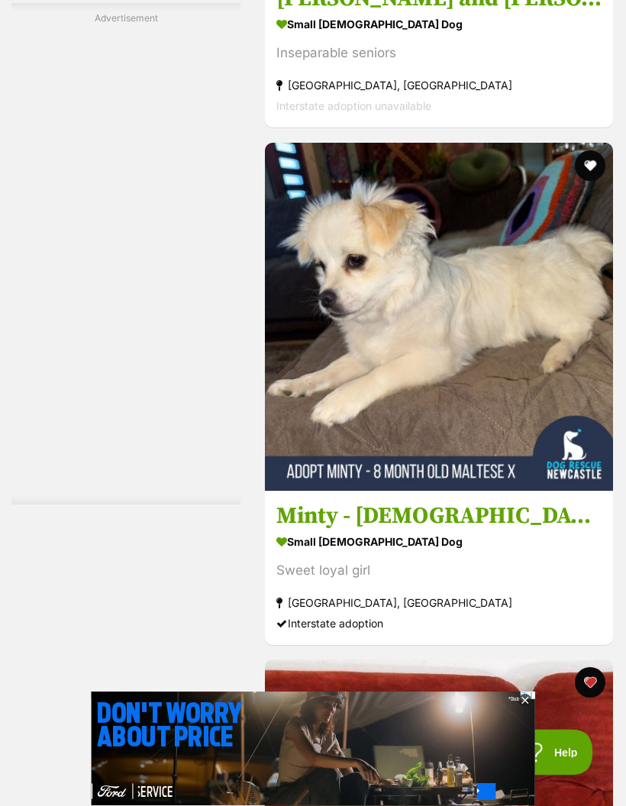
scroll to position [4299, 0]
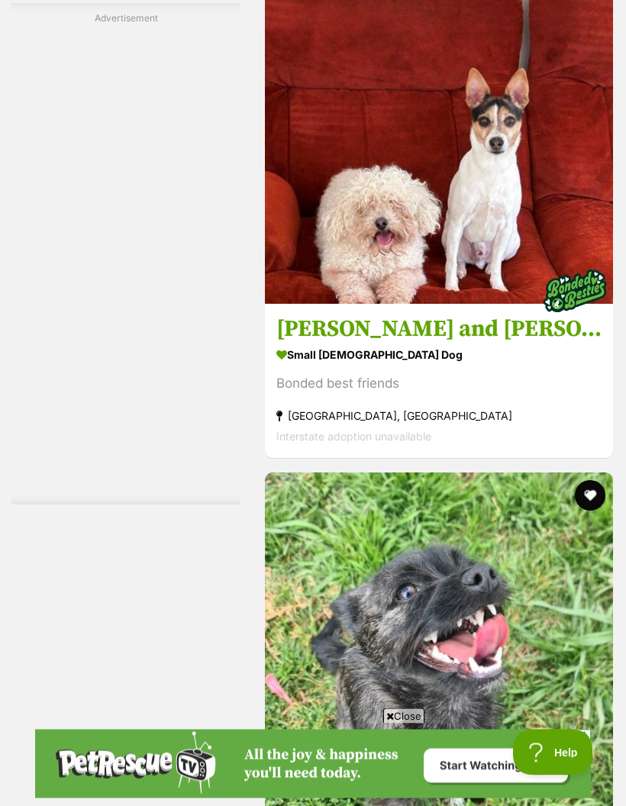
scroll to position [5003, 0]
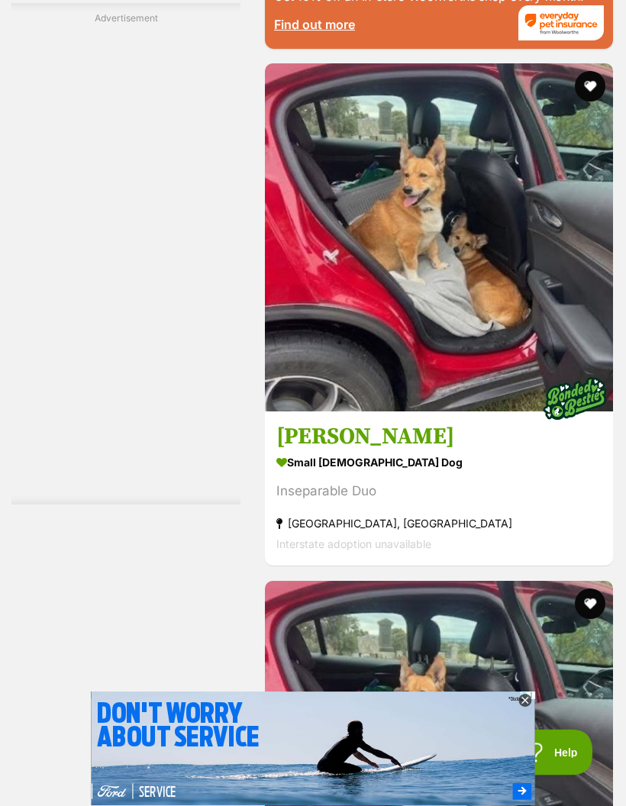
scroll to position [6387, 0]
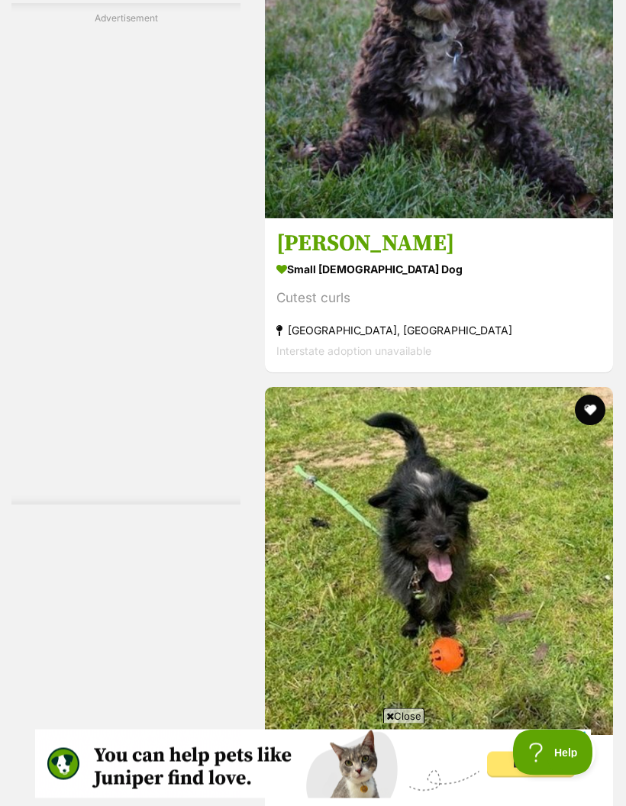
scroll to position [10200, 0]
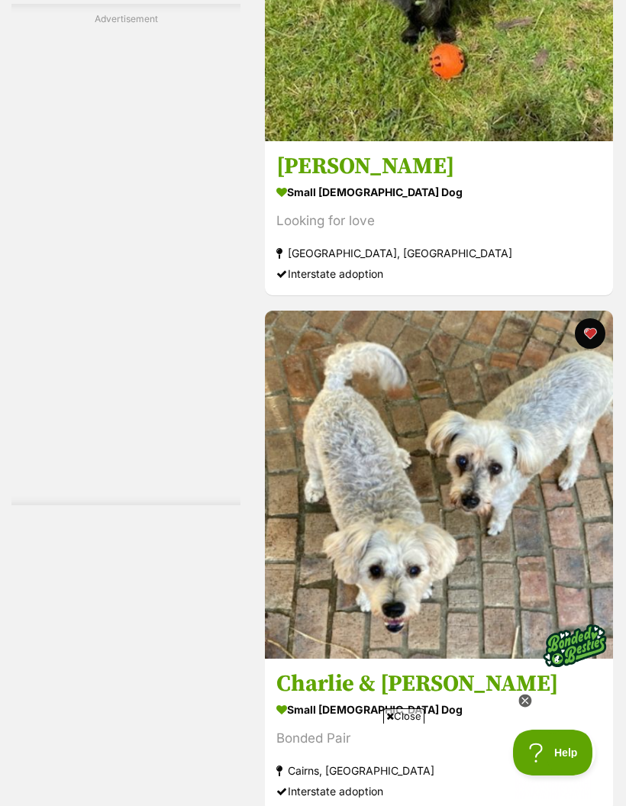
scroll to position [10816, 0]
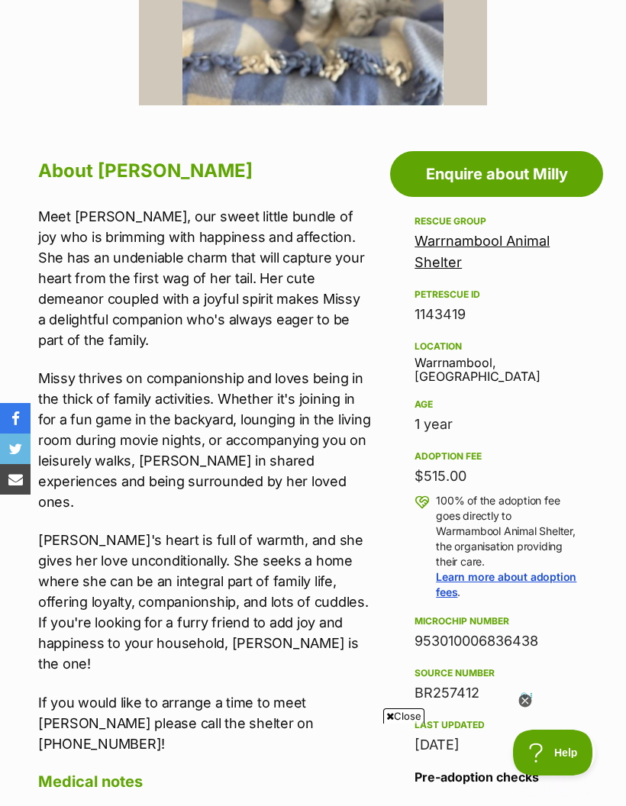
scroll to position [544, 0]
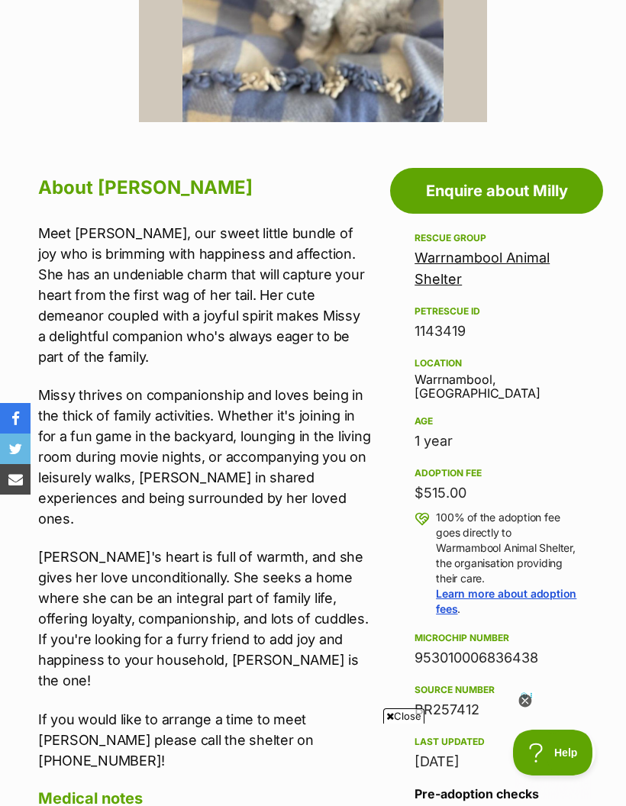
click at [529, 697] on icon at bounding box center [524, 701] width 13 height 13
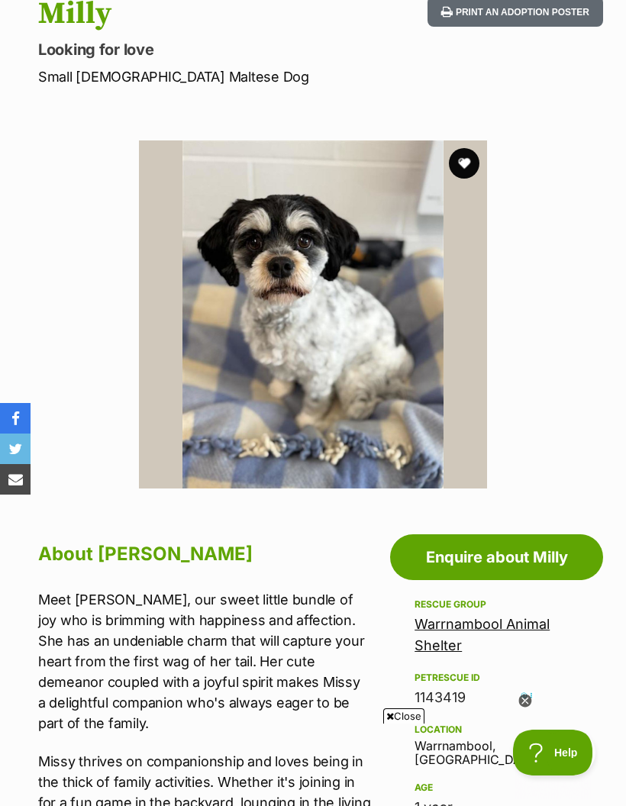
scroll to position [137, 0]
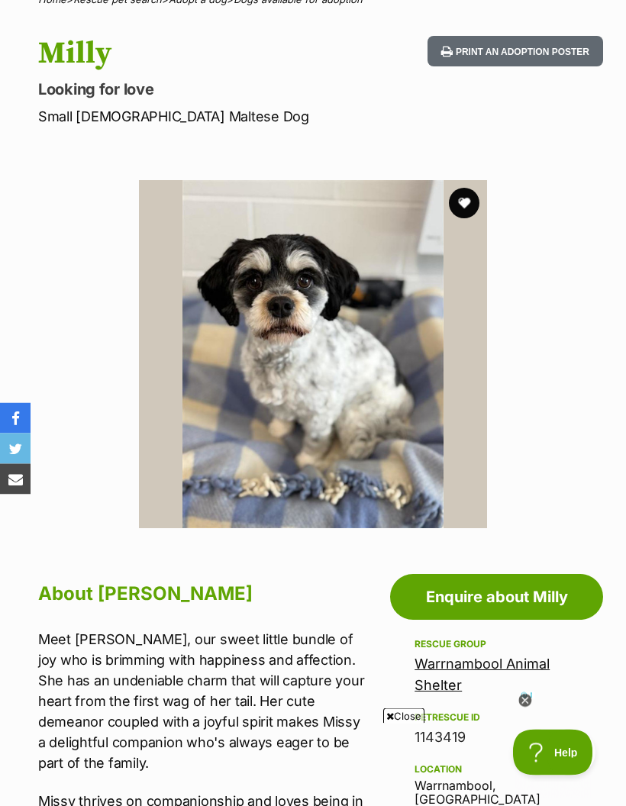
click at [467, 198] on button "favourite" at bounding box center [464, 204] width 31 height 31
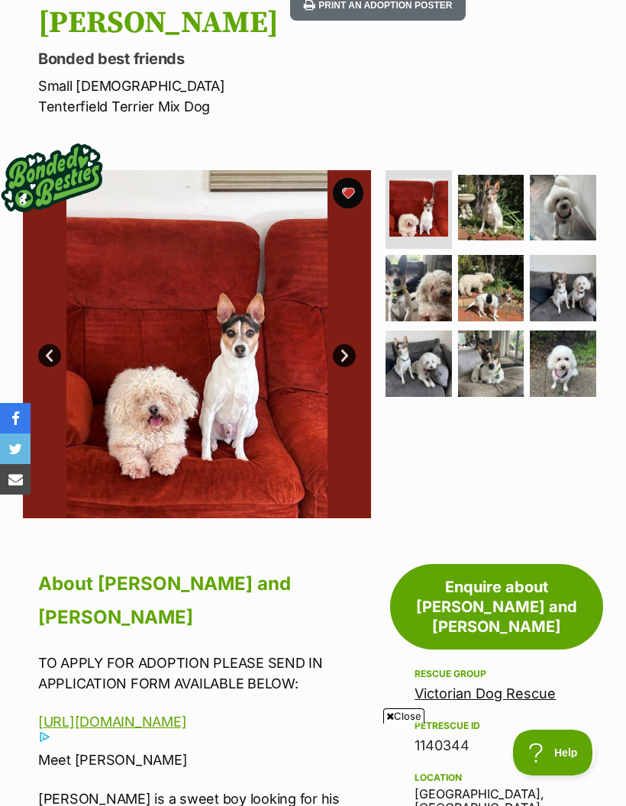
scroll to position [236, 0]
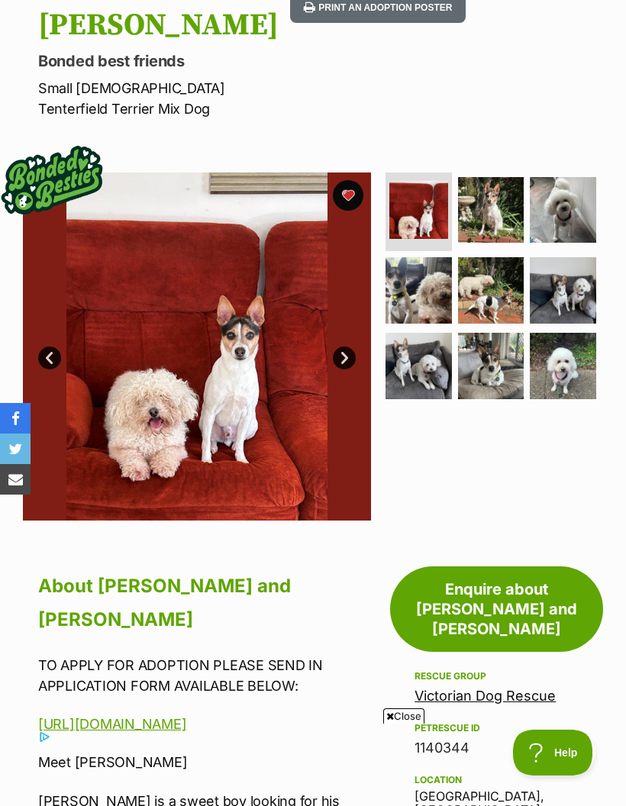
click at [343, 347] on link "Next" at bounding box center [344, 358] width 23 height 23
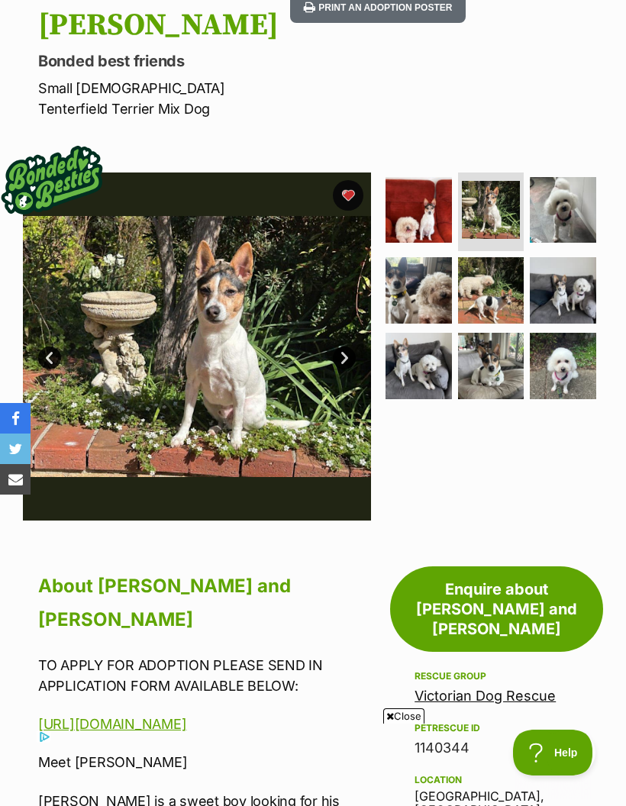
click at [347, 347] on link "Next" at bounding box center [344, 358] width 23 height 23
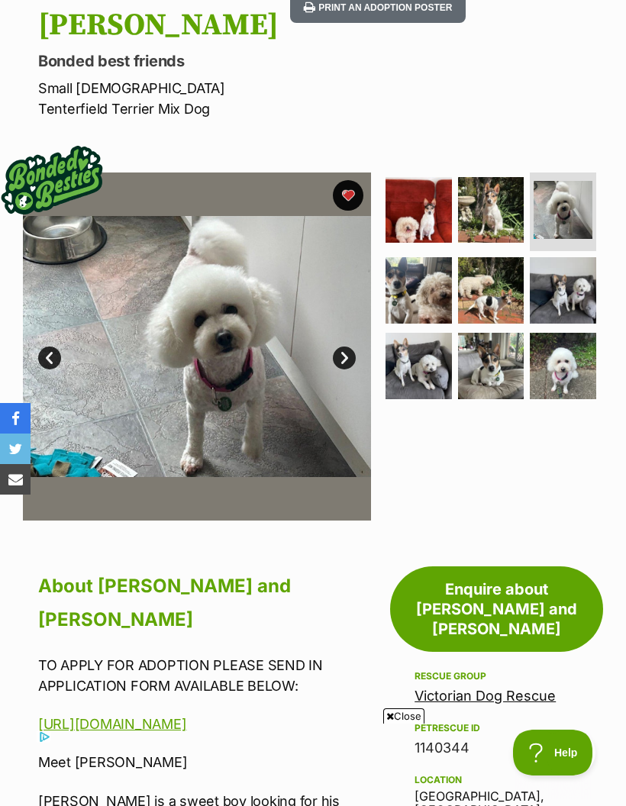
click at [345, 347] on link "Next" at bounding box center [344, 358] width 23 height 23
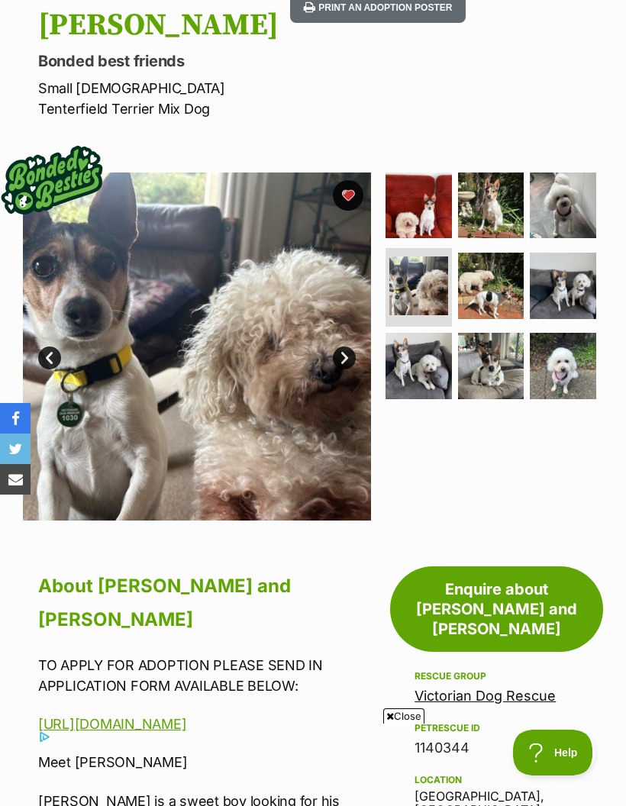
click at [346, 347] on link "Next" at bounding box center [344, 358] width 23 height 23
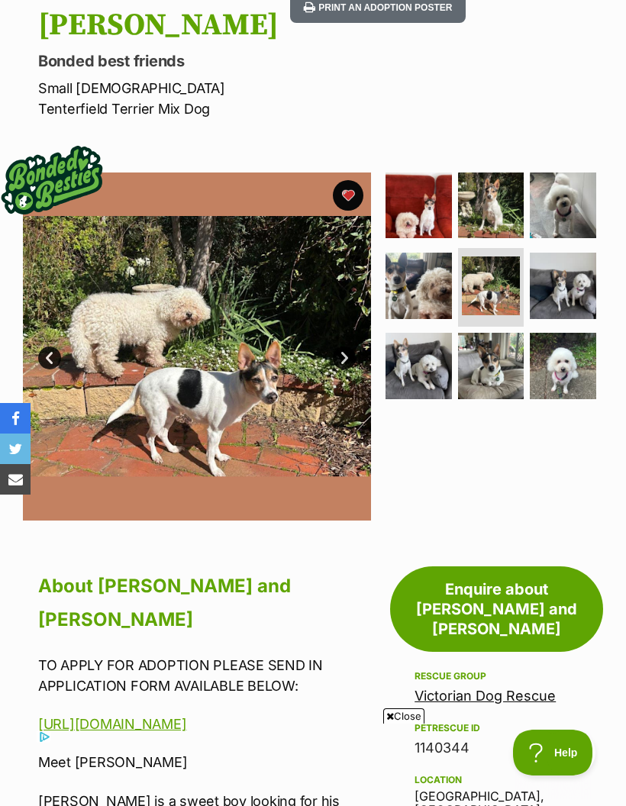
click at [348, 347] on link "Next" at bounding box center [344, 358] width 23 height 23
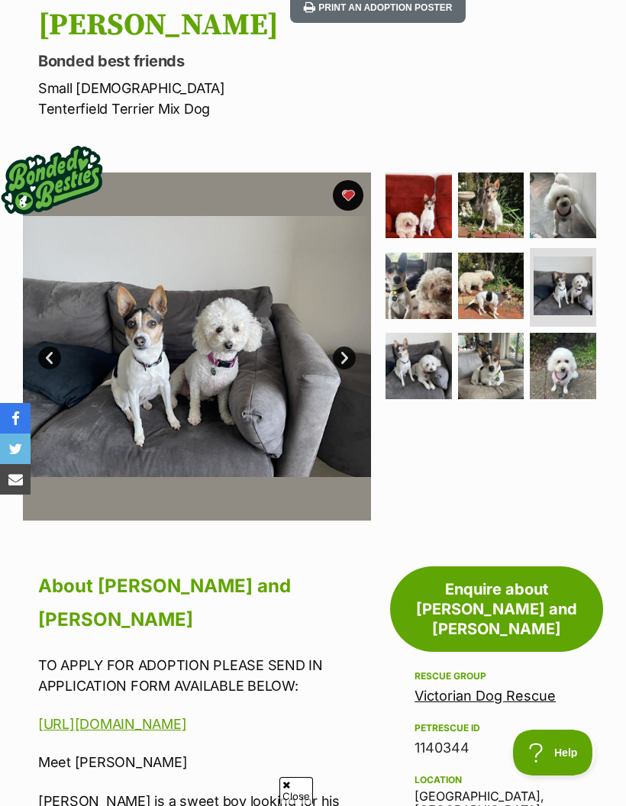
click at [341, 347] on link "Next" at bounding box center [344, 358] width 23 height 23
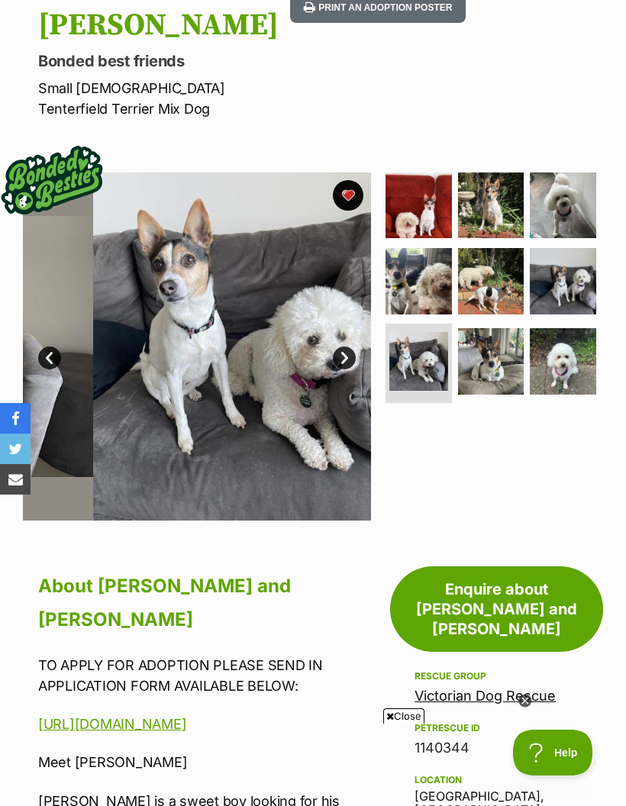
scroll to position [0, 0]
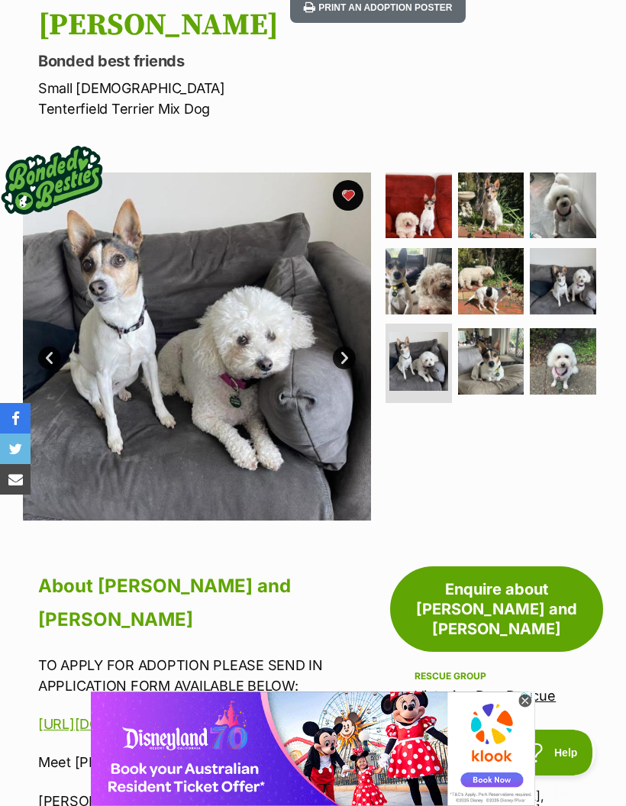
click at [350, 347] on link "Next" at bounding box center [344, 358] width 23 height 23
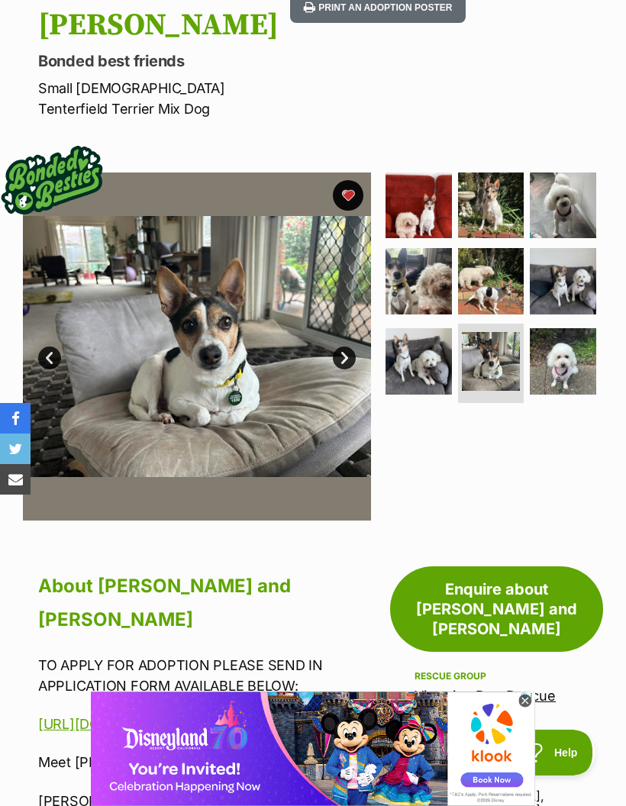
click at [346, 347] on link "Next" at bounding box center [344, 358] width 23 height 23
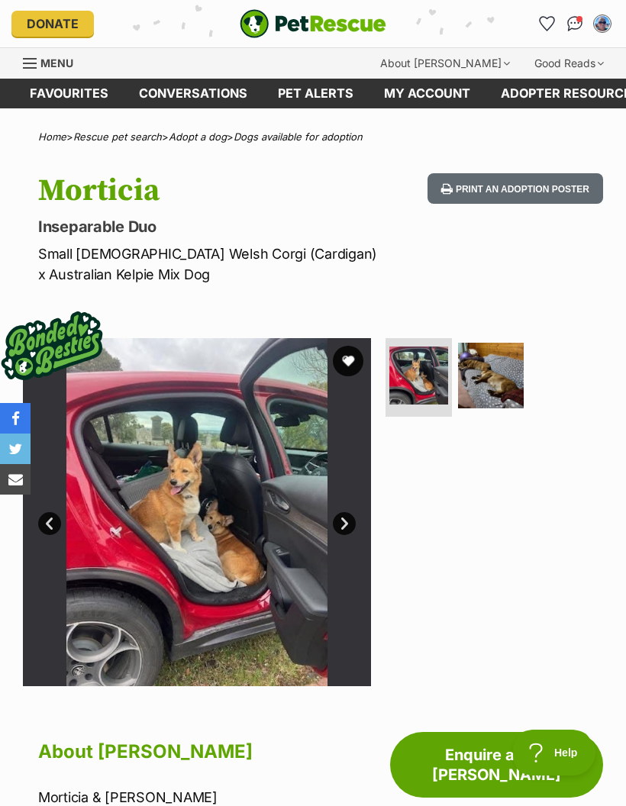
click at [493, 374] on img at bounding box center [491, 376] width 66 height 66
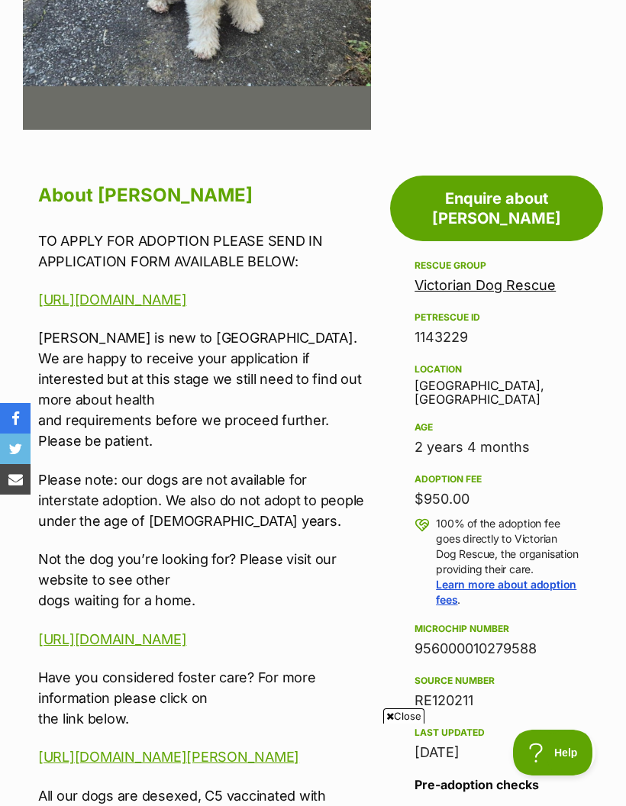
scroll to position [583, 0]
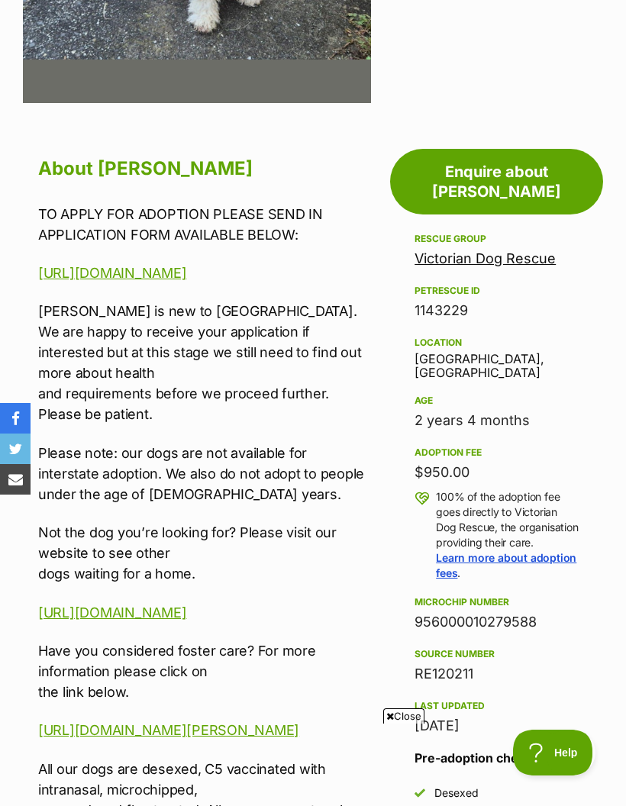
click at [106, 265] on link "[URL][DOMAIN_NAME]" at bounding box center [112, 273] width 148 height 16
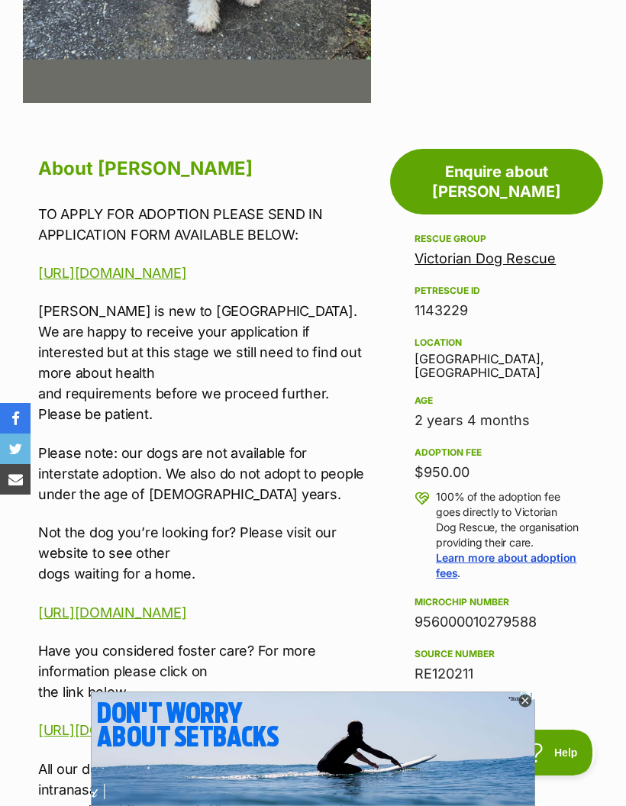
scroll to position [0, 0]
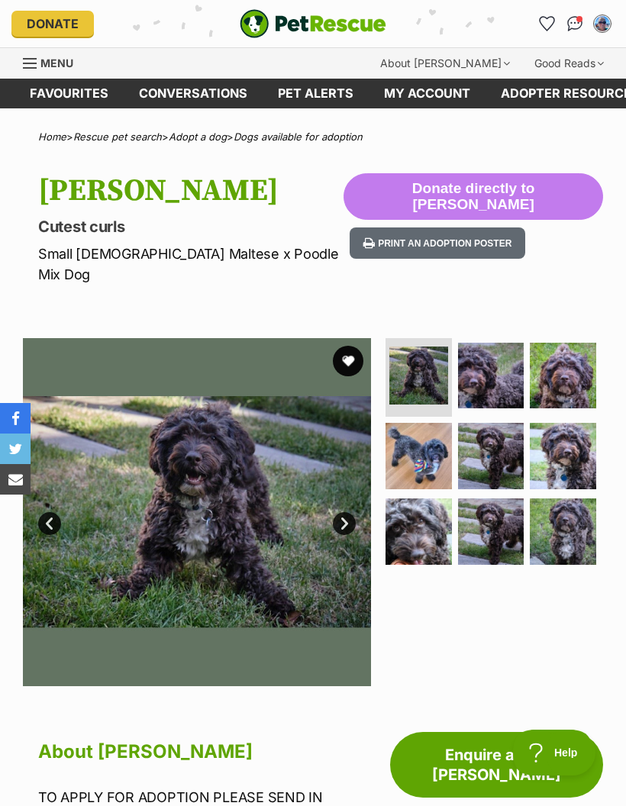
click at [486, 354] on img at bounding box center [491, 376] width 66 height 66
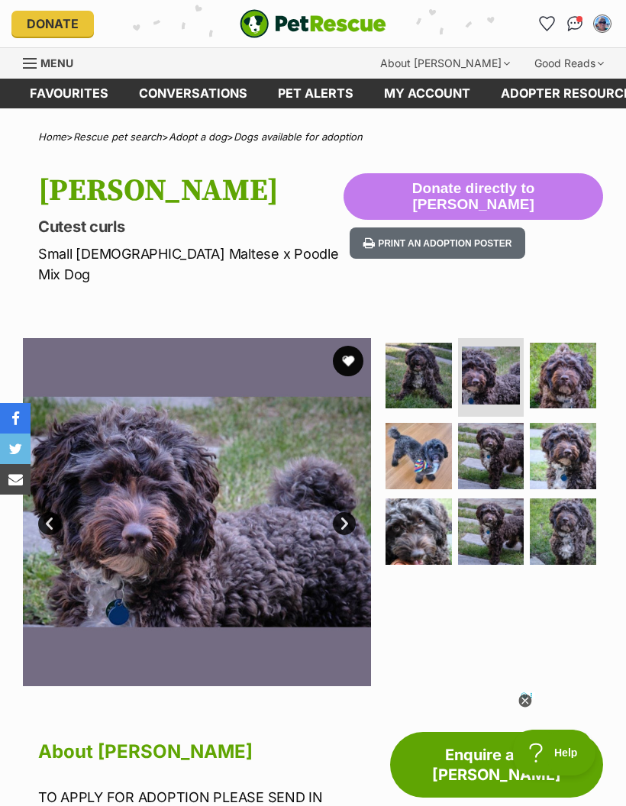
click at [560, 357] on img at bounding box center [563, 376] width 66 height 66
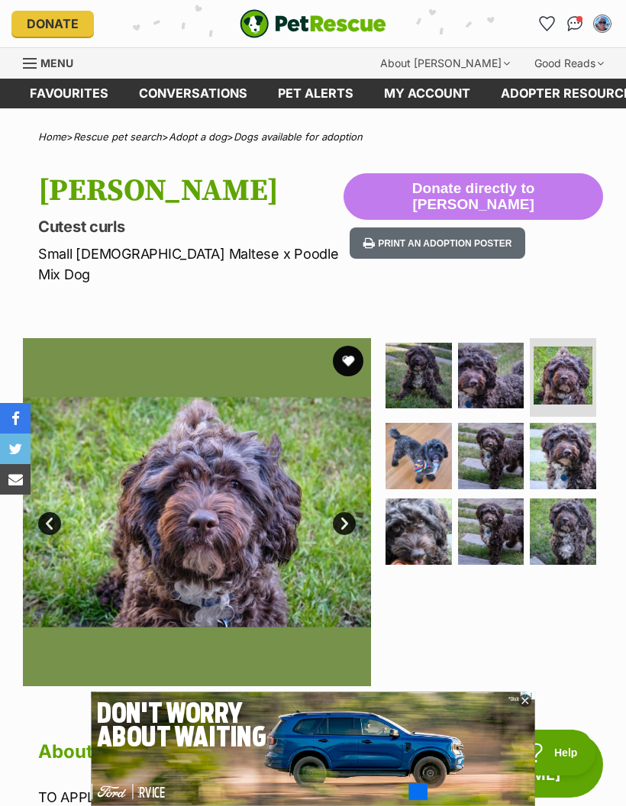
click at [420, 438] on img at bounding box center [419, 456] width 66 height 66
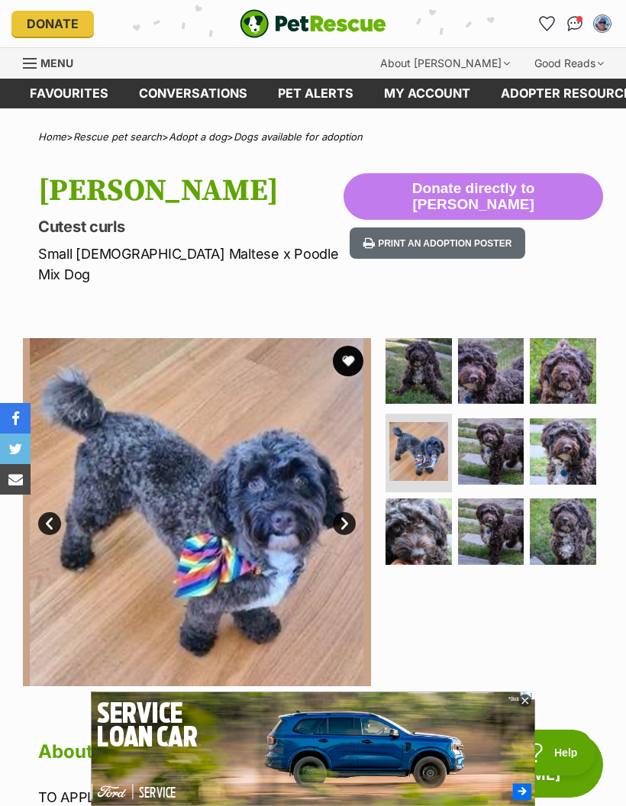
click at [491, 436] on img at bounding box center [491, 451] width 66 height 66
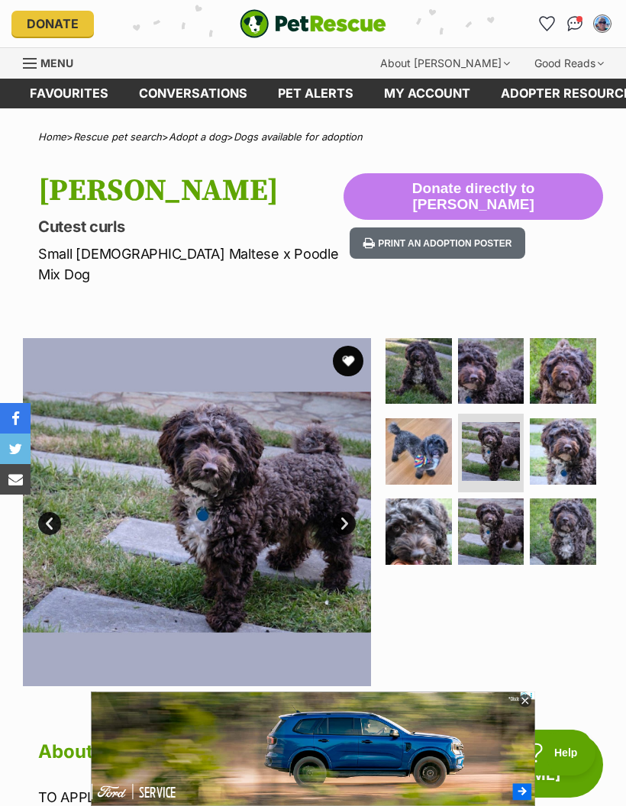
click at [564, 436] on img at bounding box center [563, 451] width 66 height 66
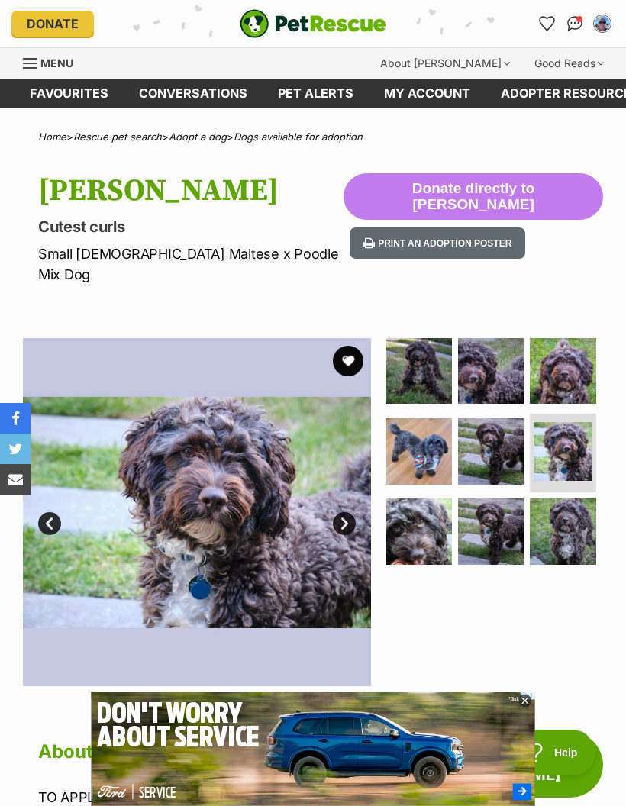
click at [399, 509] on img at bounding box center [419, 531] width 66 height 66
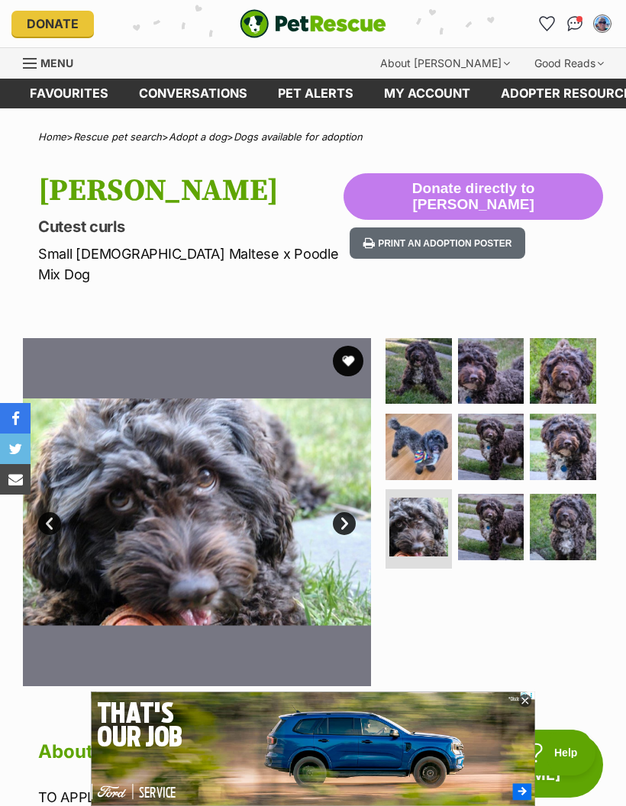
click at [483, 509] on img at bounding box center [491, 527] width 66 height 66
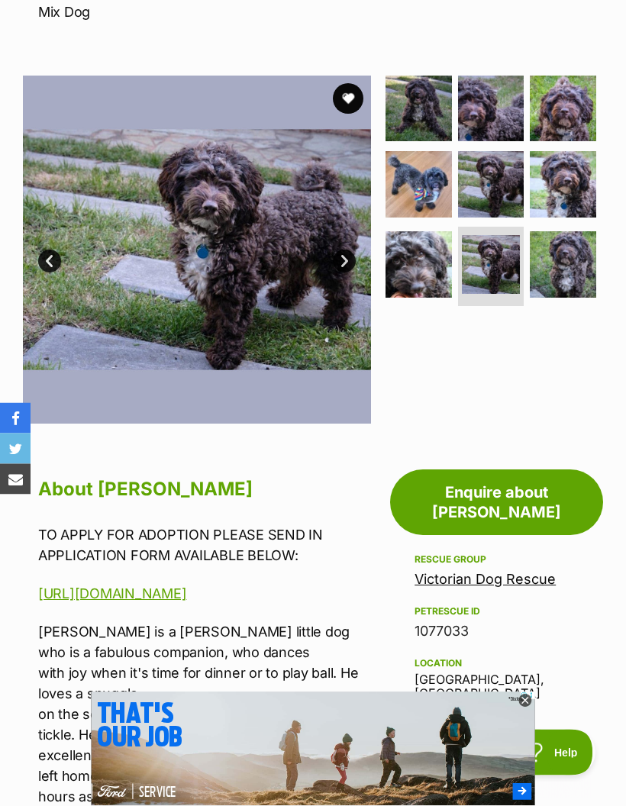
scroll to position [209, 0]
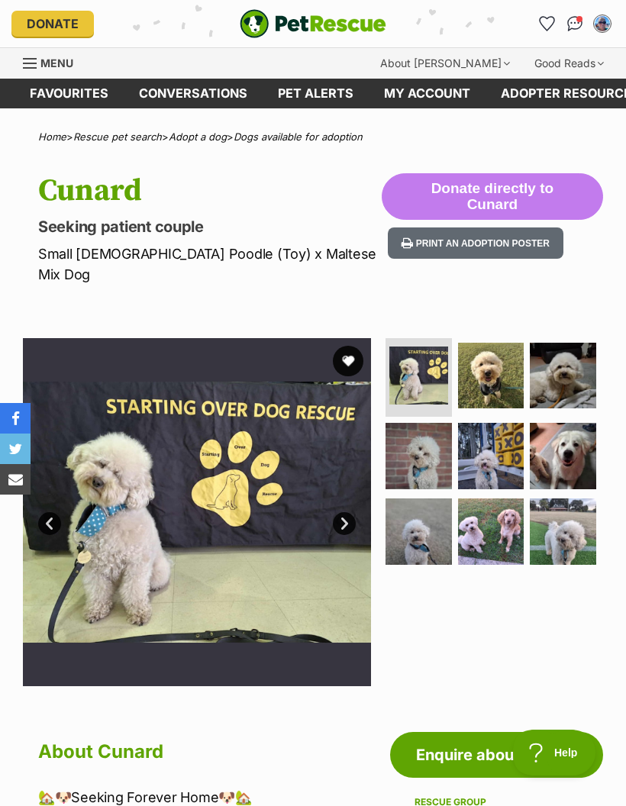
click at [339, 512] on link "Next" at bounding box center [344, 523] width 23 height 23
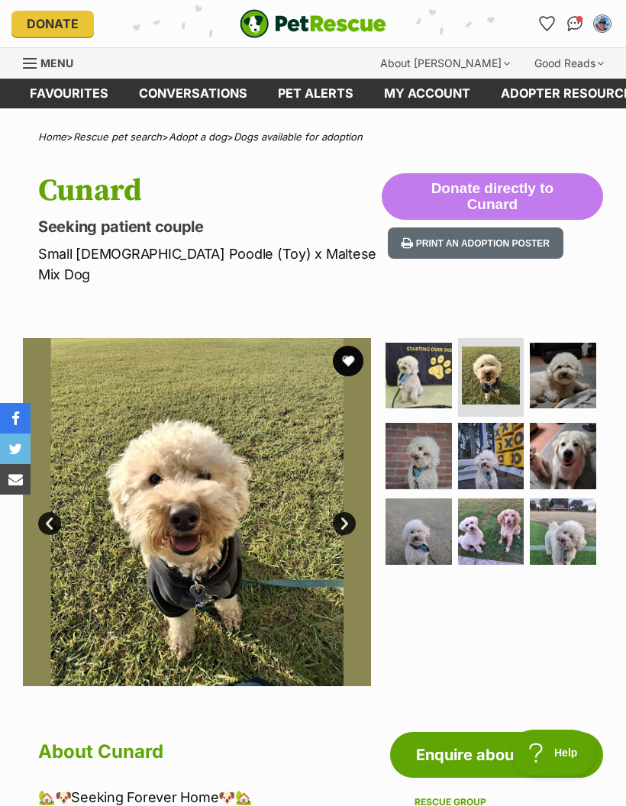
click at [351, 512] on link "Next" at bounding box center [344, 523] width 23 height 23
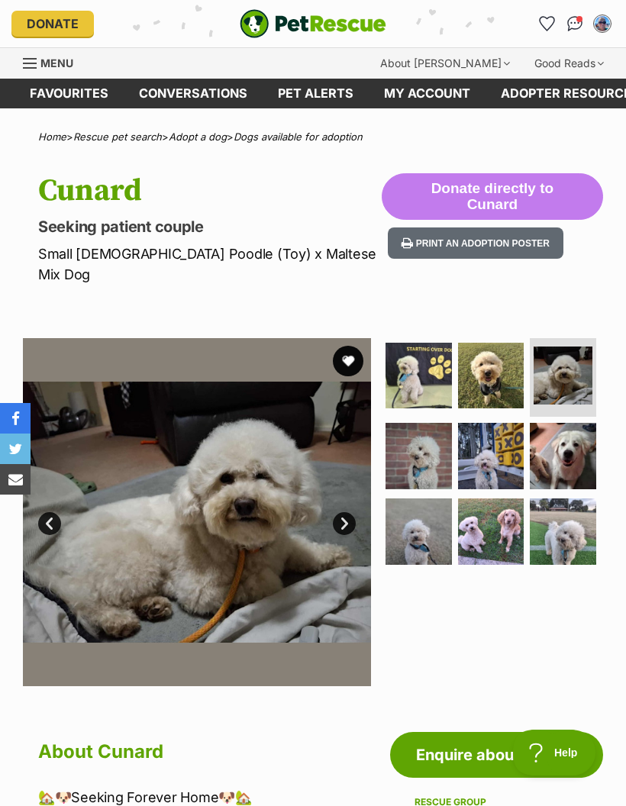
click at [344, 512] on link "Next" at bounding box center [344, 523] width 23 height 23
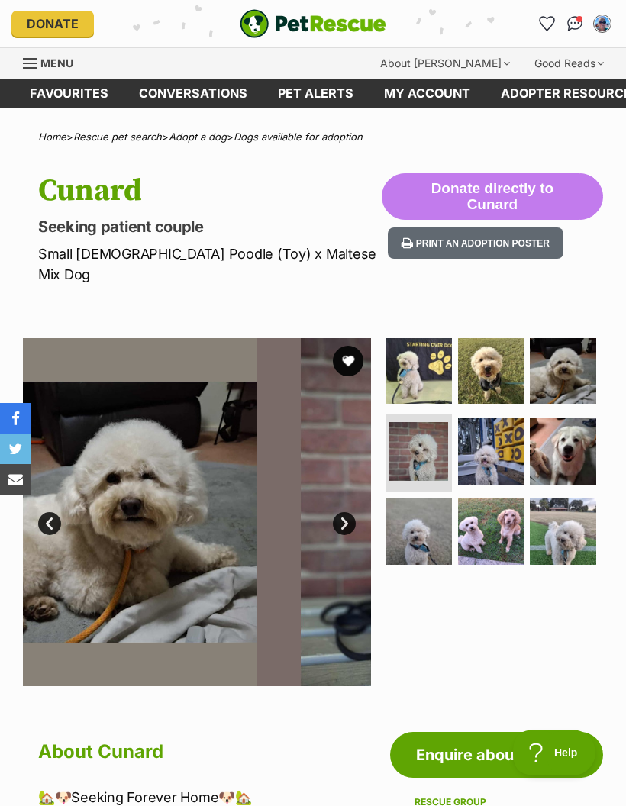
click at [347, 512] on link "Next" at bounding box center [344, 523] width 23 height 23
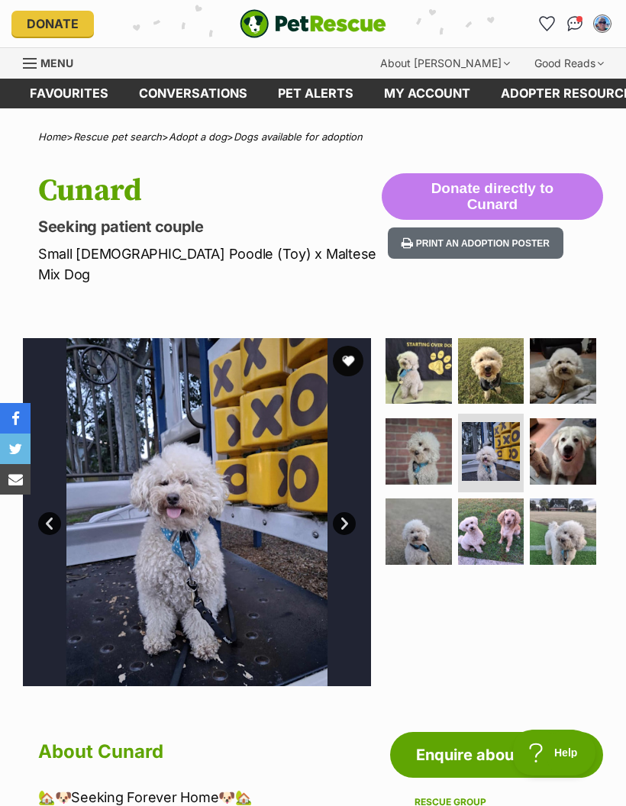
click at [339, 512] on link "Next" at bounding box center [344, 523] width 23 height 23
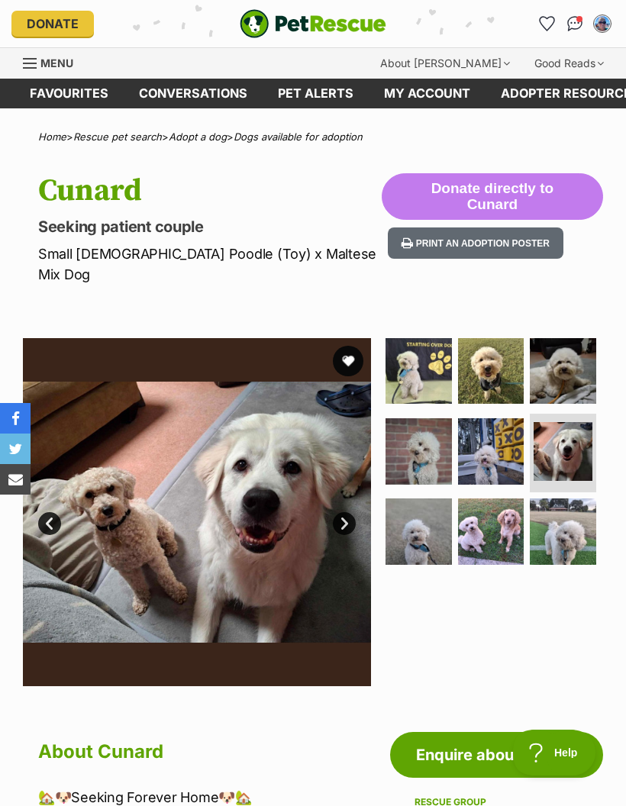
click at [343, 512] on link "Next" at bounding box center [344, 523] width 23 height 23
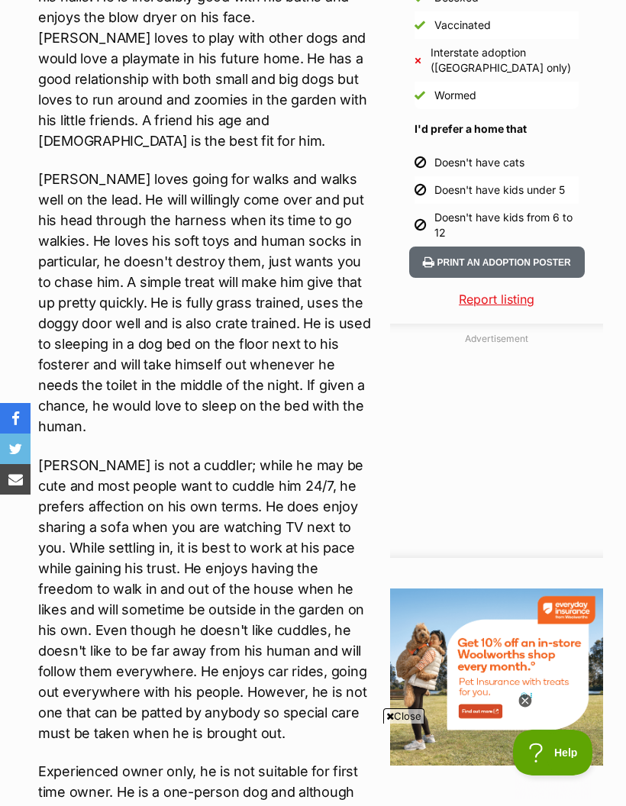
click at [537, 760] on aside "Adoption information I've been adopted! This pet is no longer available On Hold…" at bounding box center [492, 606] width 221 height 2570
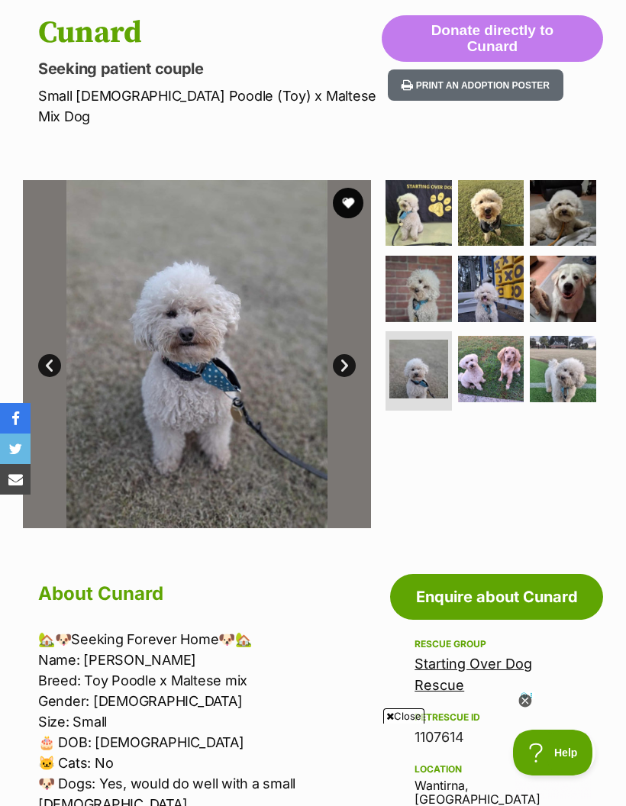
scroll to position [159, 0]
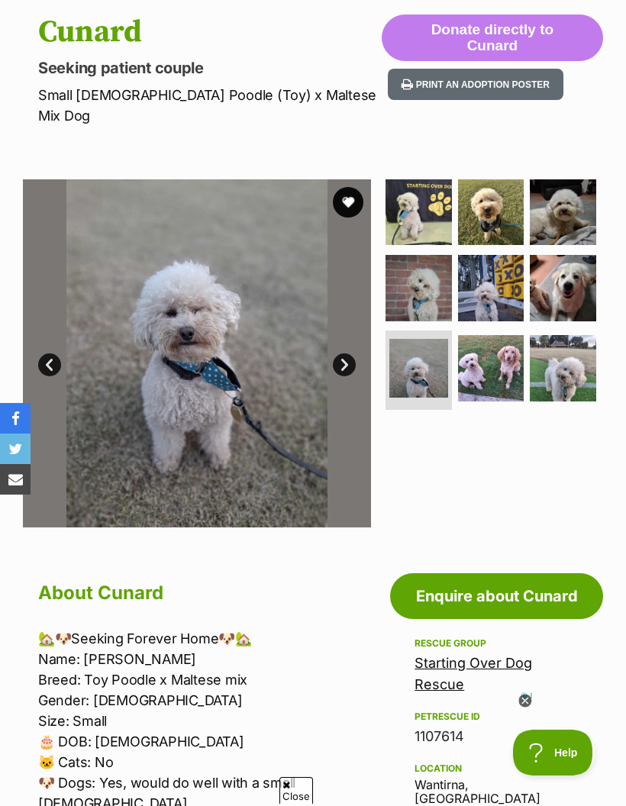
click at [350, 187] on button "favourite" at bounding box center [348, 202] width 31 height 31
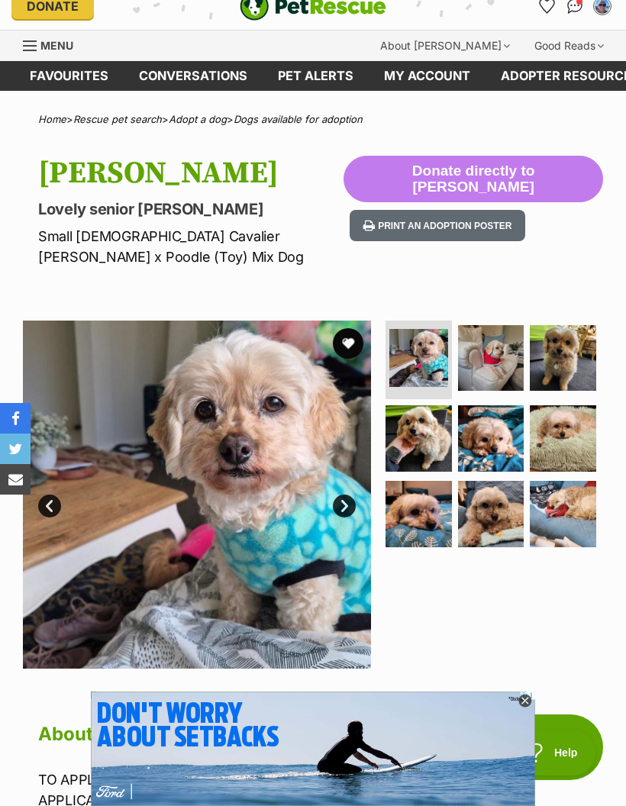
click at [350, 508] on link "Next" at bounding box center [344, 506] width 23 height 23
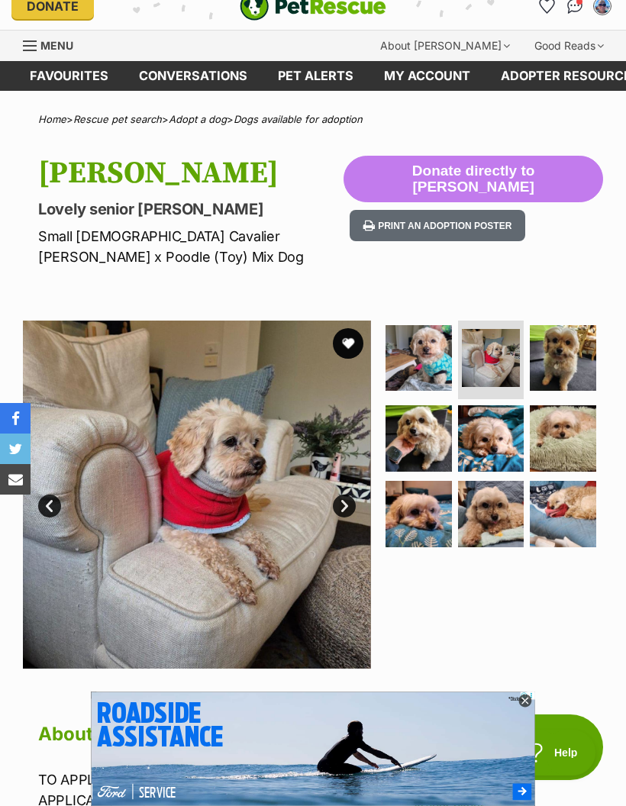
click at [353, 498] on link "Next" at bounding box center [344, 506] width 23 height 23
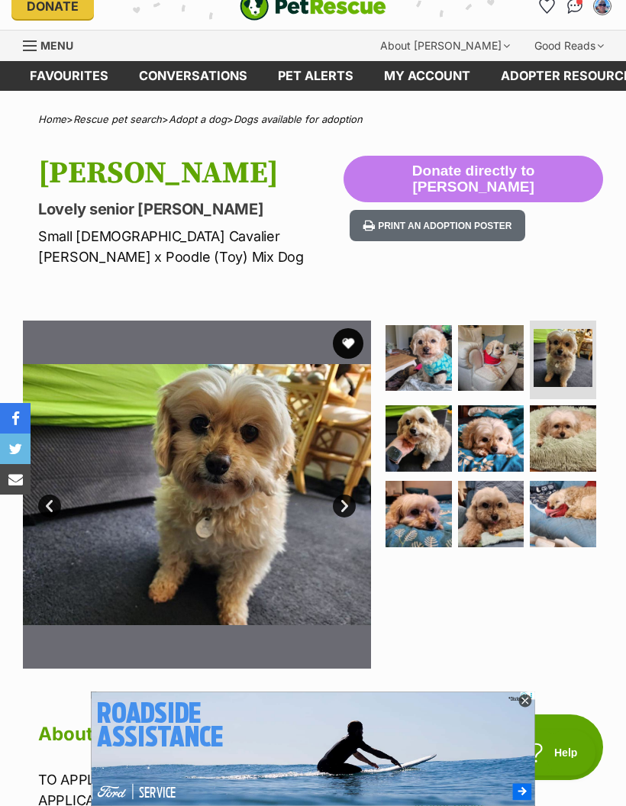
scroll to position [44, 0]
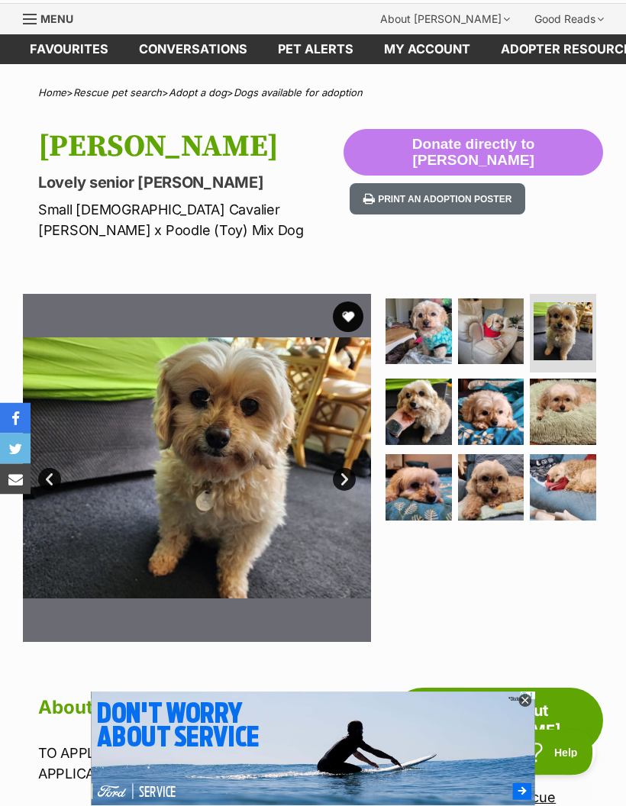
click at [345, 473] on link "Next" at bounding box center [344, 480] width 23 height 23
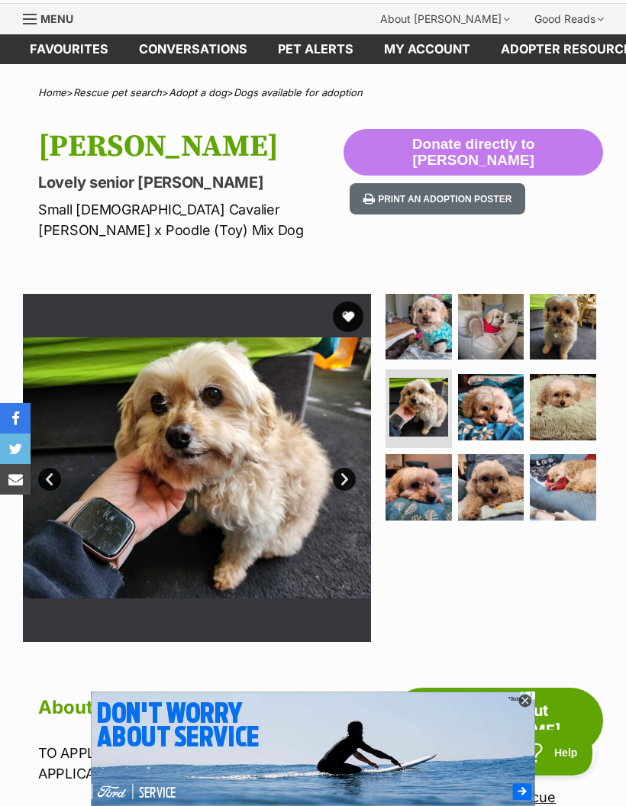
click at [345, 471] on link "Next" at bounding box center [344, 479] width 23 height 23
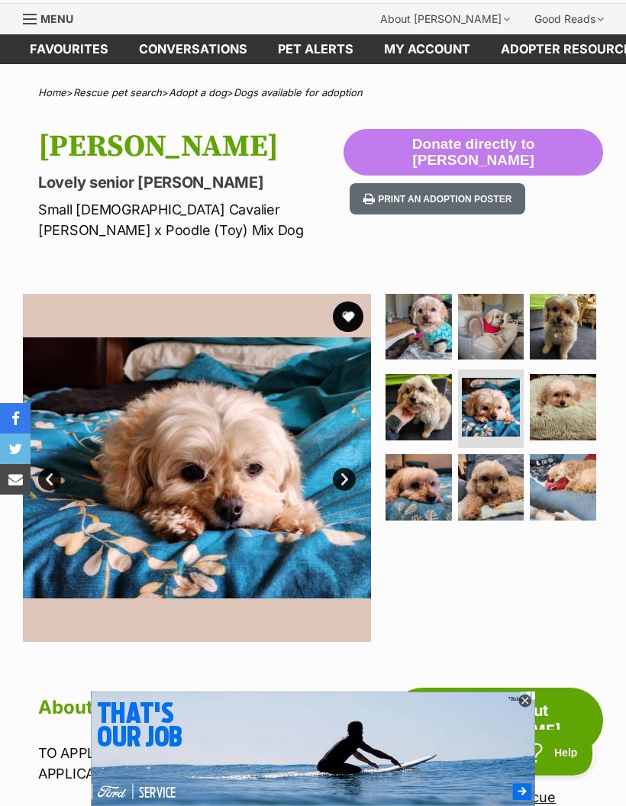
click at [347, 476] on link "Next" at bounding box center [344, 479] width 23 height 23
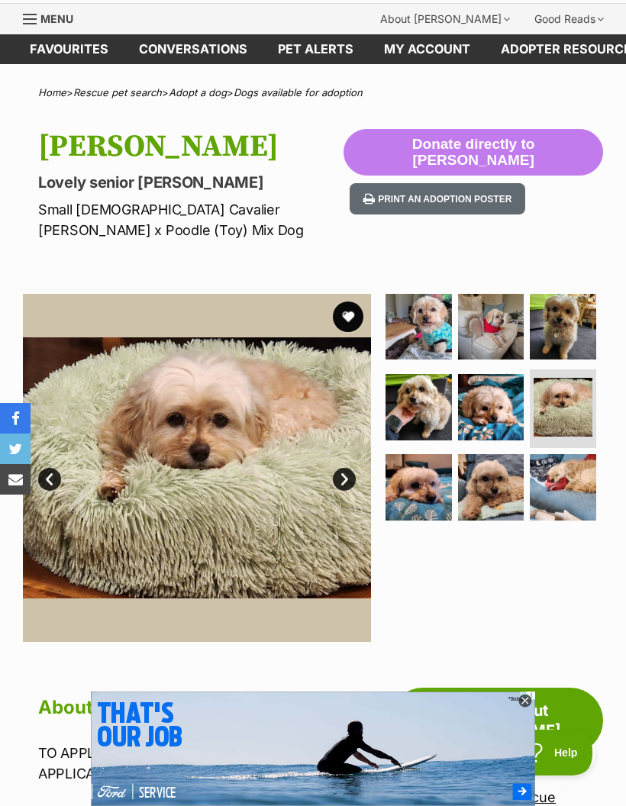
click at [345, 476] on link "Next" at bounding box center [344, 479] width 23 height 23
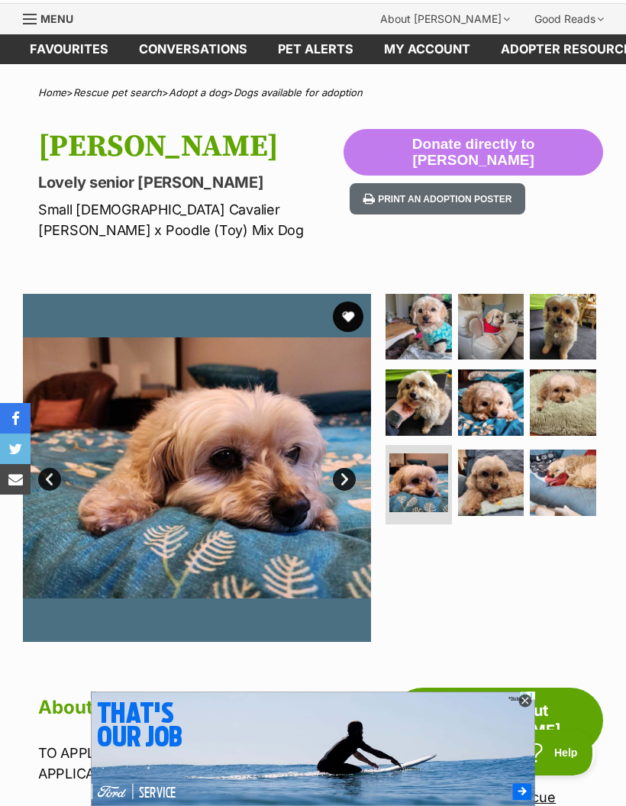
click at [351, 476] on link "Next" at bounding box center [344, 479] width 23 height 23
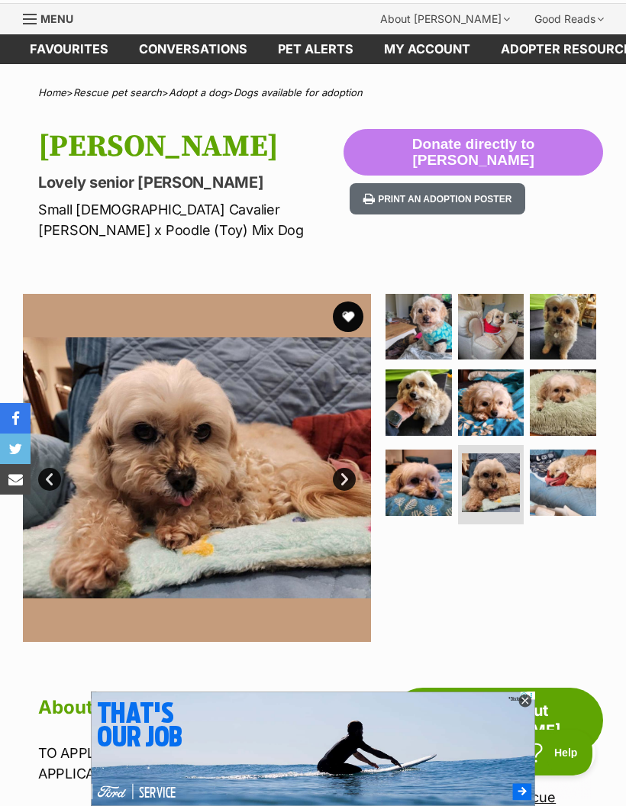
click at [350, 482] on link "Next" at bounding box center [344, 479] width 23 height 23
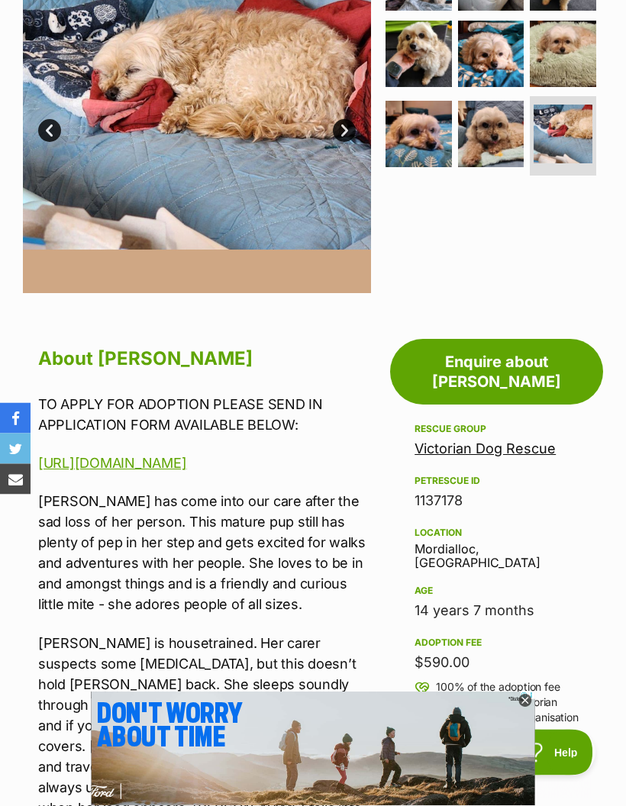
scroll to position [381, 0]
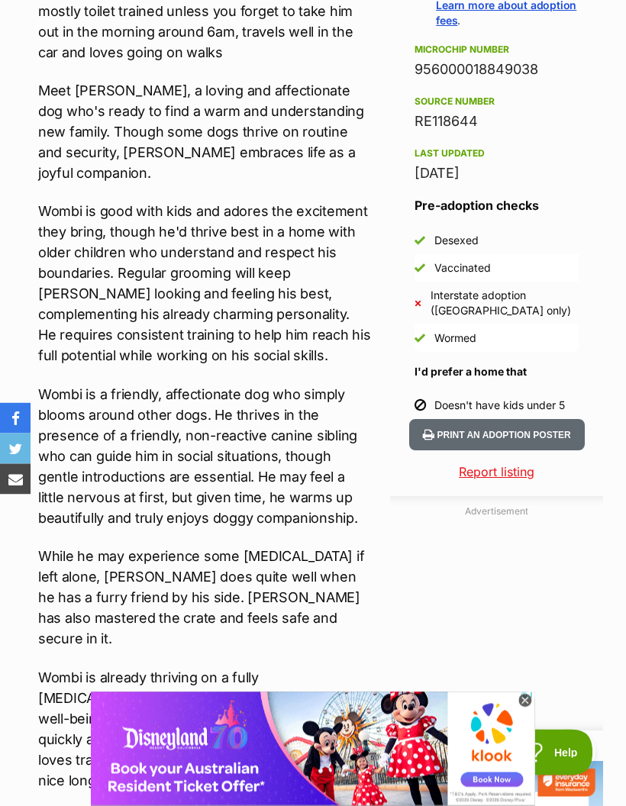
scroll to position [1117, 0]
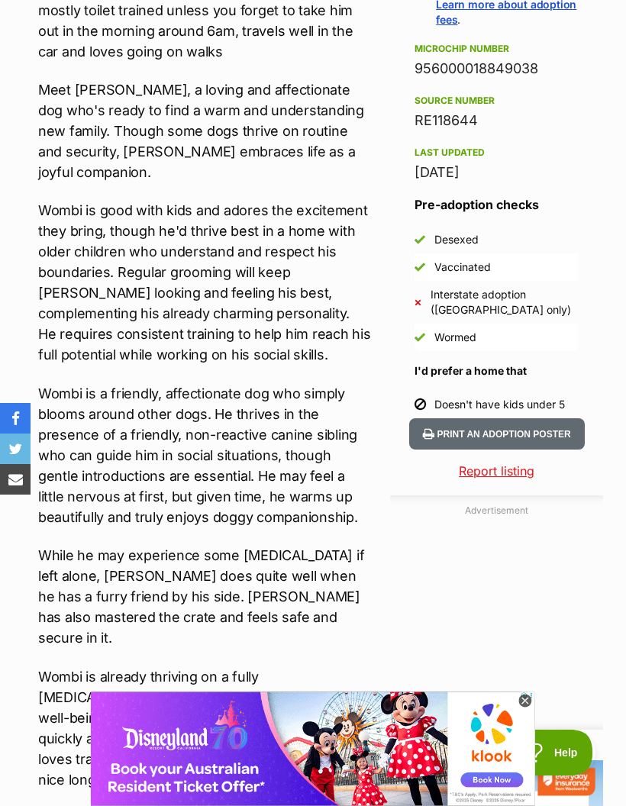
click at [528, 708] on icon at bounding box center [524, 701] width 13 height 13
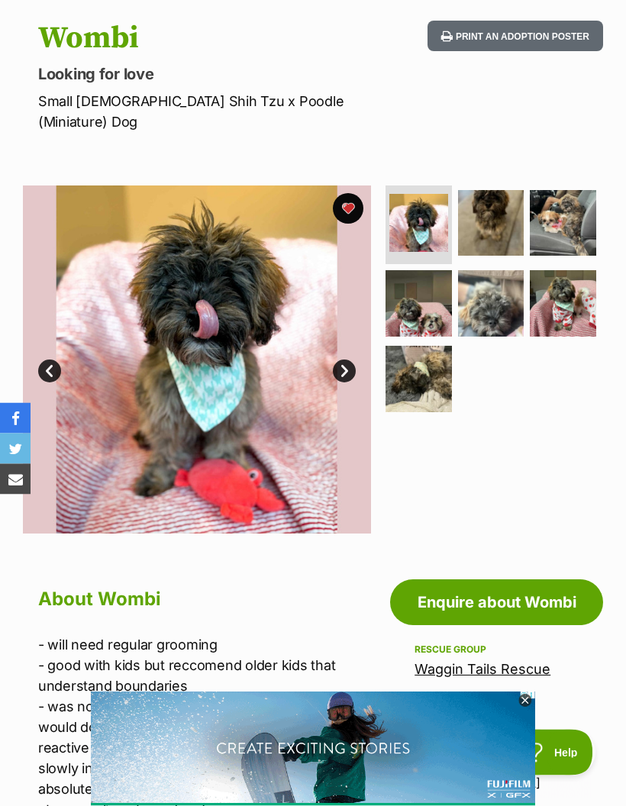
scroll to position [99, 0]
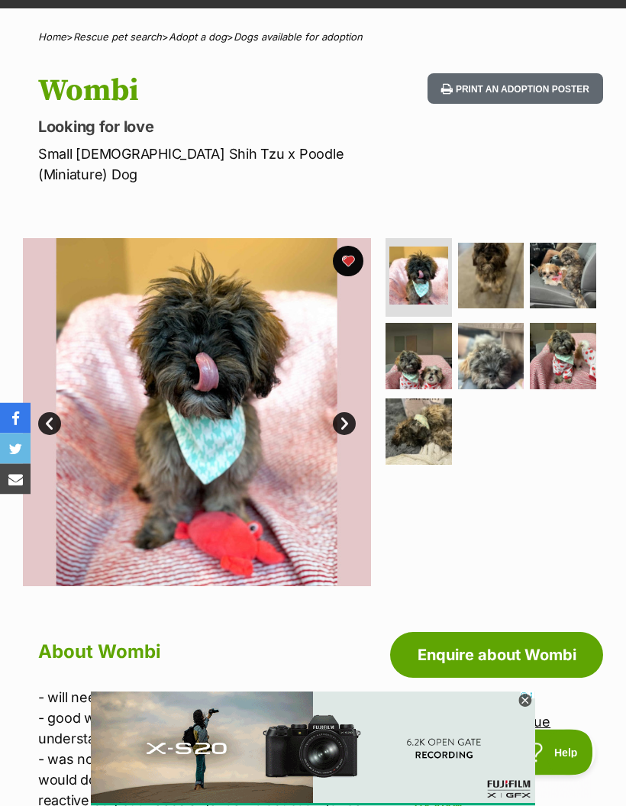
click at [340, 413] on link "Next" at bounding box center [344, 424] width 23 height 23
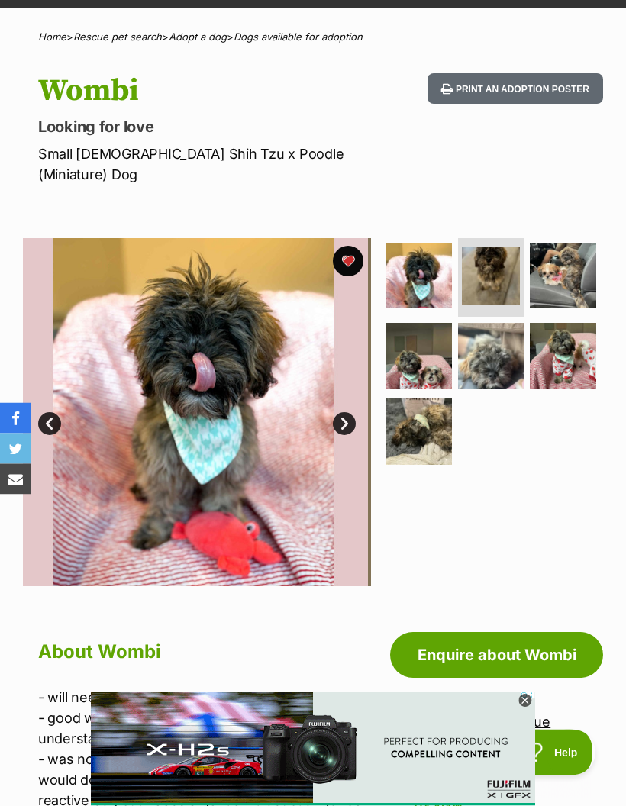
scroll to position [100, 0]
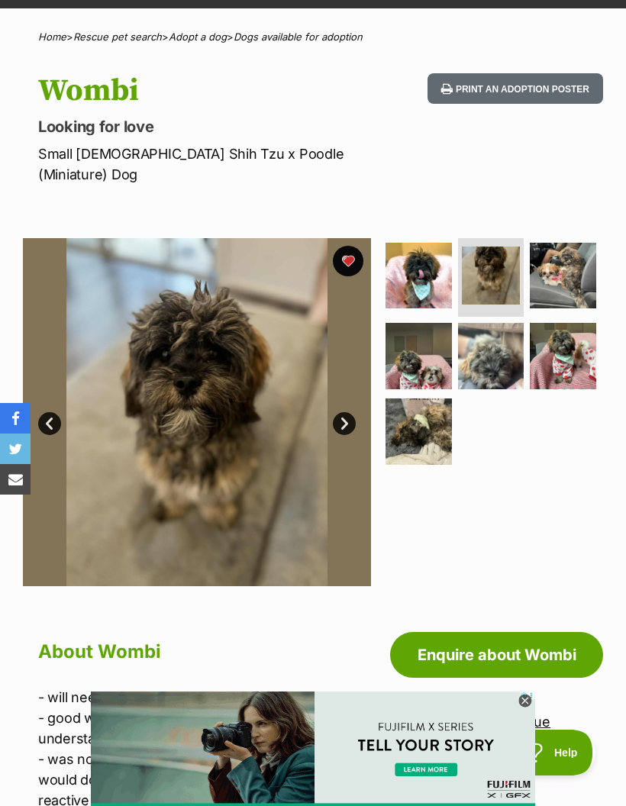
click at [344, 412] on link "Next" at bounding box center [344, 423] width 23 height 23
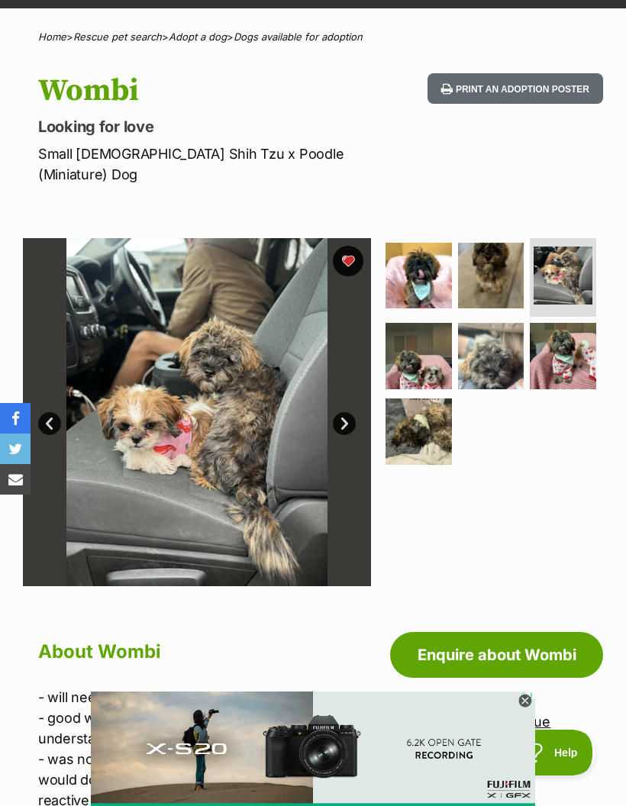
click at [341, 412] on link "Next" at bounding box center [344, 423] width 23 height 23
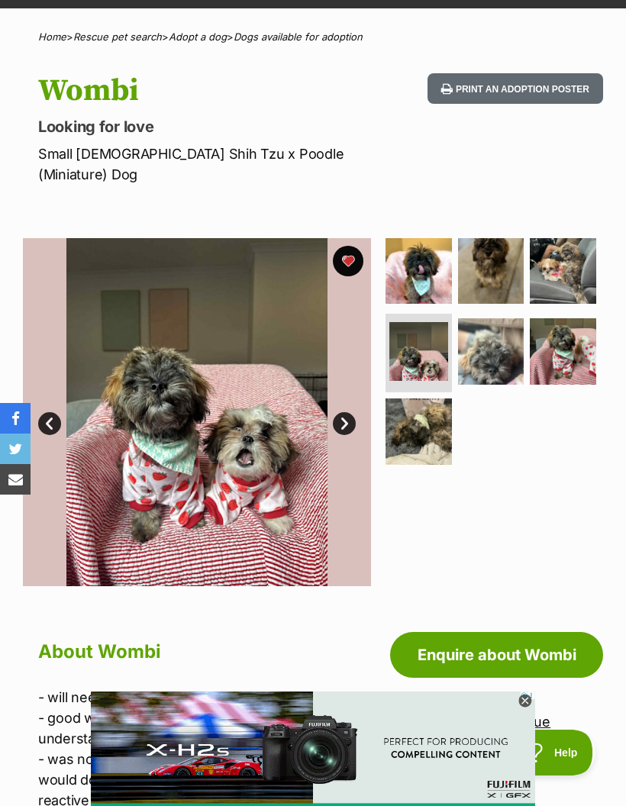
click at [342, 412] on link "Next" at bounding box center [344, 423] width 23 height 23
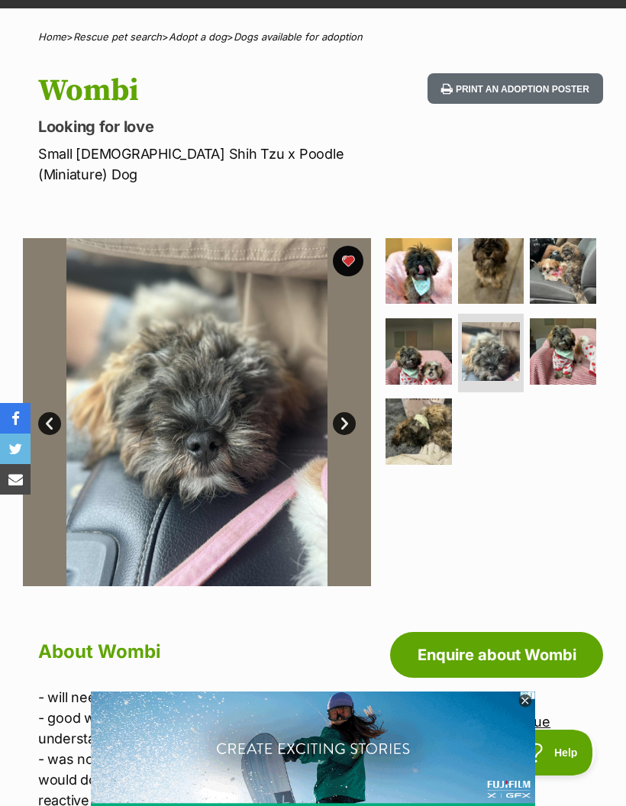
click at [344, 412] on link "Next" at bounding box center [344, 423] width 23 height 23
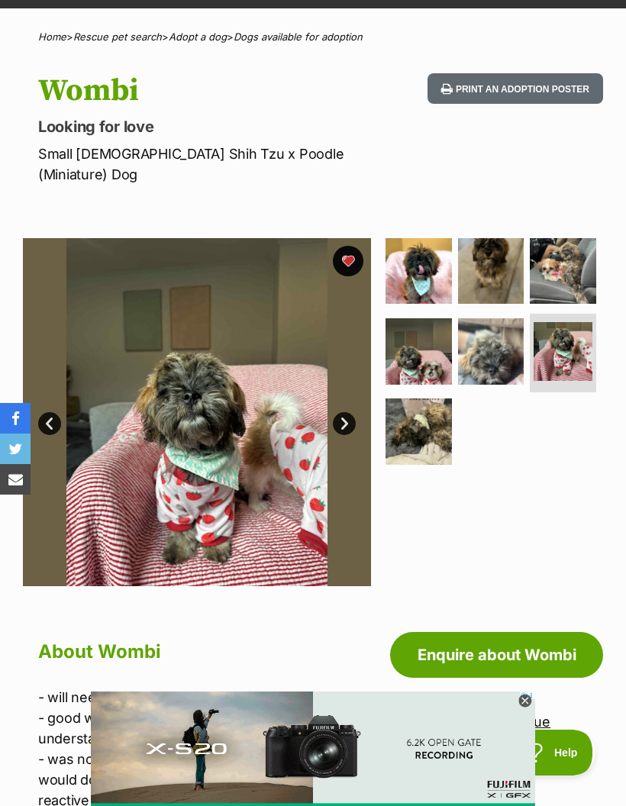
click at [344, 412] on link "Next" at bounding box center [344, 423] width 23 height 23
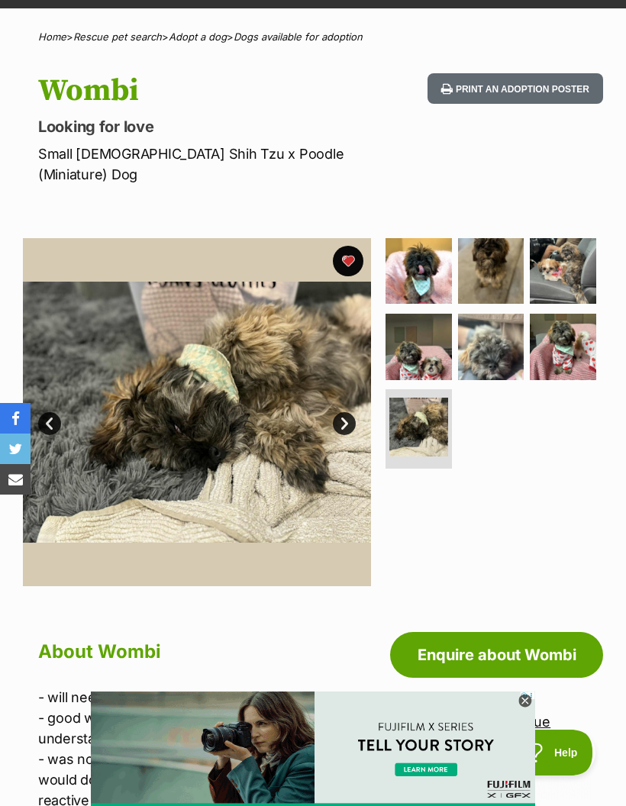
click at [342, 412] on link "Next" at bounding box center [344, 423] width 23 height 23
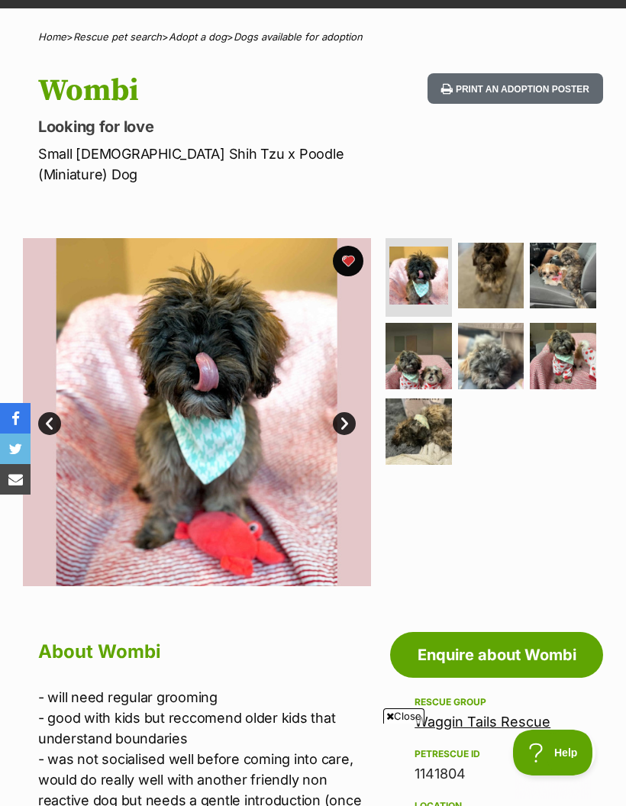
scroll to position [0, 0]
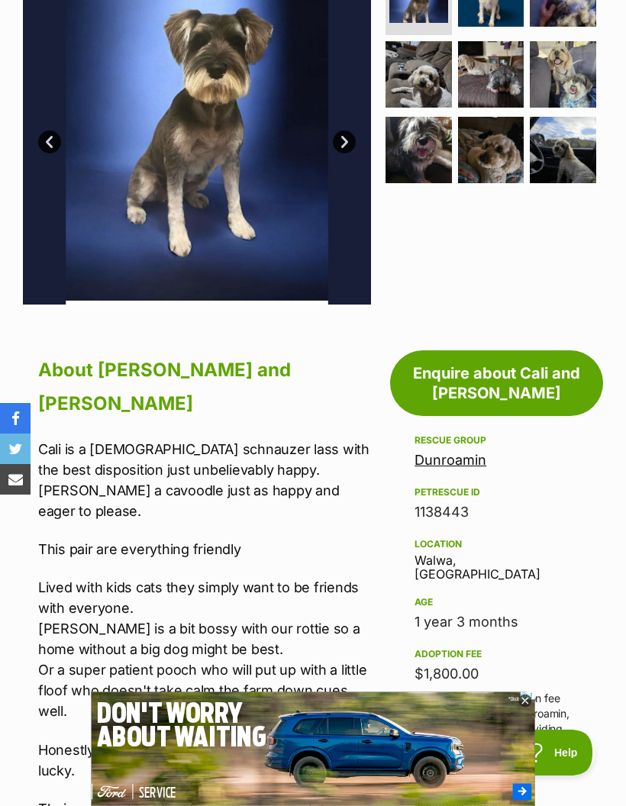
click at [544, 645] on div "Adoption fee $1,800.00 100% of the adoption fee goes directly to Dunroamin, the…" at bounding box center [497, 713] width 164 height 137
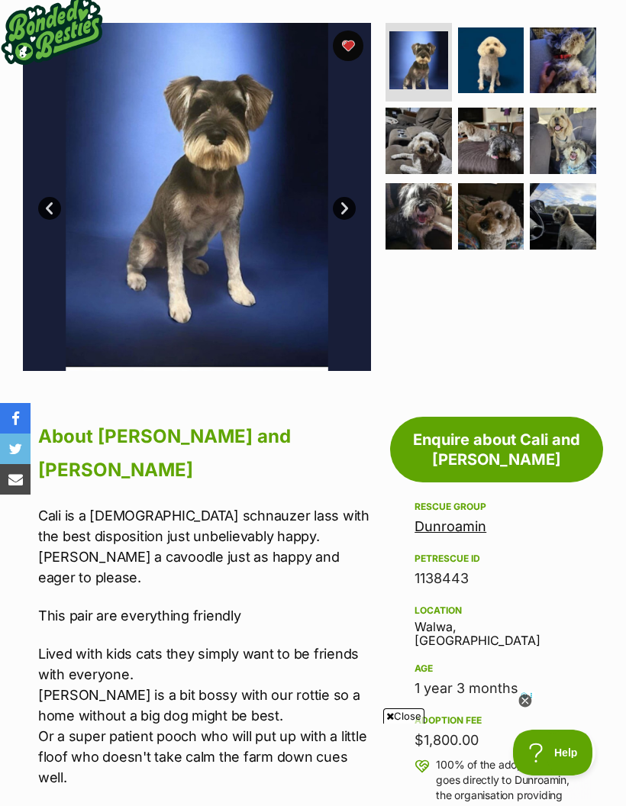
scroll to position [173, 0]
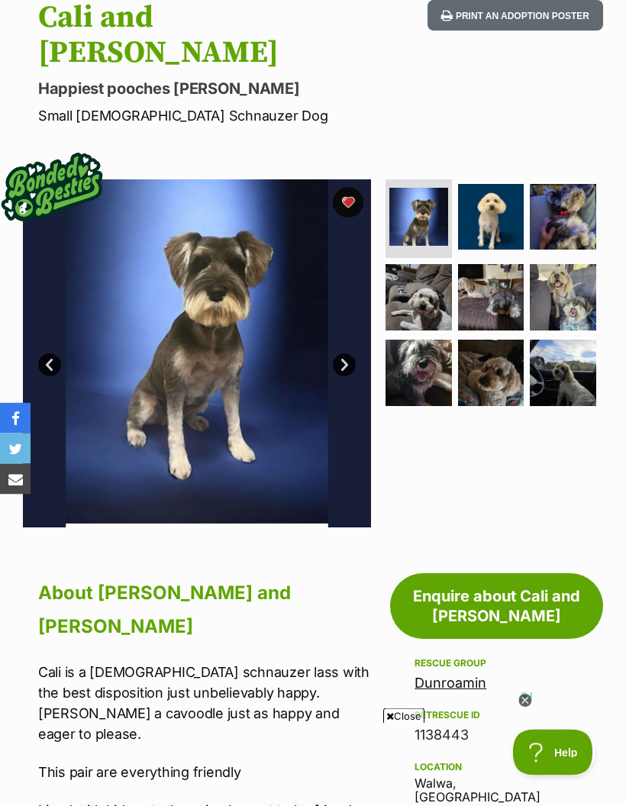
click at [353, 354] on link "Next" at bounding box center [344, 365] width 23 height 23
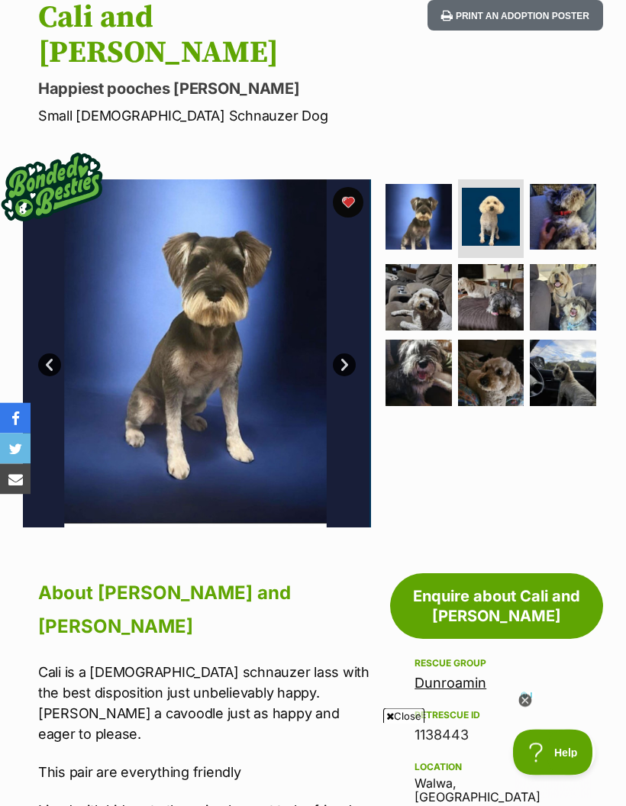
scroll to position [173, 0]
click at [342, 353] on link "Next" at bounding box center [344, 364] width 23 height 23
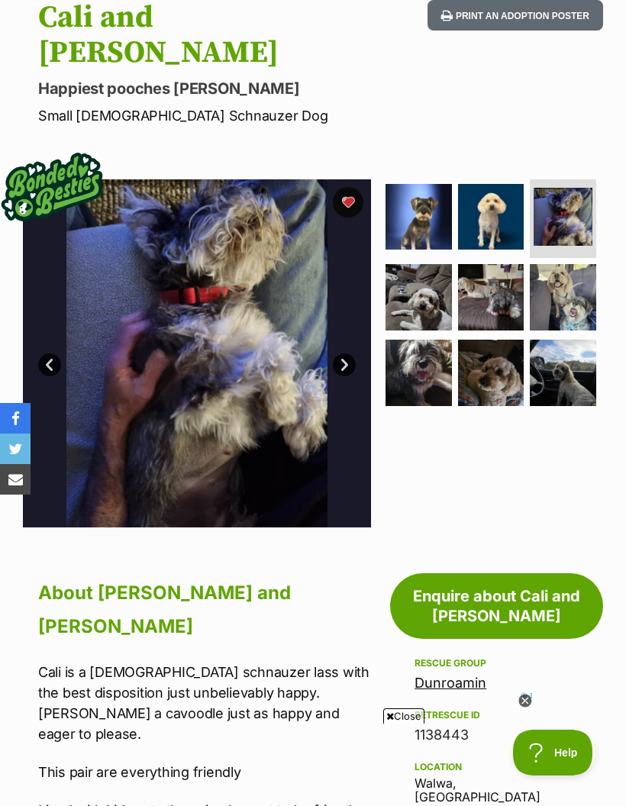
click at [44, 353] on link "Prev" at bounding box center [49, 364] width 23 height 23
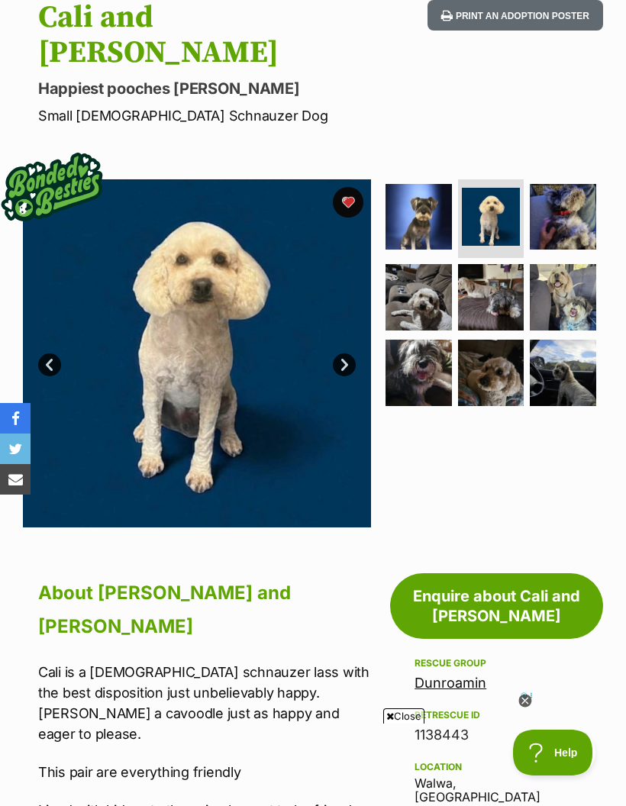
click at [344, 353] on link "Next" at bounding box center [344, 364] width 23 height 23
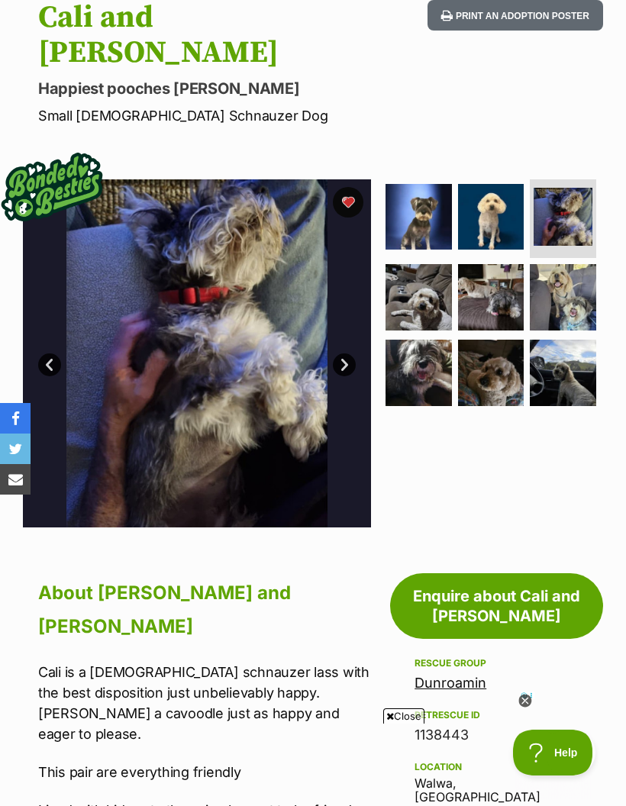
click at [340, 353] on link "Next" at bounding box center [344, 364] width 23 height 23
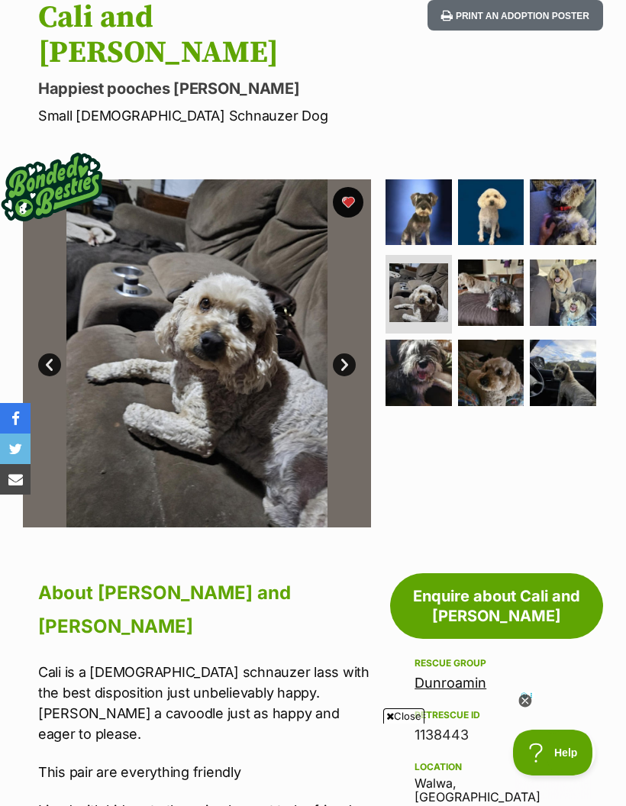
click at [347, 353] on link "Next" at bounding box center [344, 364] width 23 height 23
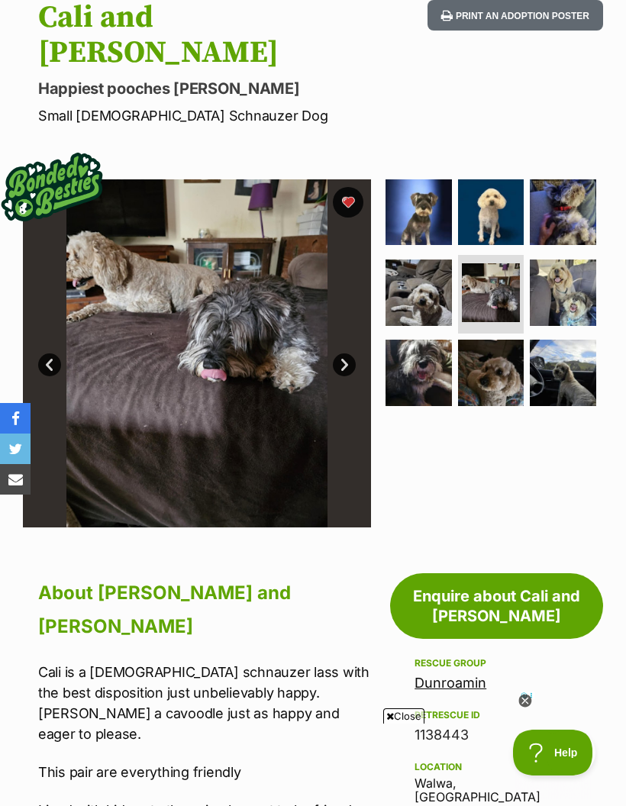
click at [344, 353] on link "Next" at bounding box center [344, 364] width 23 height 23
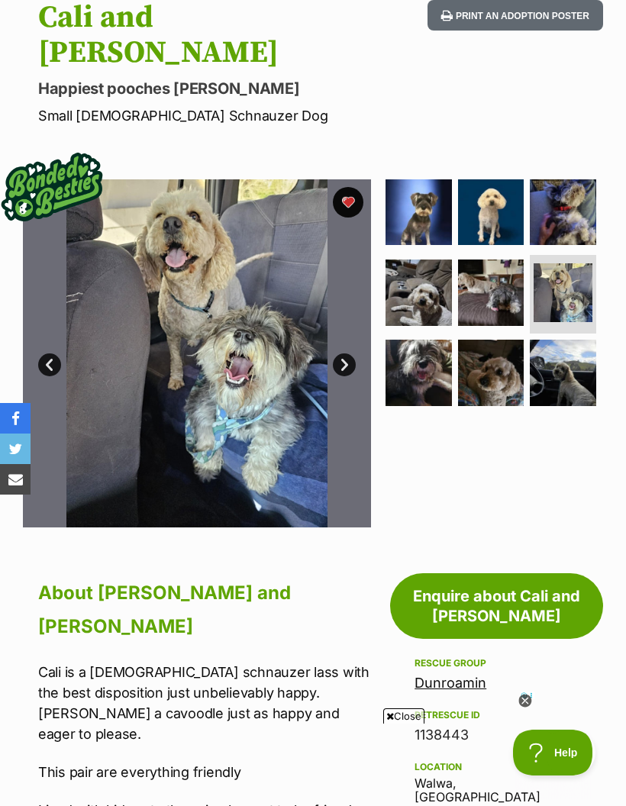
click at [339, 353] on link "Next" at bounding box center [344, 364] width 23 height 23
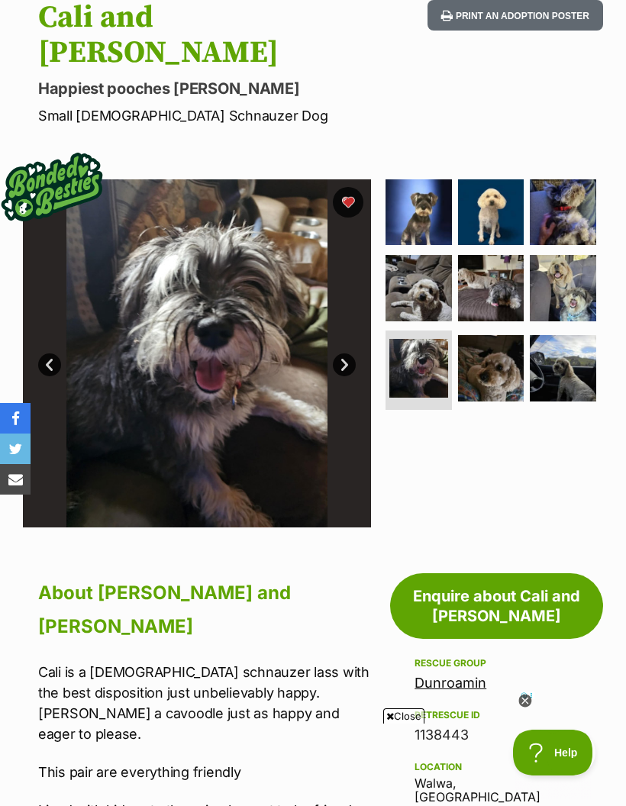
click at [344, 353] on link "Next" at bounding box center [344, 364] width 23 height 23
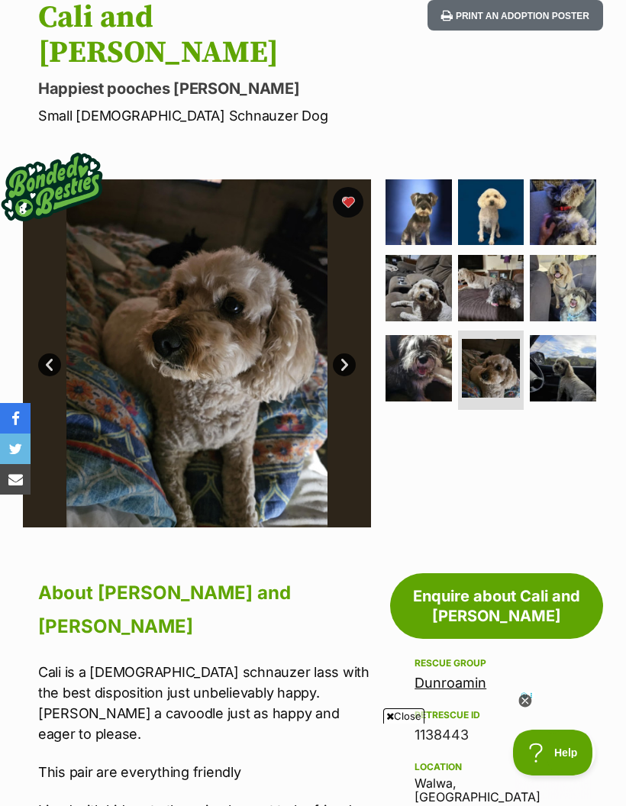
click at [343, 353] on link "Next" at bounding box center [344, 364] width 23 height 23
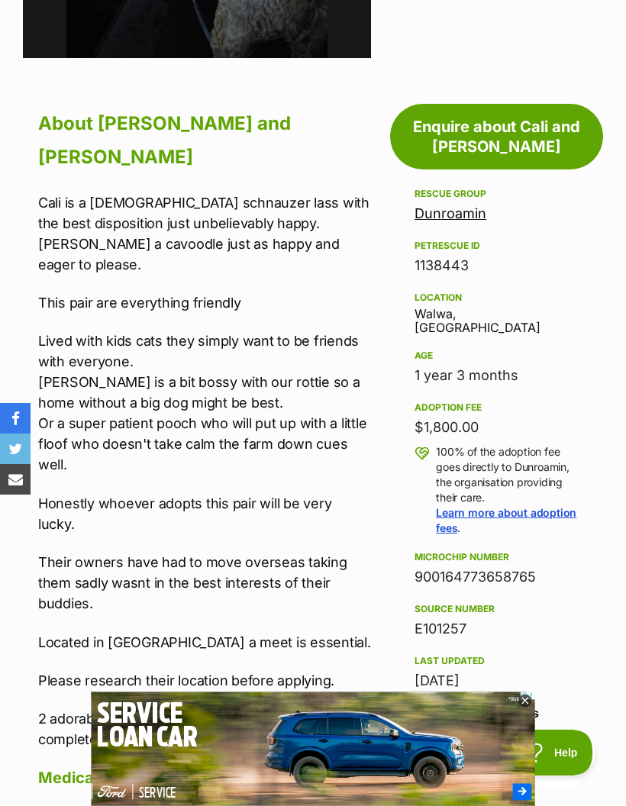
scroll to position [0, 0]
click at [452, 205] on link "Dunroamin" at bounding box center [451, 213] width 72 height 16
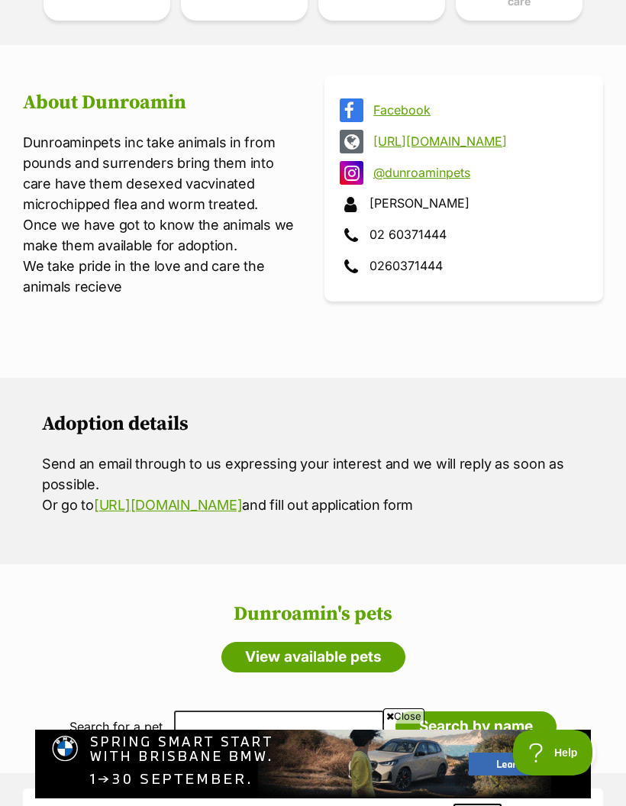
scroll to position [534, 0]
